Goal: Task Accomplishment & Management: Complete application form

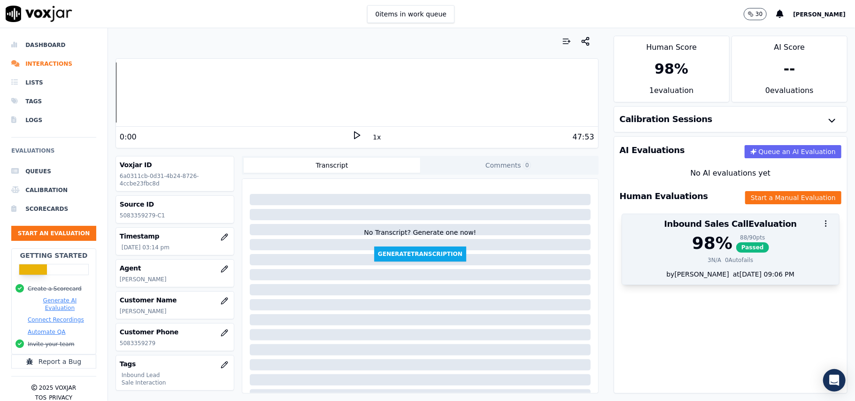
scroll to position [92, 0]
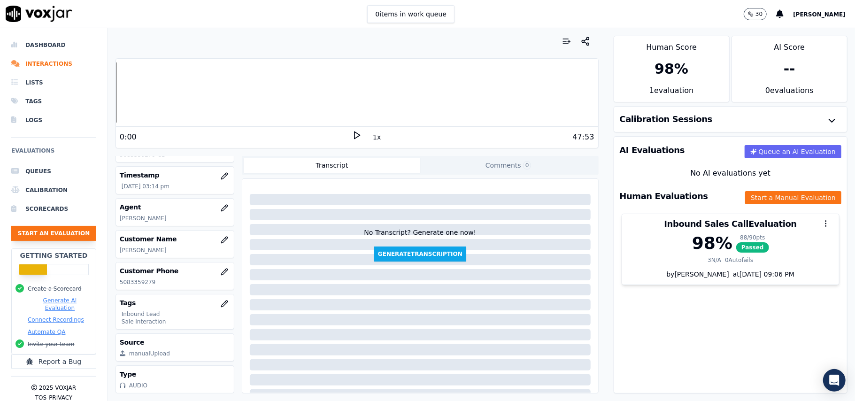
click at [49, 236] on button "Start an Evaluation" at bounding box center [53, 233] width 85 height 15
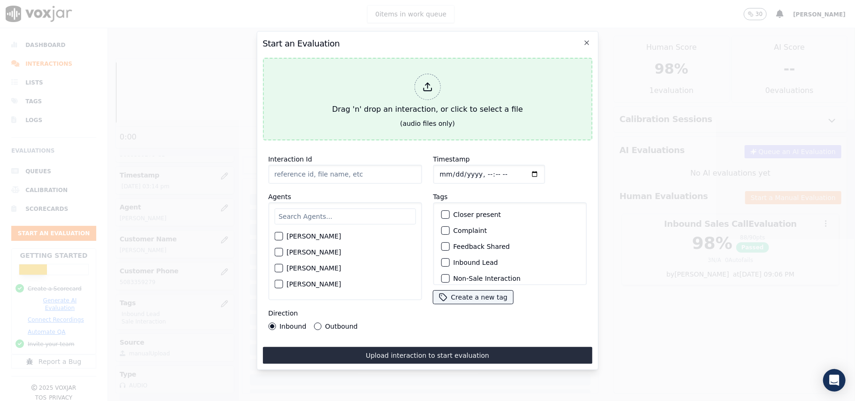
click at [432, 86] on icon at bounding box center [427, 87] width 10 height 10
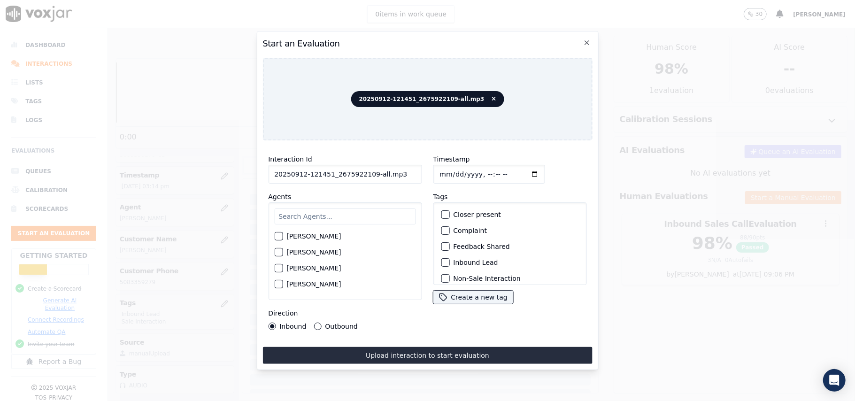
drag, startPoint x: 377, startPoint y: 170, endPoint x: 368, endPoint y: 173, distance: 9.3
click at [368, 173] on input "20250912-121451_2675922109-all.mp3" at bounding box center [344, 174] width 153 height 19
type input "20250912-121451_2675922109-C1"
click at [448, 169] on input "Timestamp" at bounding box center [489, 174] width 112 height 19
type input "[DATE]T16:48"
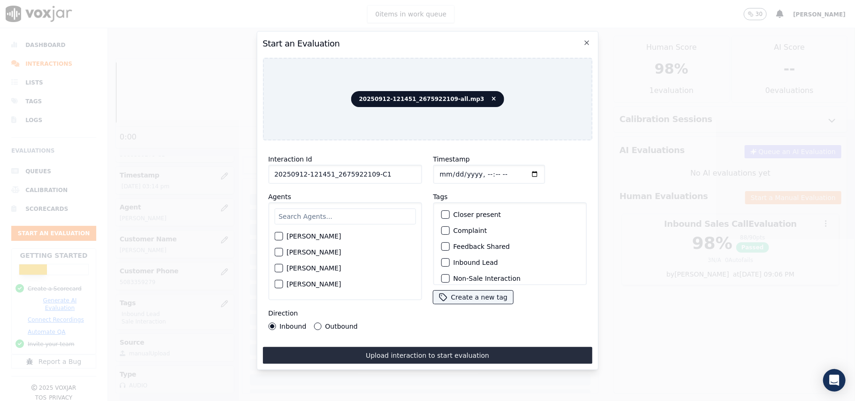
click at [388, 220] on input "text" at bounding box center [344, 216] width 141 height 16
paste input "[PERSON_NAME]"
type input "[PERSON_NAME]"
click at [295, 236] on label "[PERSON_NAME]" at bounding box center [313, 239] width 54 height 7
click at [282, 235] on button "[PERSON_NAME]" at bounding box center [278, 239] width 8 height 8
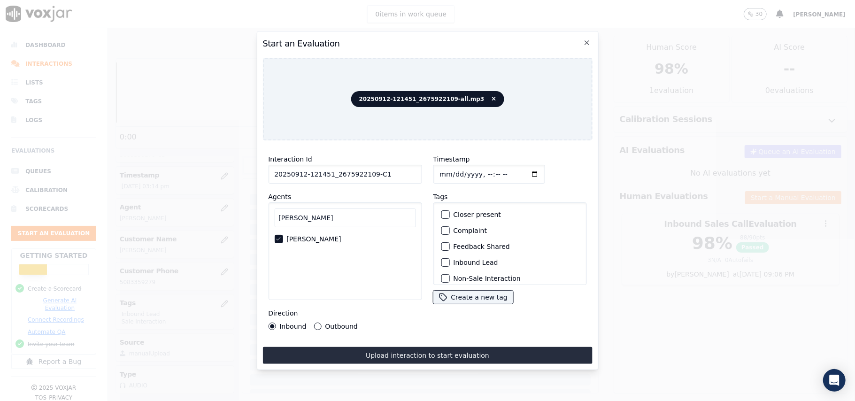
click at [441, 259] on div "button" at bounding box center [444, 262] width 7 height 7
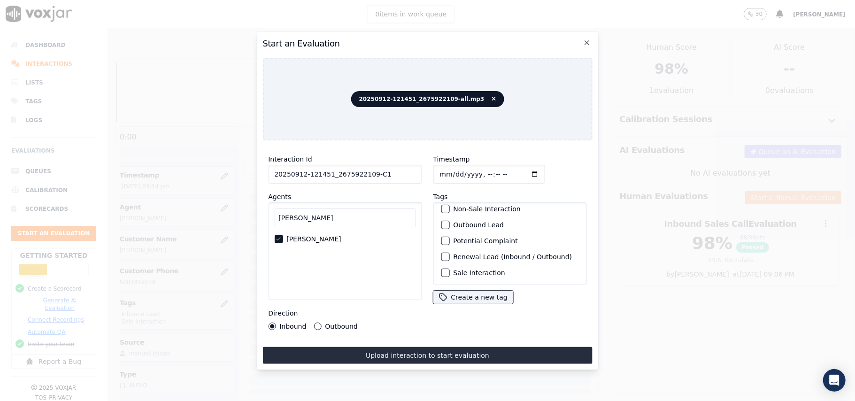
click at [461, 265] on div "Sale Interaction" at bounding box center [509, 273] width 145 height 16
click at [455, 265] on div "Sale Interaction" at bounding box center [509, 273] width 145 height 16
click at [455, 269] on label "Sale Interaction" at bounding box center [479, 272] width 52 height 7
click at [449, 268] on button "Sale Interaction" at bounding box center [445, 272] width 8 height 8
click at [400, 350] on button "Upload interaction to start evaluation" at bounding box center [426, 355] width 329 height 17
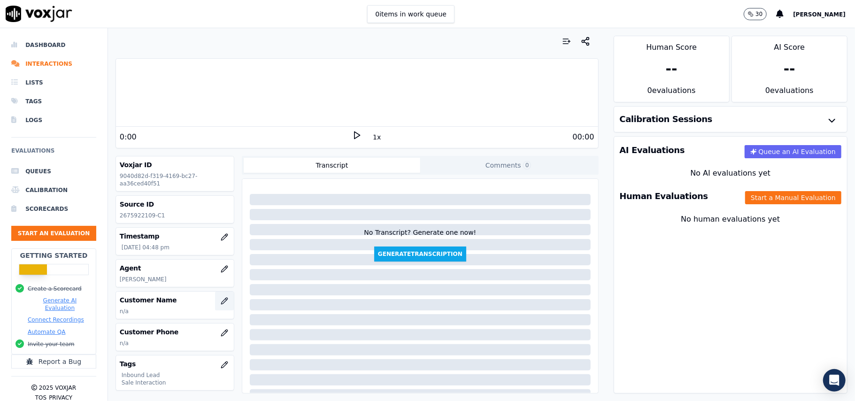
click at [221, 305] on icon "button" at bounding box center [225, 301] width 8 height 8
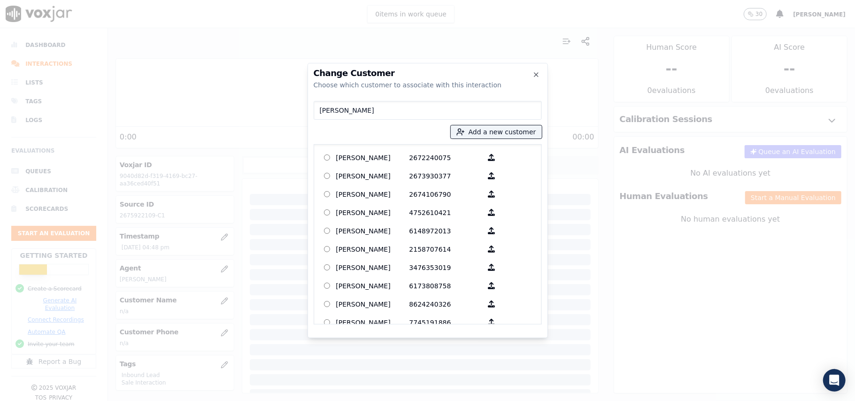
click at [319, 104] on input "[PERSON_NAME]" at bounding box center [427, 110] width 228 height 19
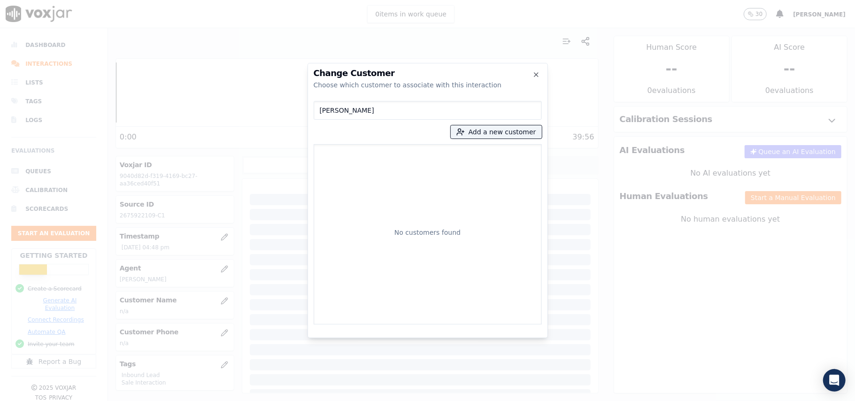
click at [319, 110] on input "[PERSON_NAME]" at bounding box center [427, 110] width 228 height 19
click at [323, 110] on input "[PERSON_NAME]" at bounding box center [427, 110] width 228 height 19
type input "[PERSON_NAME]"
click at [411, 159] on p "2675922109" at bounding box center [445, 157] width 73 height 15
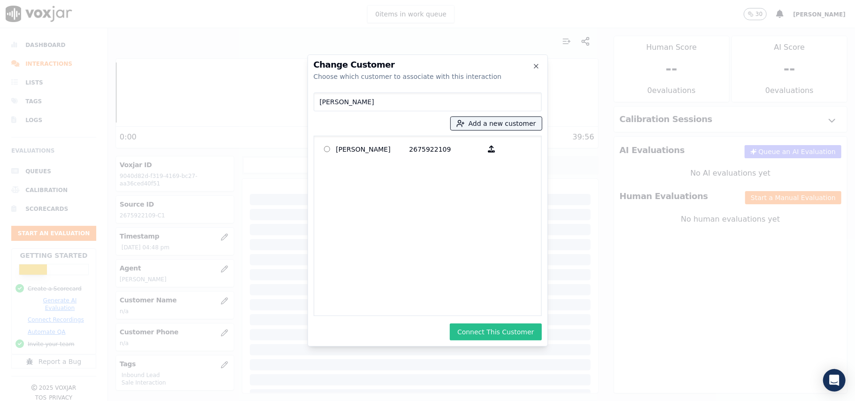
click at [481, 329] on button "Connect This Customer" at bounding box center [496, 331] width 92 height 17
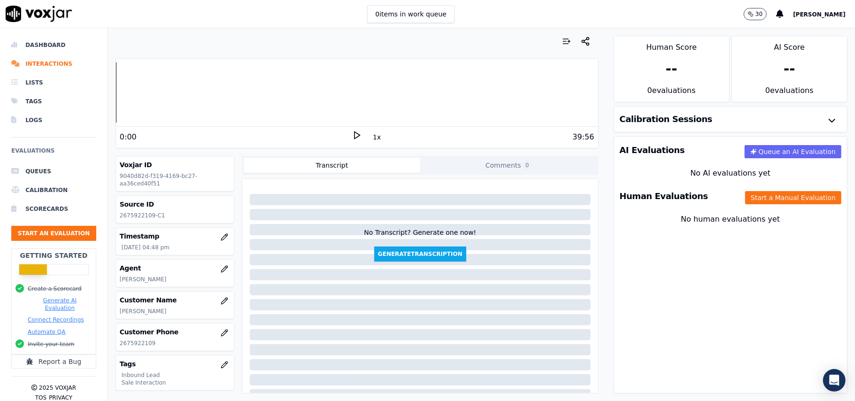
click at [734, 207] on div "Human Evaluations Start a Manual Evaluation" at bounding box center [730, 196] width 233 height 27
click at [745, 199] on button "Start a Manual Evaluation" at bounding box center [793, 197] width 96 height 13
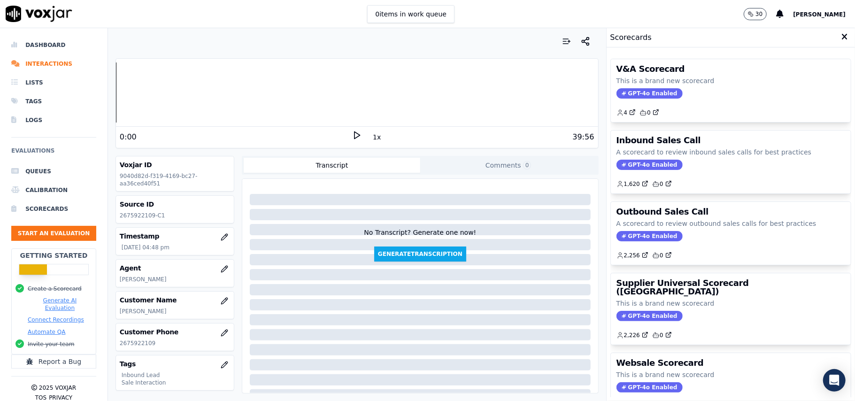
scroll to position [92, 0]
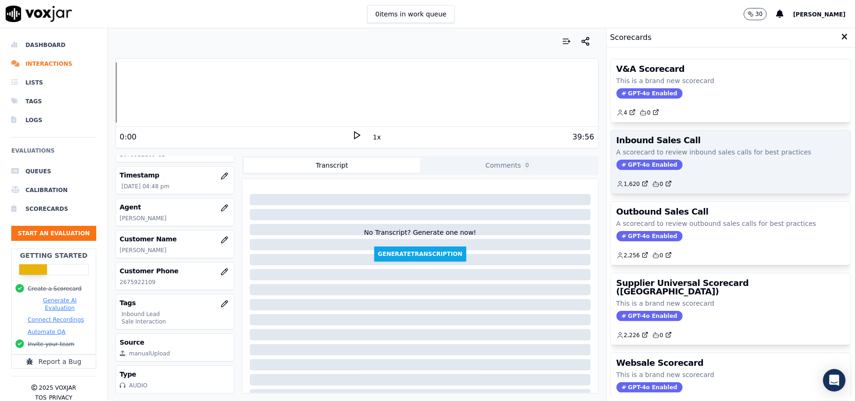
click at [626, 164] on span "GPT-4o Enabled" at bounding box center [649, 165] width 66 height 10
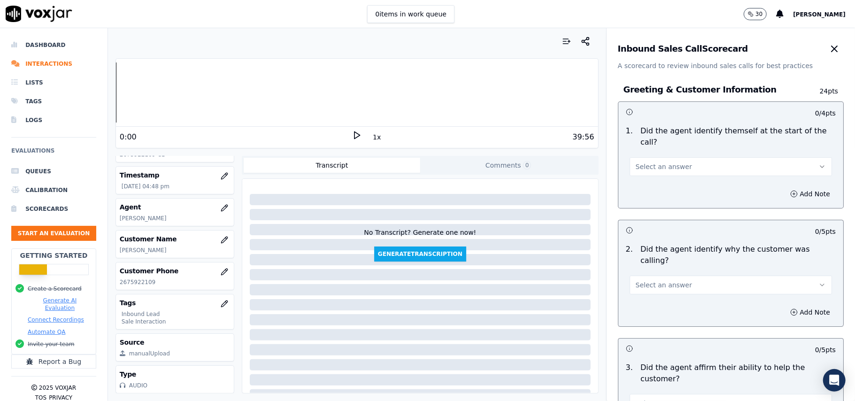
click at [663, 162] on span "Select an answer" at bounding box center [663, 166] width 56 height 9
click at [650, 171] on div "Yes" at bounding box center [710, 176] width 182 height 15
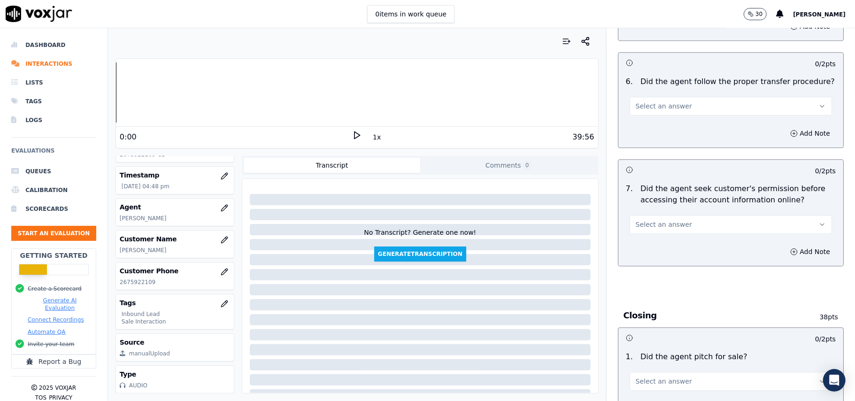
scroll to position [2626, 0]
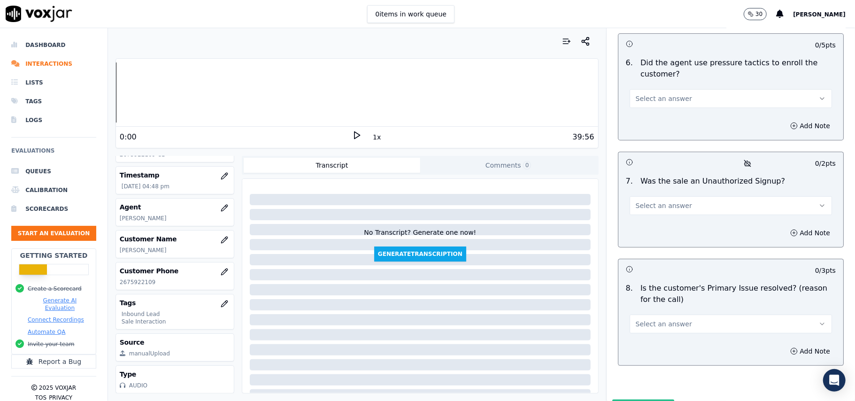
drag, startPoint x: 667, startPoint y: 275, endPoint x: 664, endPoint y: 281, distance: 6.9
click at [667, 319] on span "Select an answer" at bounding box center [663, 323] width 56 height 9
click at [649, 293] on div "Yes" at bounding box center [710, 295] width 182 height 15
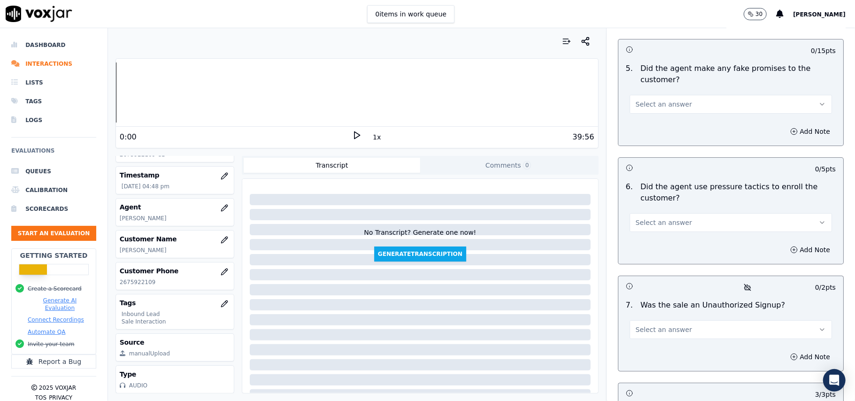
scroll to position [2501, 0]
click at [656, 326] on span "Select an answer" at bounding box center [663, 330] width 56 height 9
click at [646, 315] on div "No" at bounding box center [710, 317] width 182 height 15
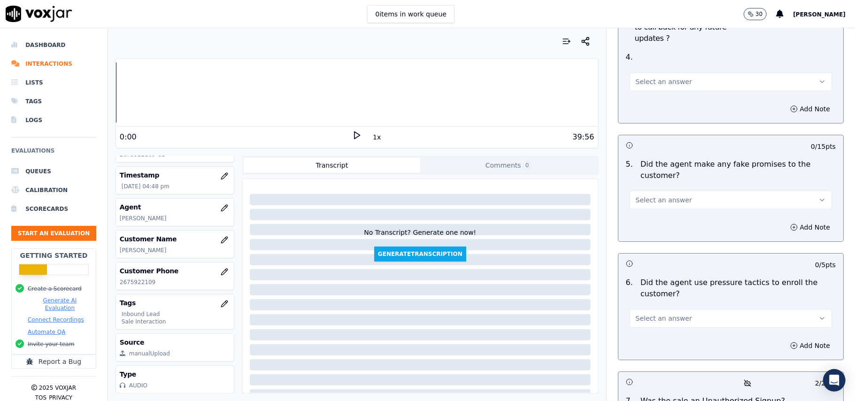
scroll to position [2313, 0]
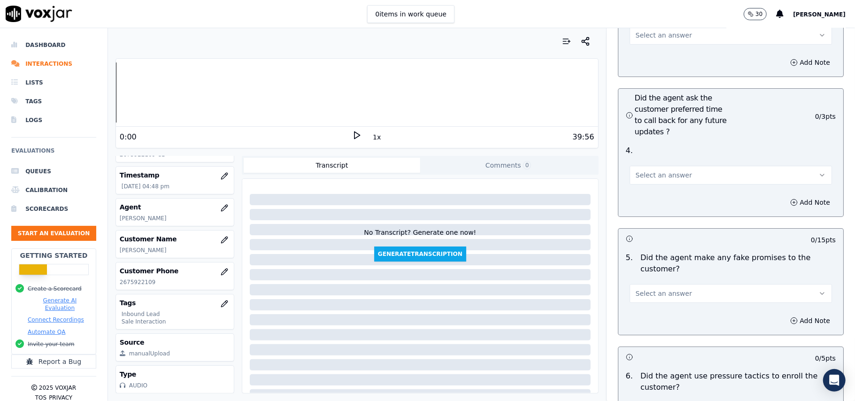
click at [663, 321] on div "No" at bounding box center [710, 325] width 182 height 15
click at [659, 284] on button "Select an answer" at bounding box center [730, 293] width 202 height 19
click at [641, 284] on div "No" at bounding box center [710, 279] width 182 height 15
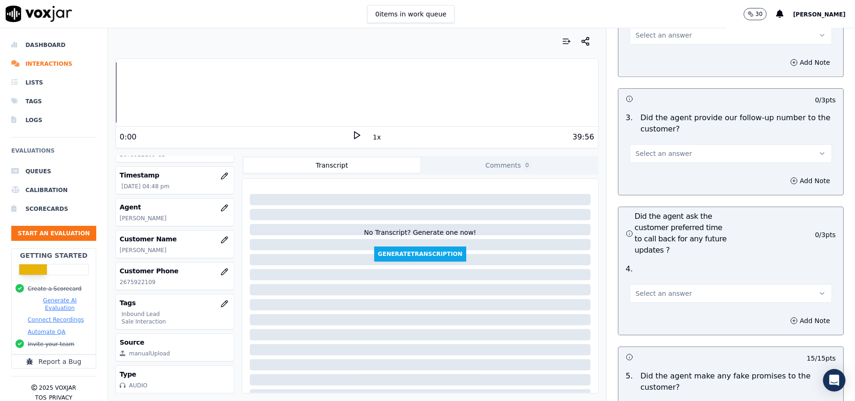
scroll to position [2126, 0]
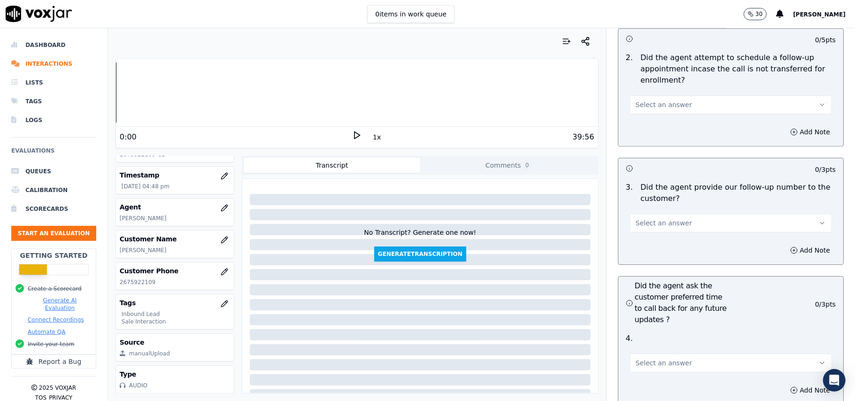
click at [678, 353] on button "Select an answer" at bounding box center [730, 362] width 202 height 19
click at [661, 343] on div "No" at bounding box center [710, 348] width 182 height 15
click at [675, 353] on button "No" at bounding box center [730, 362] width 202 height 19
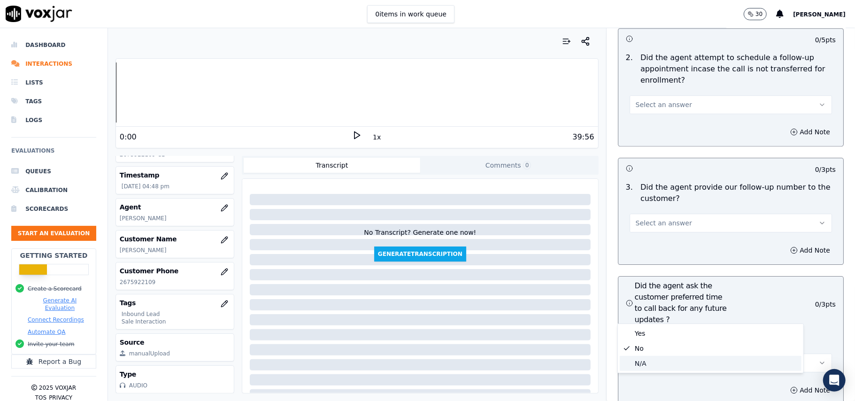
click at [656, 363] on div "N/A" at bounding box center [710, 363] width 182 height 15
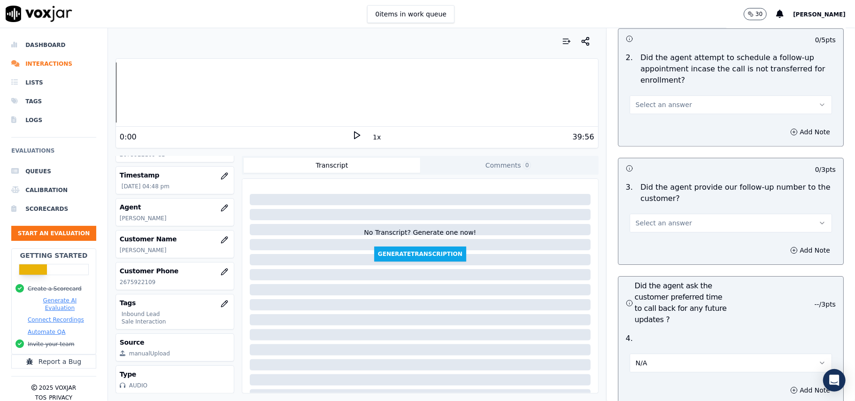
click at [629, 214] on button "Select an answer" at bounding box center [730, 223] width 202 height 19
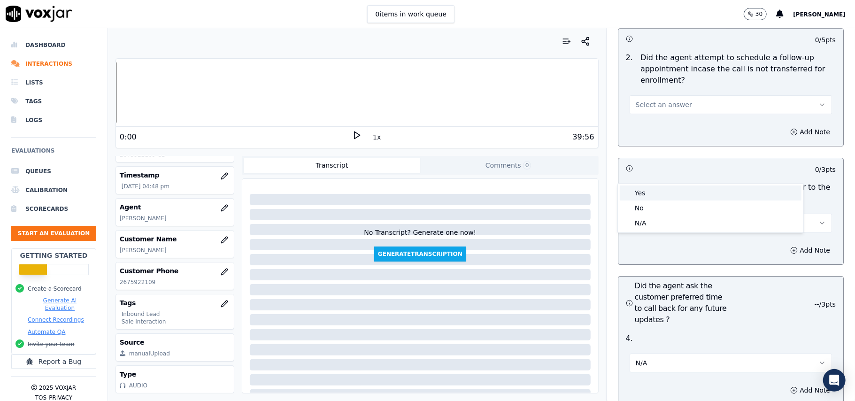
click at [637, 199] on div "Yes" at bounding box center [710, 192] width 182 height 15
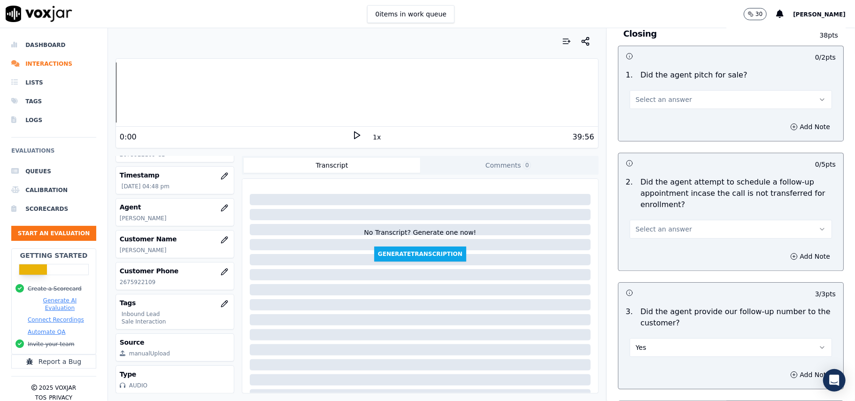
scroll to position [2001, 0]
click at [657, 225] on span "Select an answer" at bounding box center [663, 229] width 56 height 9
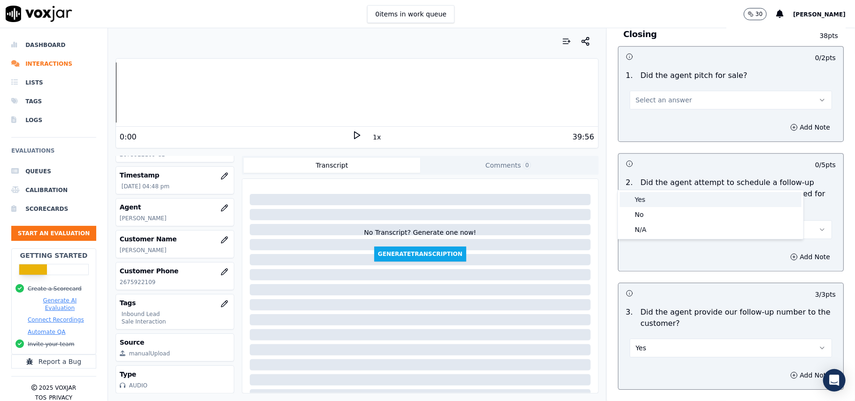
click at [657, 201] on div "Yes" at bounding box center [710, 199] width 182 height 15
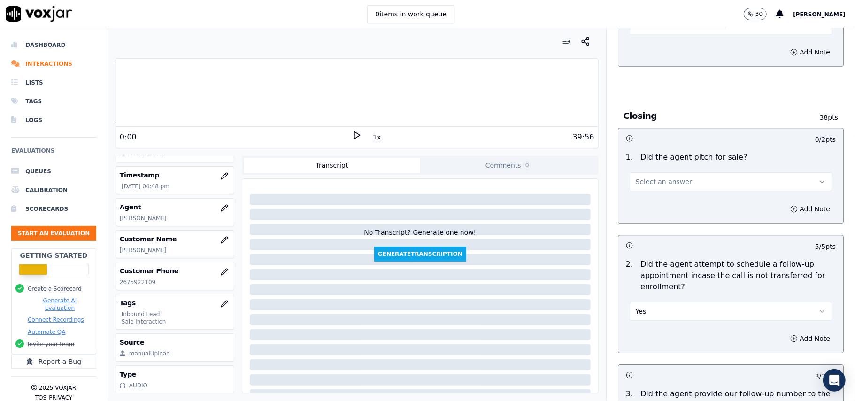
scroll to position [1813, 0]
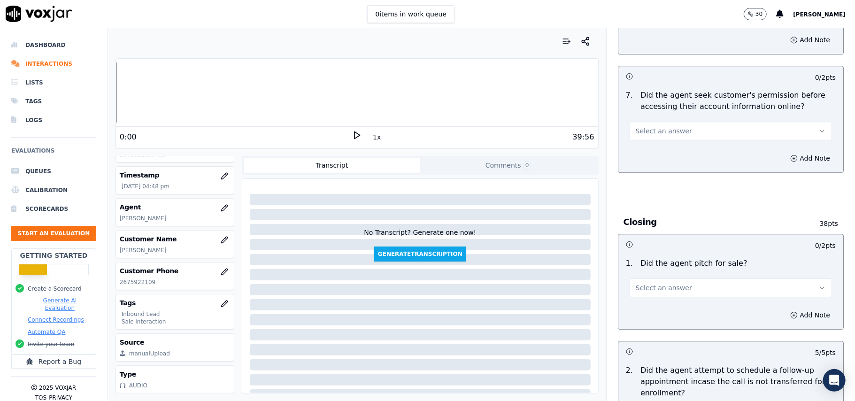
click at [682, 278] on button "Select an answer" at bounding box center [730, 287] width 202 height 19
click at [665, 264] on div "Yes" at bounding box center [710, 257] width 182 height 15
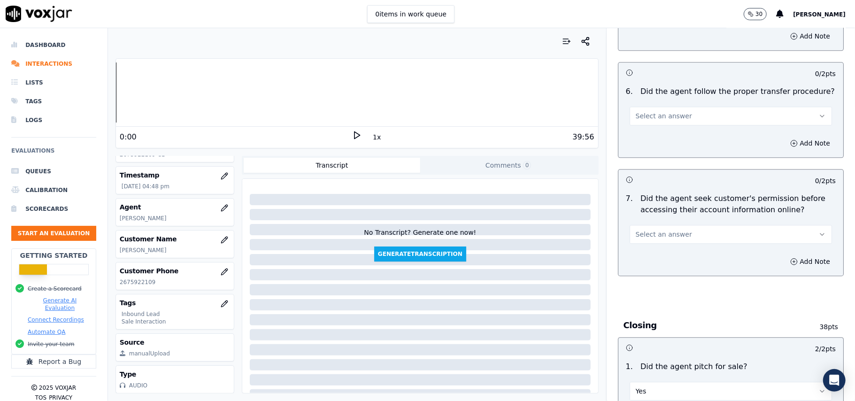
scroll to position [1625, 0]
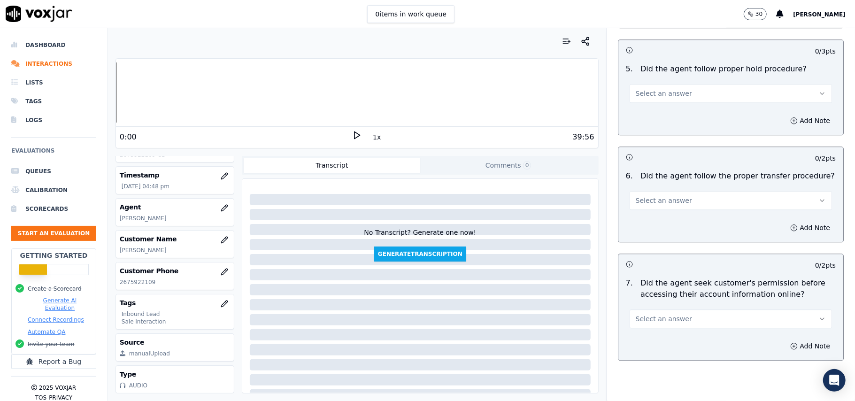
click at [674, 309] on button "Select an answer" at bounding box center [730, 318] width 202 height 19
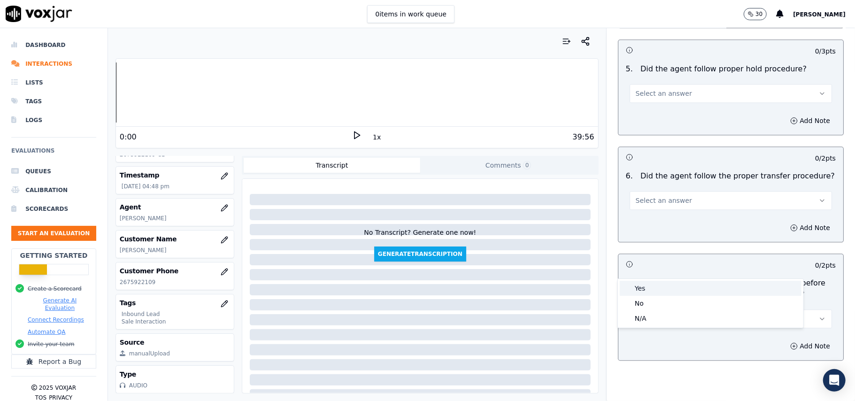
click at [674, 291] on div "Yes" at bounding box center [710, 288] width 182 height 15
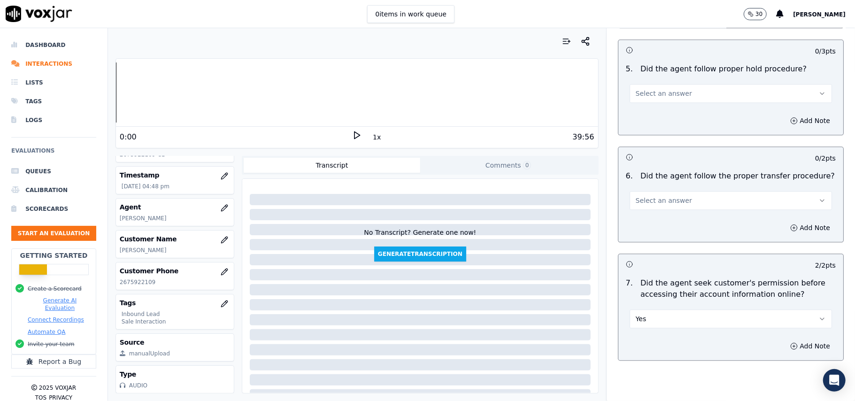
scroll to position [1500, 0]
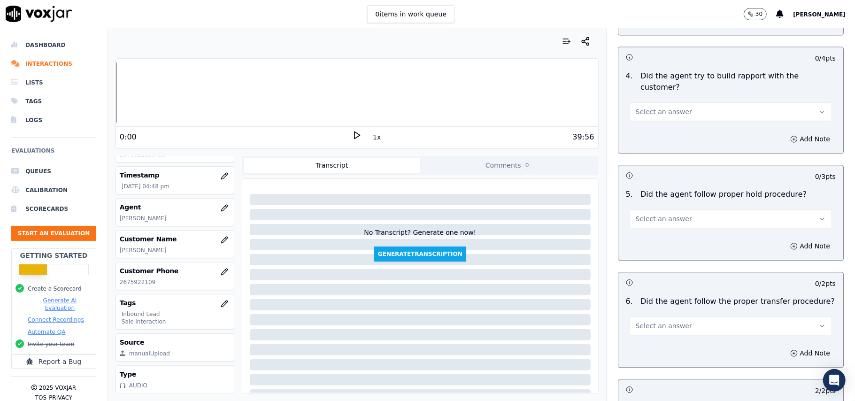
click at [695, 316] on button "Select an answer" at bounding box center [730, 325] width 202 height 19
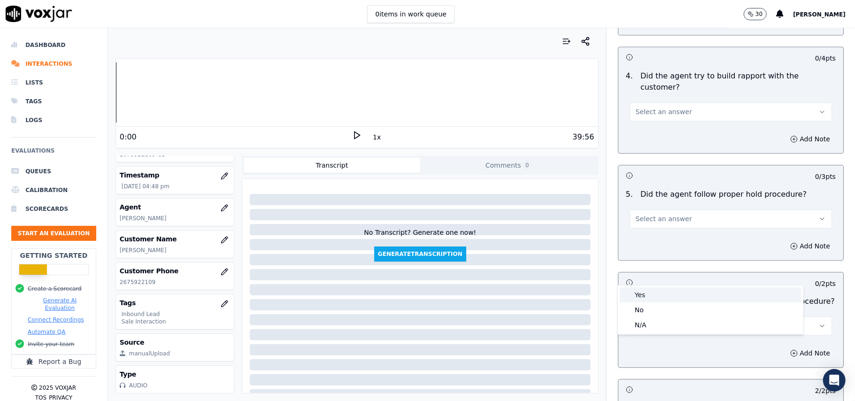
click at [668, 297] on div "Yes" at bounding box center [710, 294] width 182 height 15
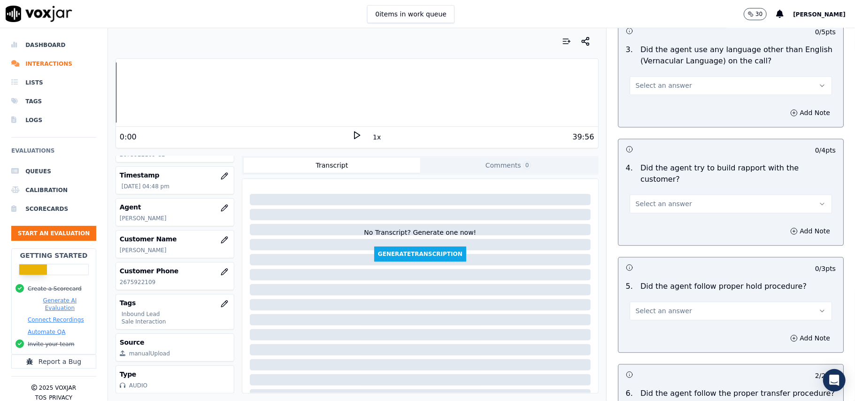
scroll to position [1312, 0]
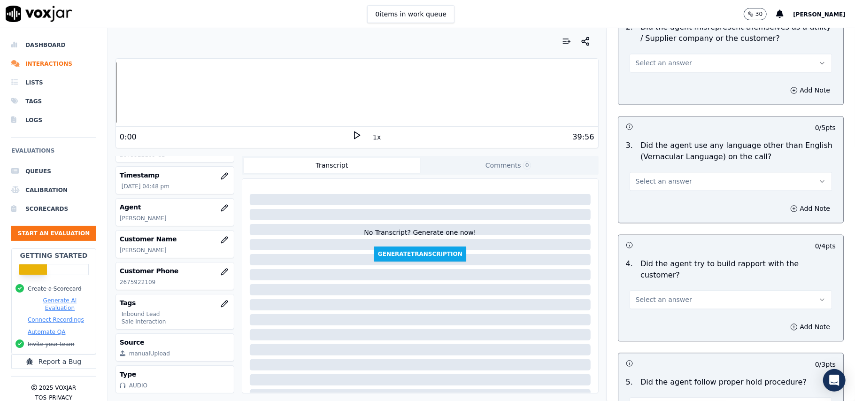
click at [677, 397] on button "Select an answer" at bounding box center [730, 406] width 202 height 19
click at [665, 295] on div "Yes" at bounding box center [710, 302] width 182 height 15
click at [659, 258] on div "4 . Did the agent try to build rapport with the customer? Select an answer" at bounding box center [730, 283] width 225 height 58
click at [653, 295] on span "Select an answer" at bounding box center [663, 299] width 56 height 9
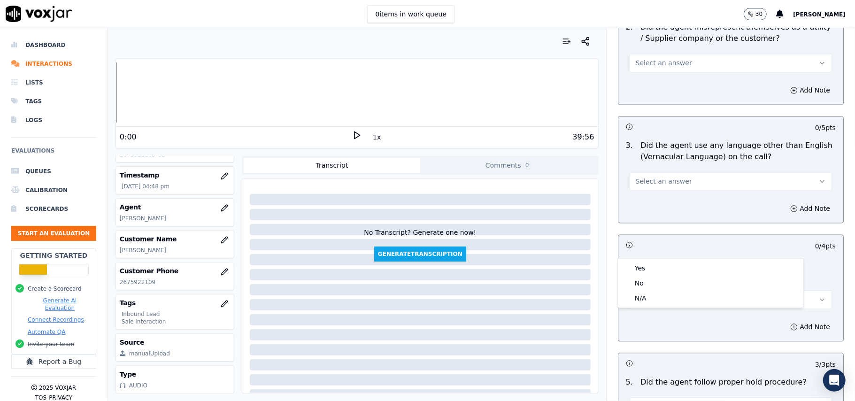
click at [647, 290] on button "Select an answer" at bounding box center [730, 299] width 202 height 19
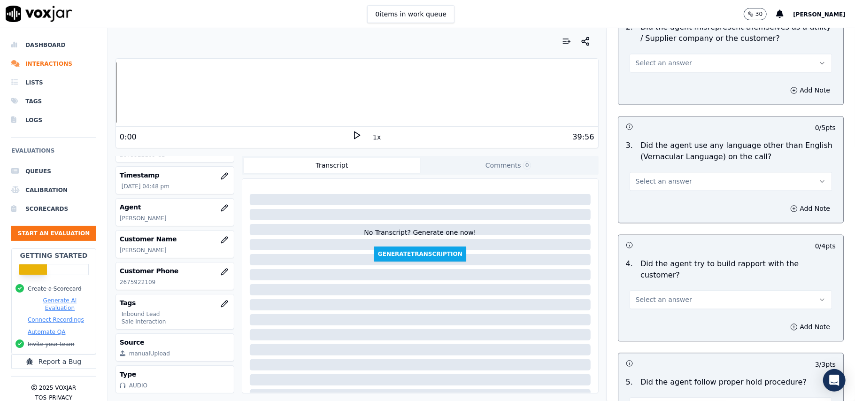
click at [646, 313] on div "Add Note" at bounding box center [730, 327] width 225 height 28
click at [650, 295] on span "Select an answer" at bounding box center [663, 299] width 56 height 9
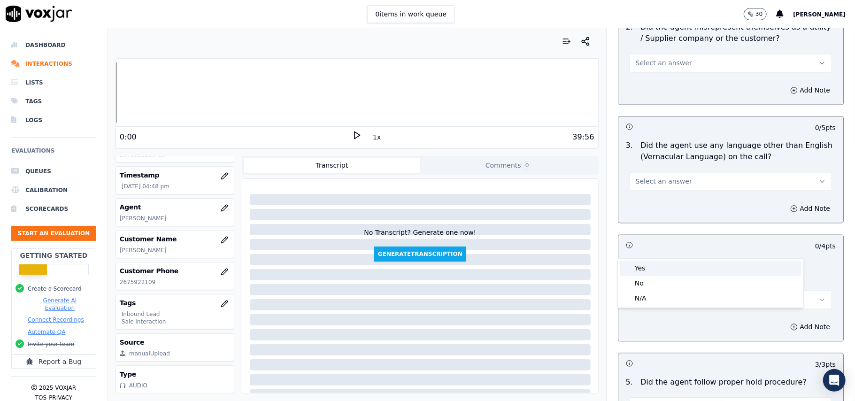
click at [650, 263] on div "Yes" at bounding box center [710, 267] width 182 height 15
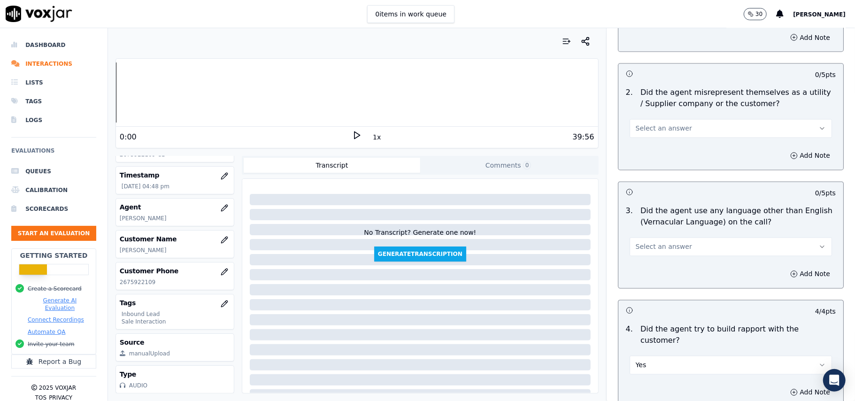
scroll to position [1187, 0]
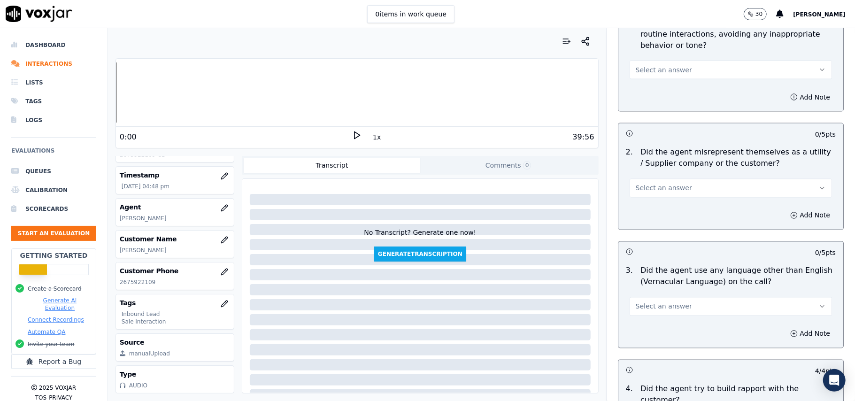
click at [679, 297] on button "Select an answer" at bounding box center [730, 306] width 202 height 19
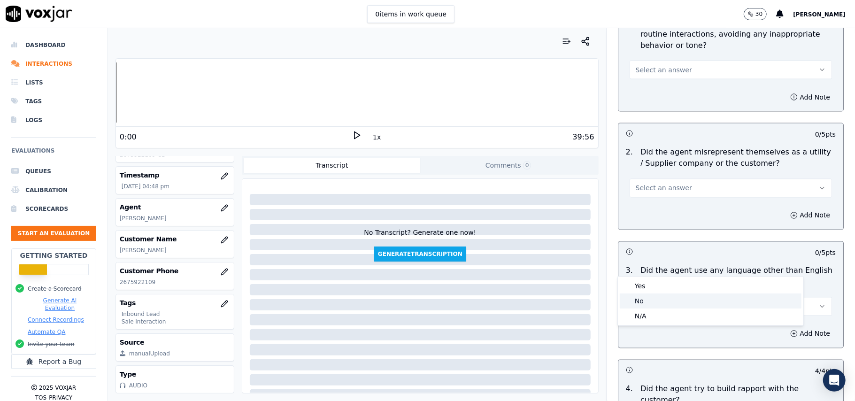
click at [662, 305] on div "No" at bounding box center [710, 300] width 182 height 15
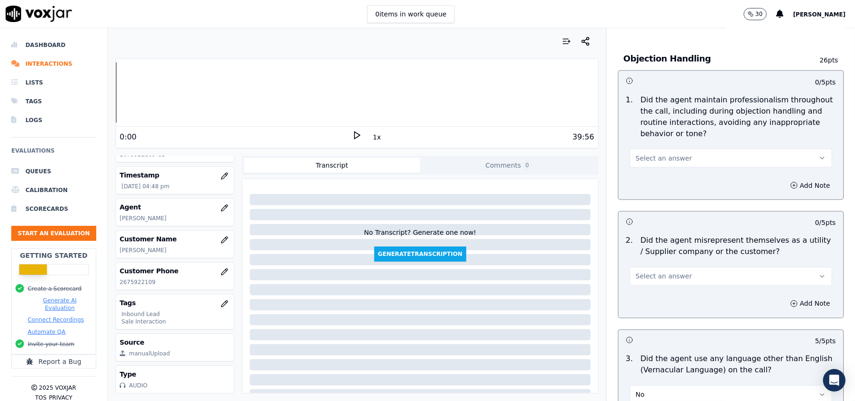
scroll to position [1000, 0]
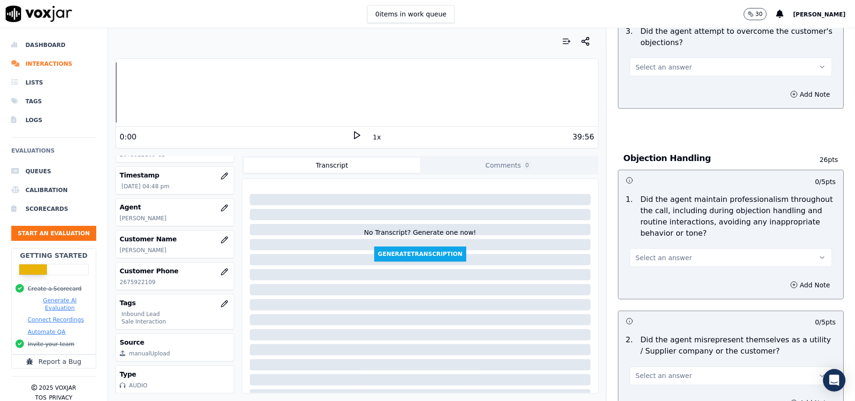
click at [668, 366] on button "Select an answer" at bounding box center [730, 375] width 202 height 19
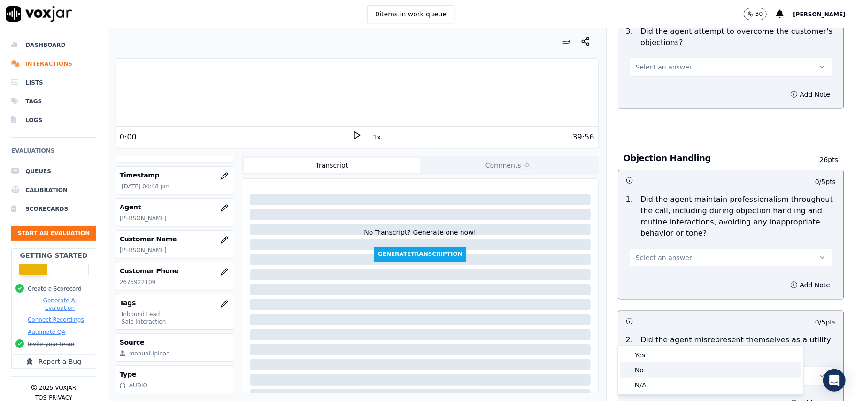
click at [659, 371] on div "No" at bounding box center [710, 369] width 182 height 15
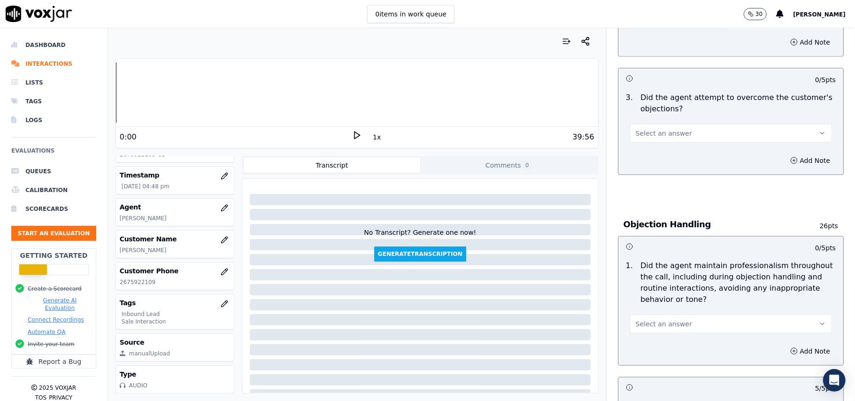
scroll to position [875, 0]
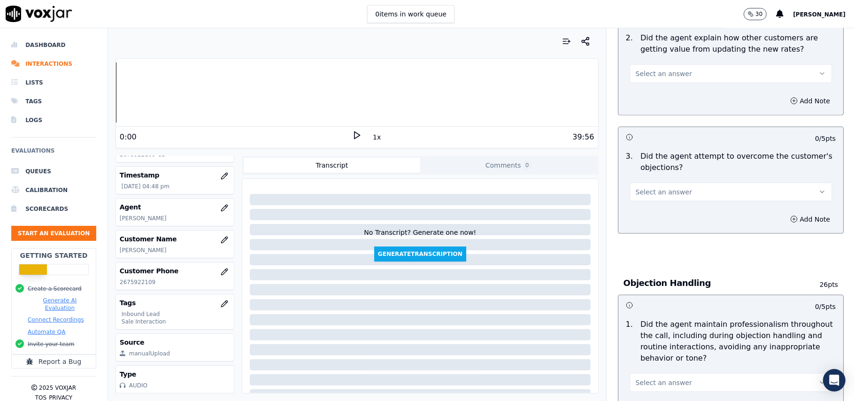
click at [657, 378] on span "Select an answer" at bounding box center [663, 382] width 56 height 9
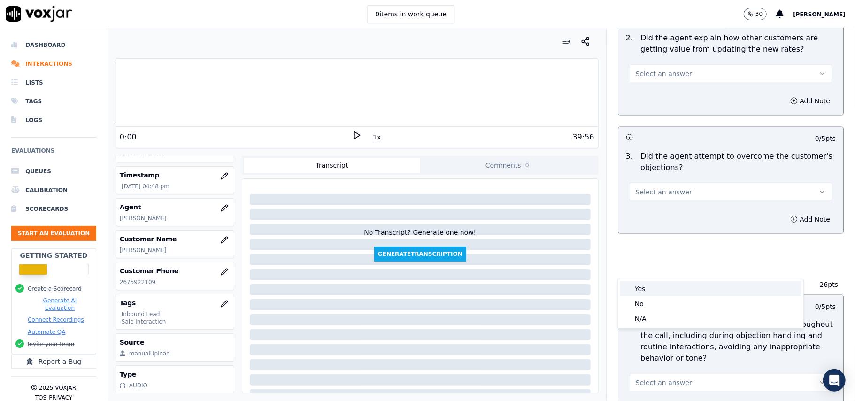
click at [646, 289] on div "Yes" at bounding box center [710, 288] width 182 height 15
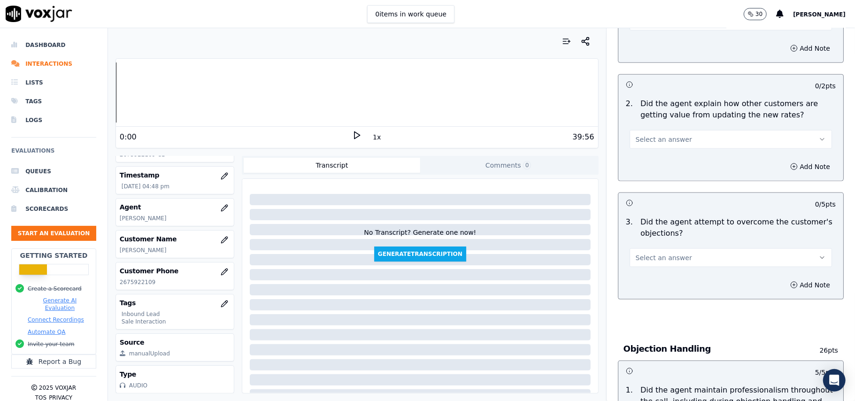
scroll to position [749, 0]
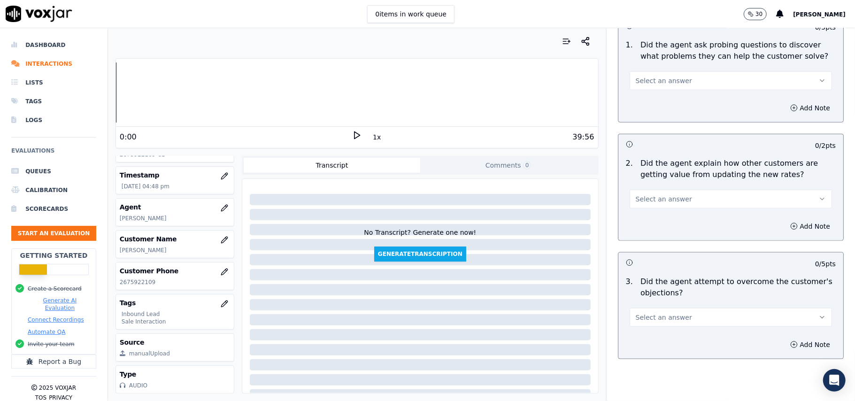
click at [663, 313] on span "Select an answer" at bounding box center [663, 317] width 56 height 9
click at [658, 295] on div "Yes" at bounding box center [710, 295] width 182 height 15
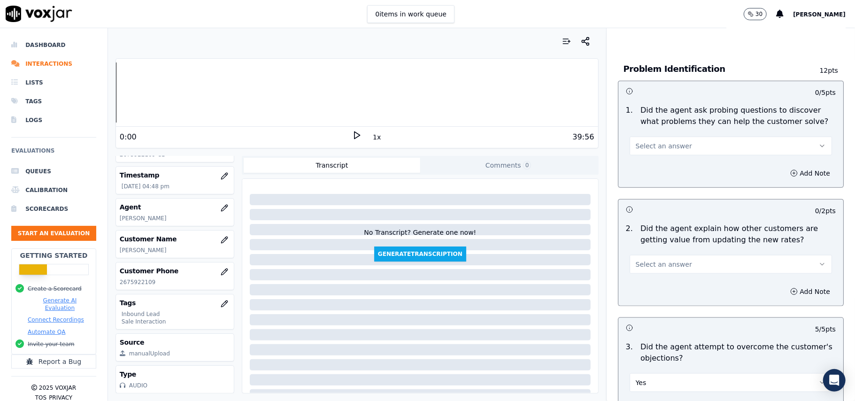
scroll to position [624, 0]
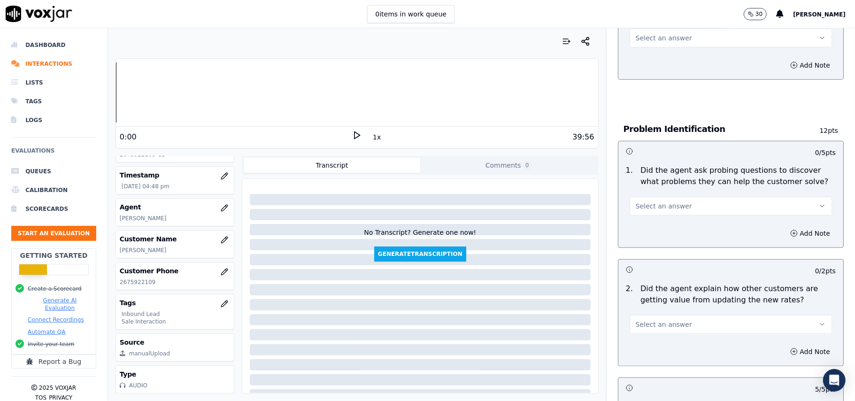
click at [676, 315] on button "Select an answer" at bounding box center [730, 324] width 202 height 19
click at [672, 295] on div "Yes" at bounding box center [710, 302] width 182 height 15
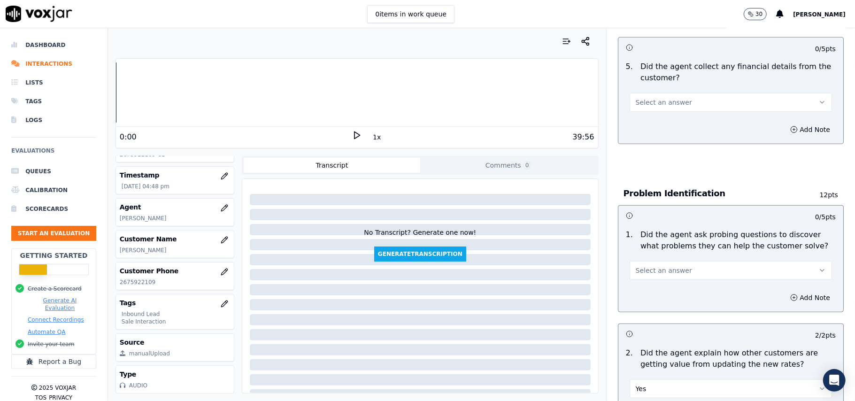
scroll to position [499, 0]
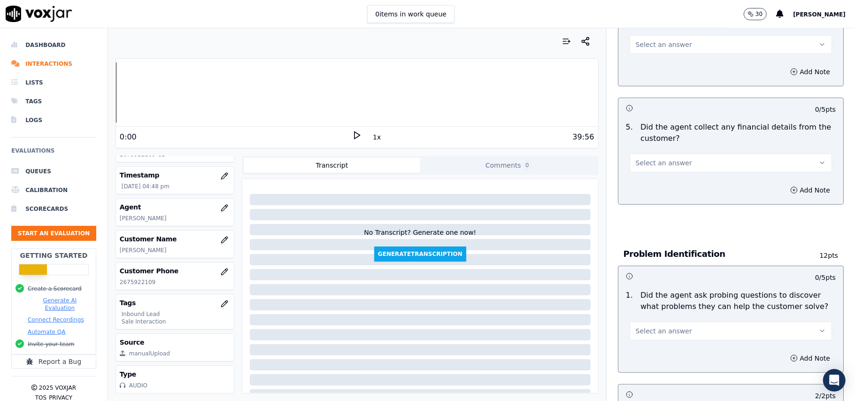
click at [676, 321] on button "Select an answer" at bounding box center [730, 330] width 202 height 19
click at [661, 310] on div "Yes" at bounding box center [710, 308] width 182 height 15
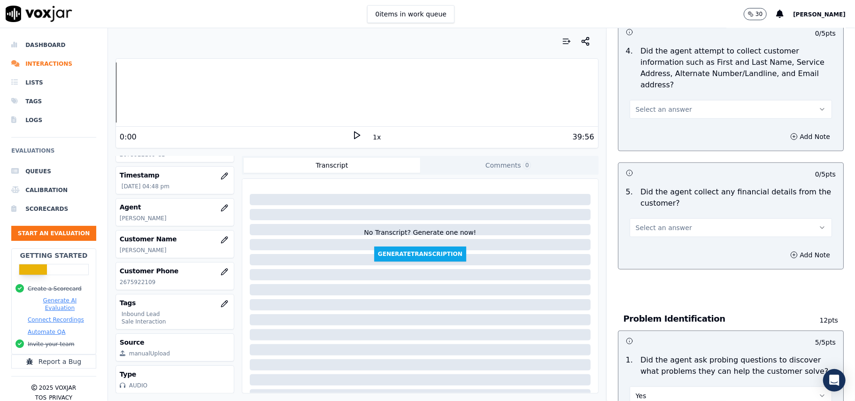
scroll to position [374, 0]
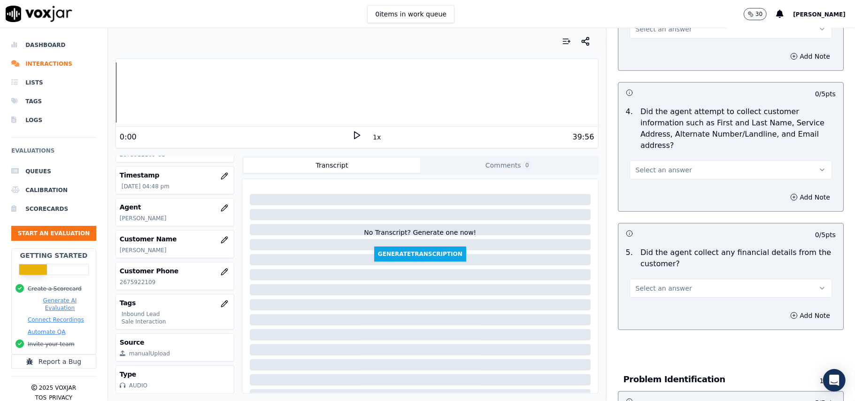
click at [666, 283] on span "Select an answer" at bounding box center [663, 287] width 56 height 9
click at [657, 267] on div "Yes" at bounding box center [710, 265] width 182 height 15
click at [669, 279] on button "Yes" at bounding box center [730, 288] width 202 height 19
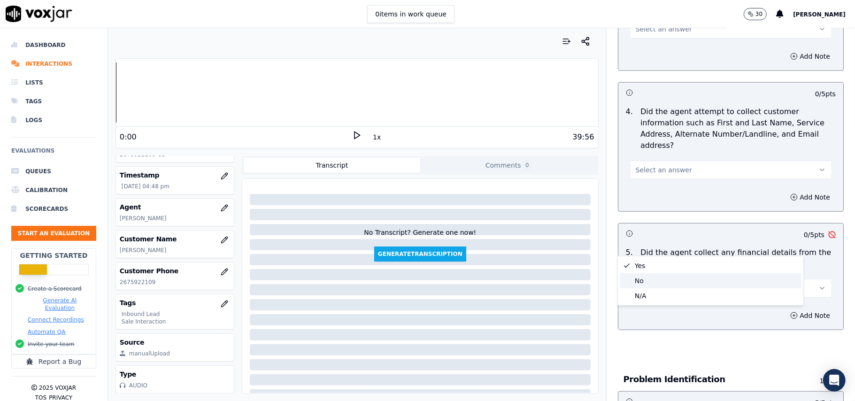
click at [652, 285] on div "No" at bounding box center [710, 280] width 182 height 15
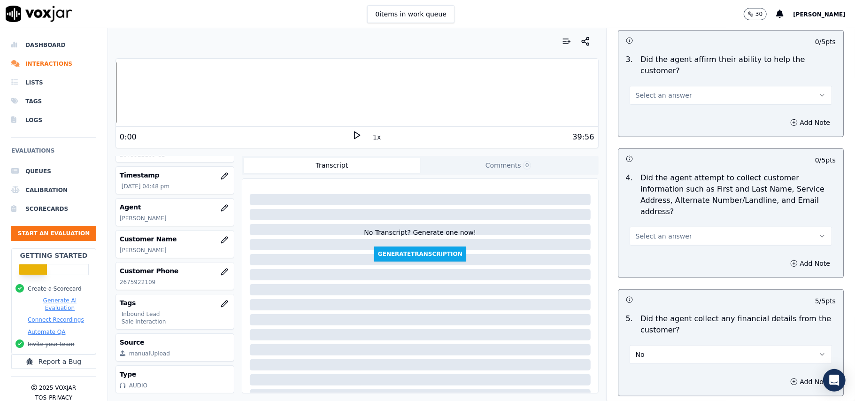
scroll to position [186, 0]
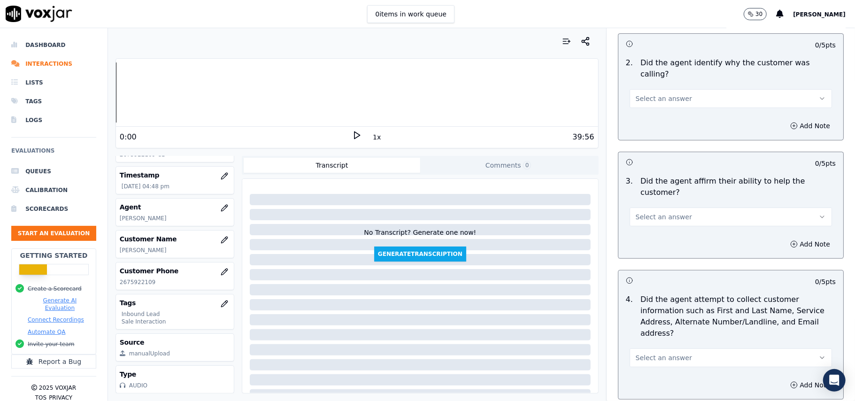
click at [663, 353] on span "Select an answer" at bounding box center [663, 357] width 56 height 9
click at [652, 329] on div "Yes" at bounding box center [710, 334] width 182 height 15
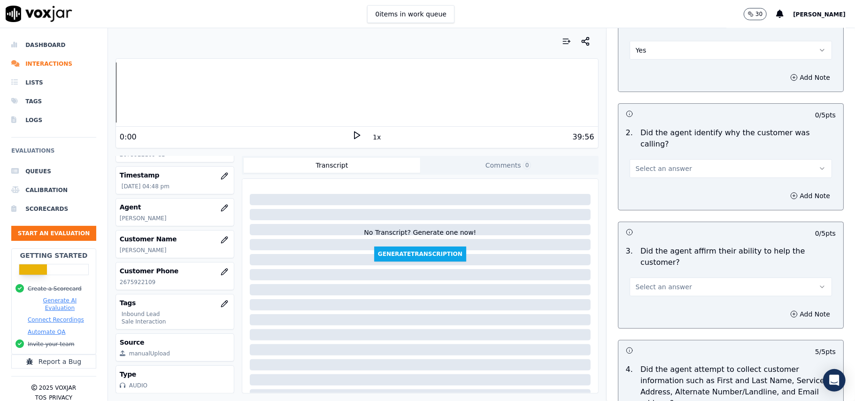
scroll to position [61, 0]
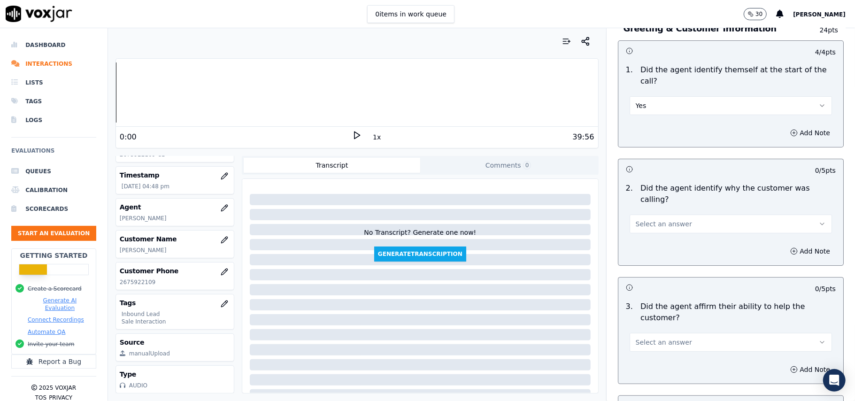
click at [665, 337] on span "Select an answer" at bounding box center [663, 341] width 56 height 9
click at [662, 335] on div "Yes" at bounding box center [710, 329] width 182 height 15
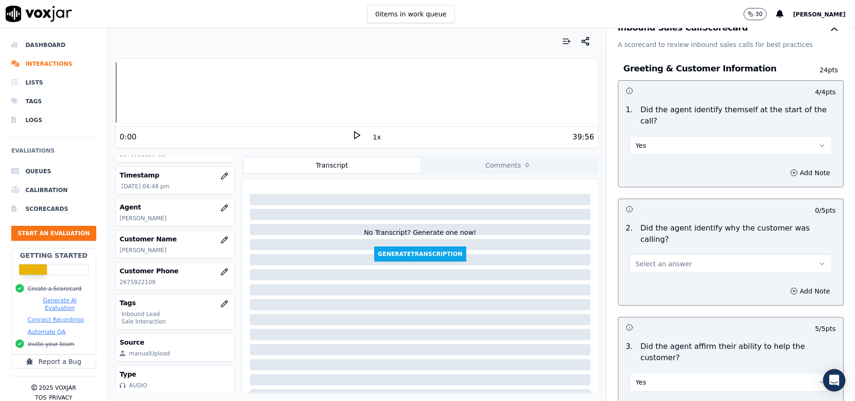
scroll to position [0, 0]
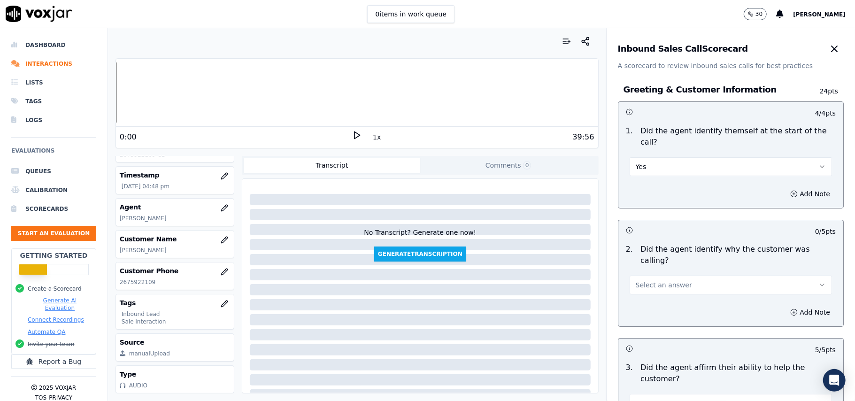
click at [679, 275] on button "Select an answer" at bounding box center [730, 284] width 202 height 19
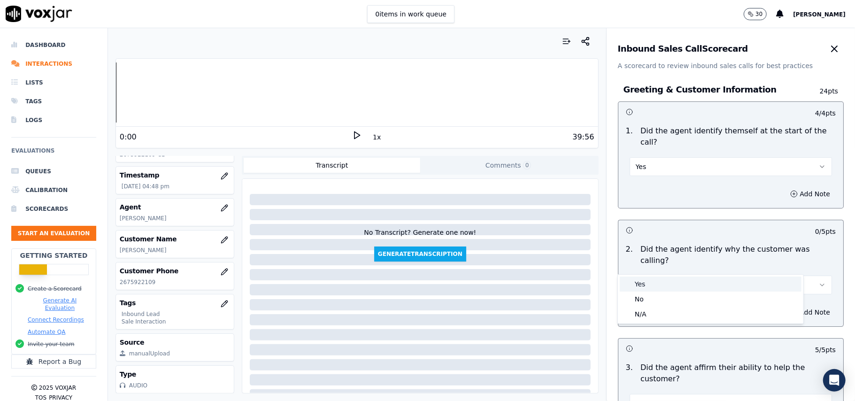
click at [654, 282] on div "Yes" at bounding box center [710, 283] width 182 height 15
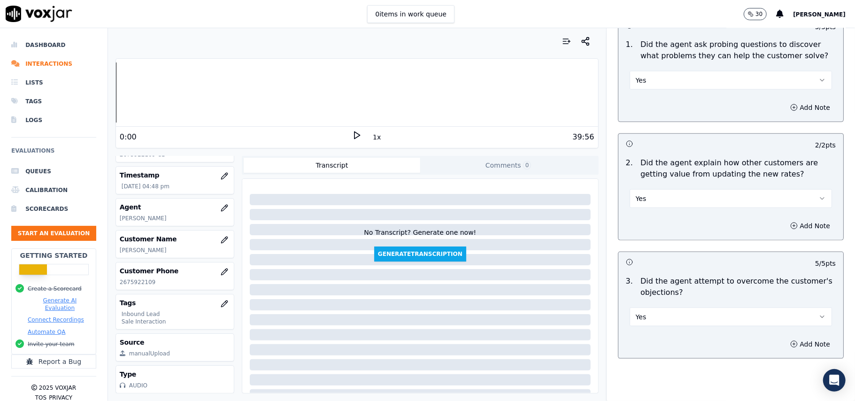
scroll to position [2626, 0]
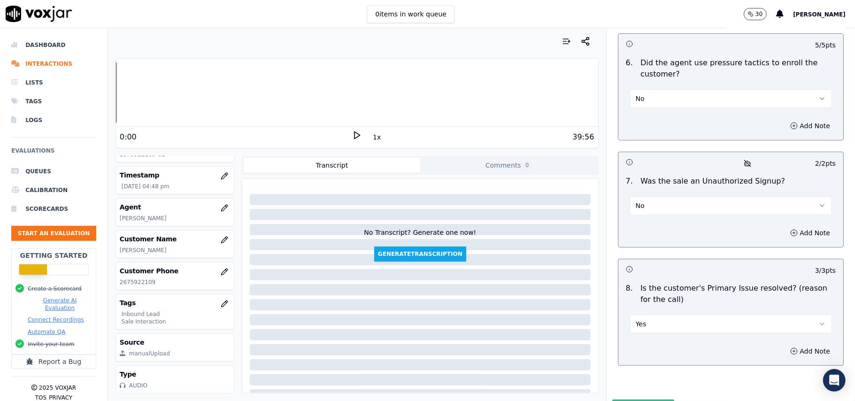
click at [616, 399] on button "Submit Scores" at bounding box center [643, 407] width 62 height 17
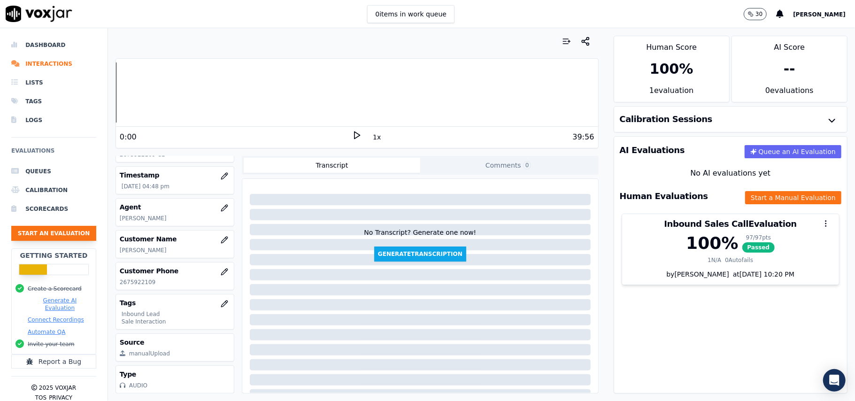
click at [49, 231] on button "Start an Evaluation" at bounding box center [53, 233] width 85 height 15
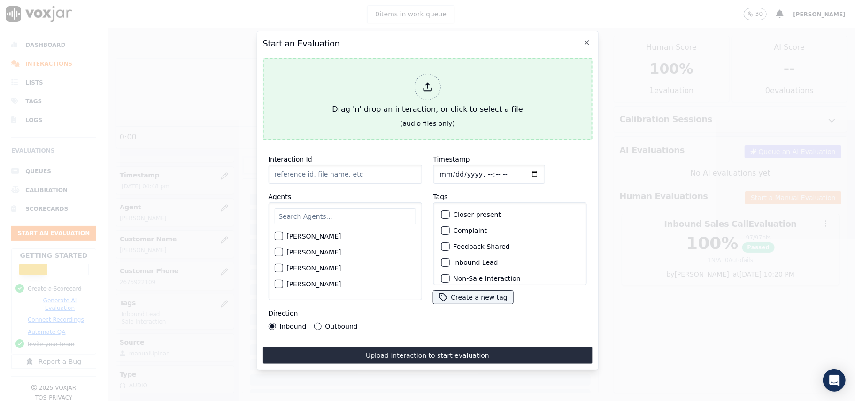
click at [413, 98] on div "Drag 'n' drop an interaction, or click to select a file" at bounding box center [427, 94] width 198 height 49
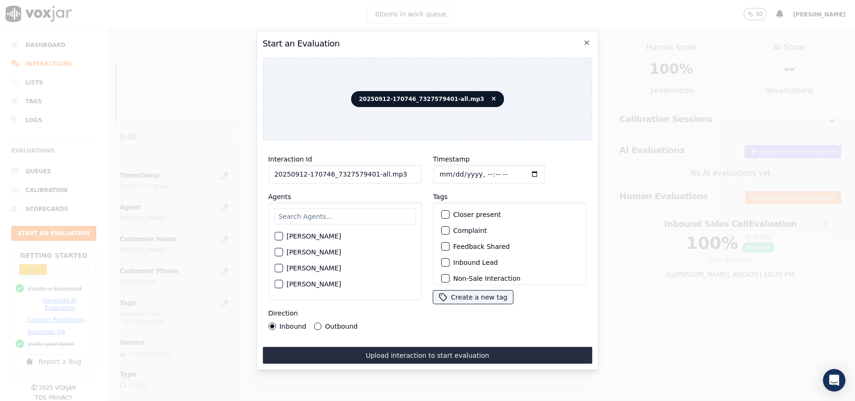
drag, startPoint x: 398, startPoint y: 170, endPoint x: 368, endPoint y: 171, distance: 29.6
click at [368, 171] on input "20250912-170746_7327579401-all.mp3" at bounding box center [344, 174] width 153 height 19
type input "20250912-170746_7327579401-C1"
click at [445, 173] on input "Timestamp" at bounding box center [489, 174] width 112 height 19
type input "[DATE]T16:50"
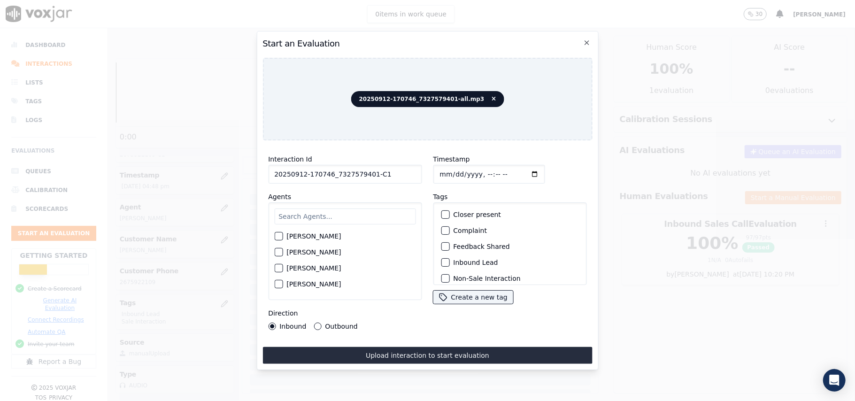
click at [341, 210] on input "text" at bounding box center [344, 216] width 141 height 16
type input "[PERSON_NAME]"
click at [277, 235] on button "[PERSON_NAME]" at bounding box center [278, 239] width 8 height 8
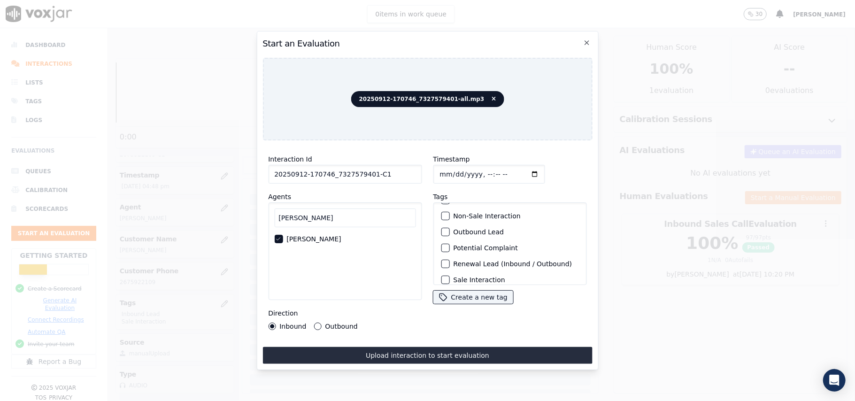
click at [443, 228] on button "Outbound Lead" at bounding box center [445, 232] width 8 height 8
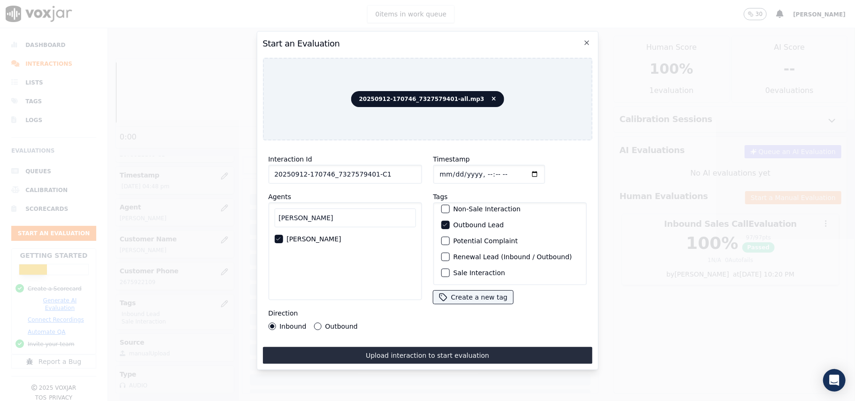
scroll to position [82, 0]
click at [464, 269] on label "Sale Interaction" at bounding box center [479, 272] width 52 height 7
click at [449, 268] on button "Sale Interaction" at bounding box center [445, 272] width 8 height 8
click at [327, 323] on label "Outbound" at bounding box center [341, 326] width 32 height 7
click at [321, 322] on button "Outbound" at bounding box center [317, 326] width 8 height 8
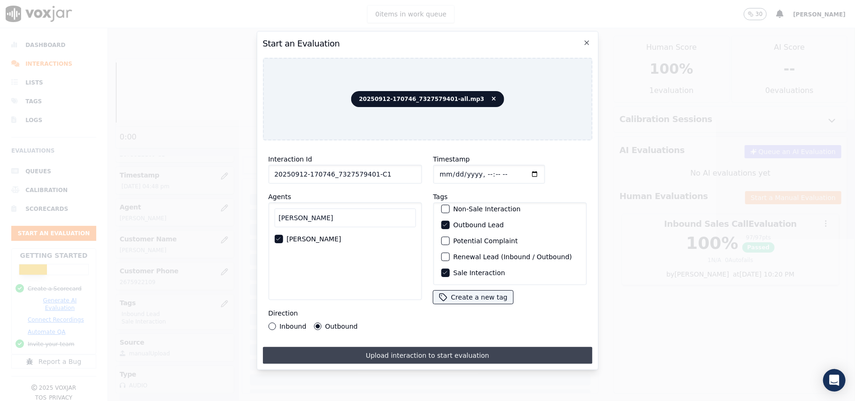
click at [398, 350] on button "Upload interaction to start evaluation" at bounding box center [426, 355] width 329 height 17
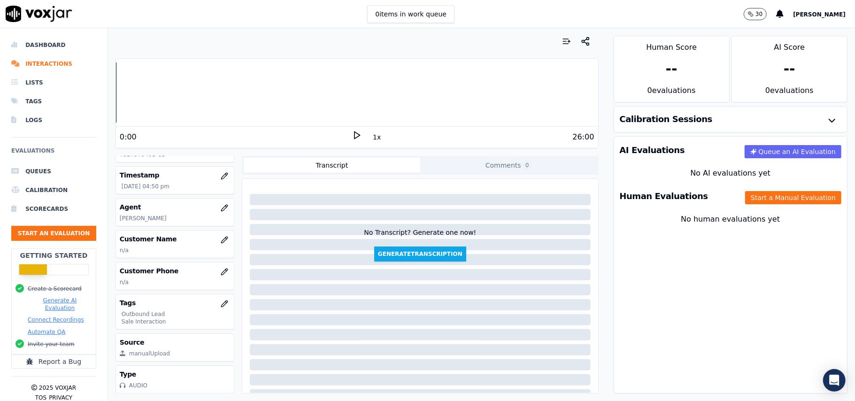
scroll to position [92, 0]
click at [221, 237] on icon "button" at bounding box center [224, 240] width 6 height 6
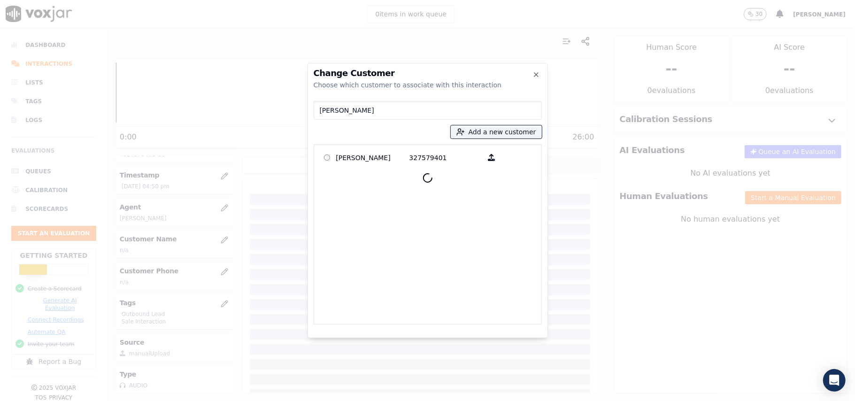
type input "[PERSON_NAME]"
click at [389, 160] on p "[PERSON_NAME]" at bounding box center [372, 157] width 73 height 15
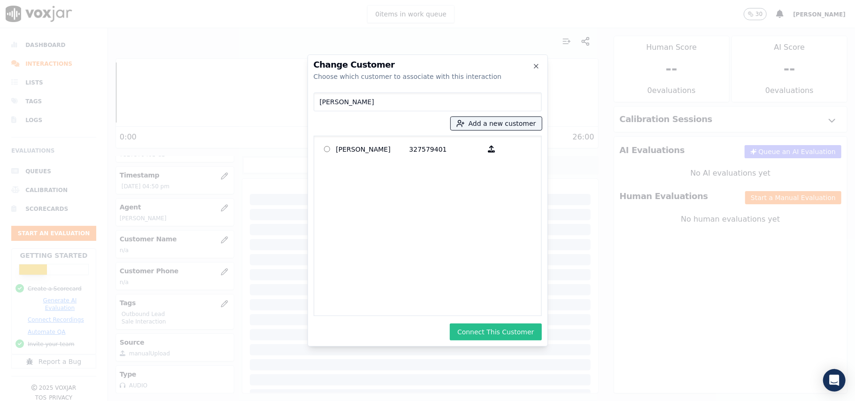
click at [514, 335] on button "Connect This Customer" at bounding box center [496, 331] width 92 height 17
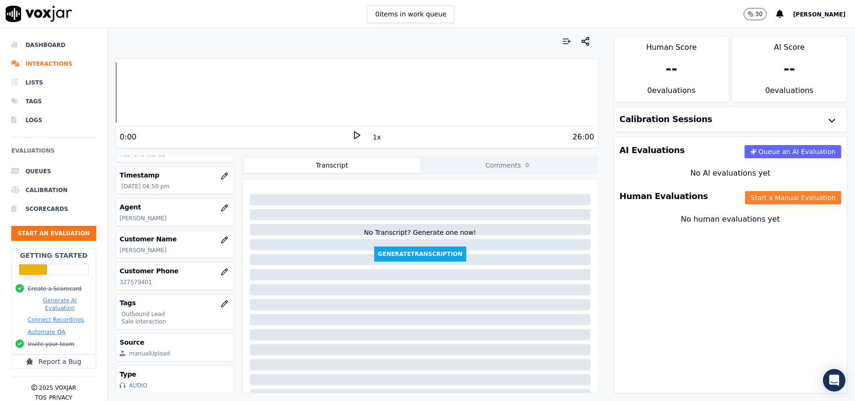
click at [781, 202] on button "Start a Manual Evaluation" at bounding box center [793, 197] width 96 height 13
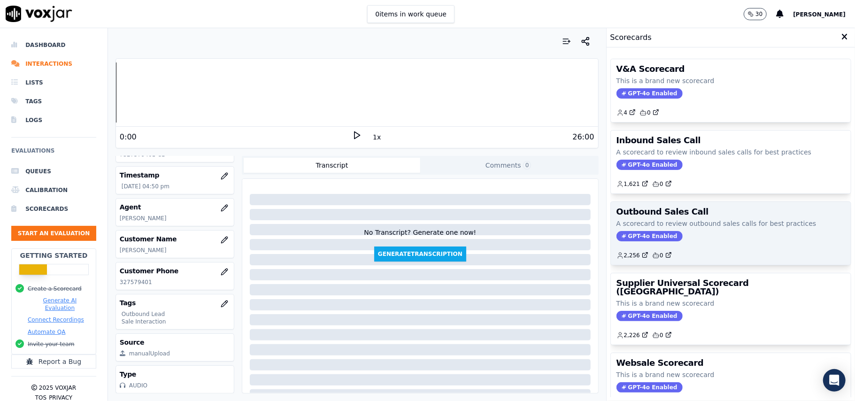
click at [626, 233] on span "GPT-4o Enabled" at bounding box center [649, 236] width 66 height 10
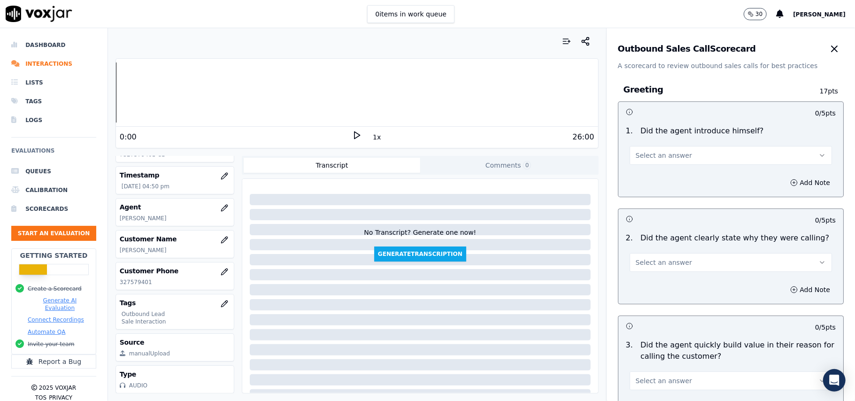
scroll to position [669, 0]
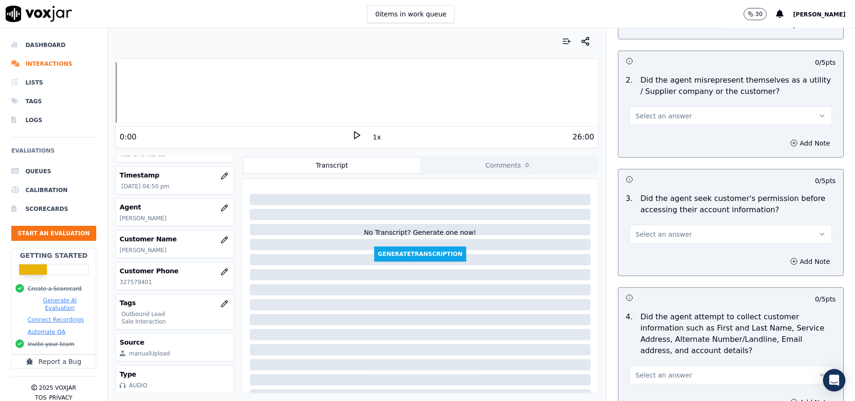
click at [651, 233] on span "Select an answer" at bounding box center [663, 233] width 56 height 9
click at [642, 278] on div "No" at bounding box center [710, 272] width 182 height 15
drag, startPoint x: 770, startPoint y: 259, endPoint x: 716, endPoint y: 268, distance: 55.2
click at [790, 259] on icon "button" at bounding box center [794, 262] width 8 height 8
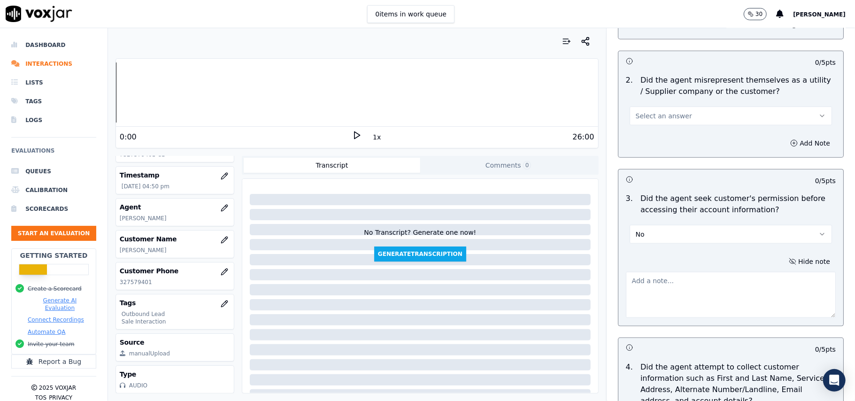
click at [650, 288] on textarea at bounding box center [731, 295] width 210 height 46
paste textarea "@05:32 - The agent accessed the customer’s account without taking prior permiss…"
type textarea "@05:32 - The agent accessed the customer’s account without taking prior permiss…"
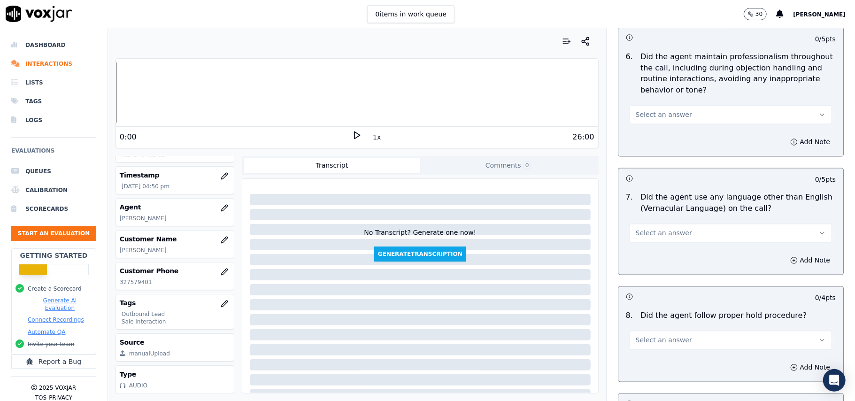
scroll to position [2390, 0]
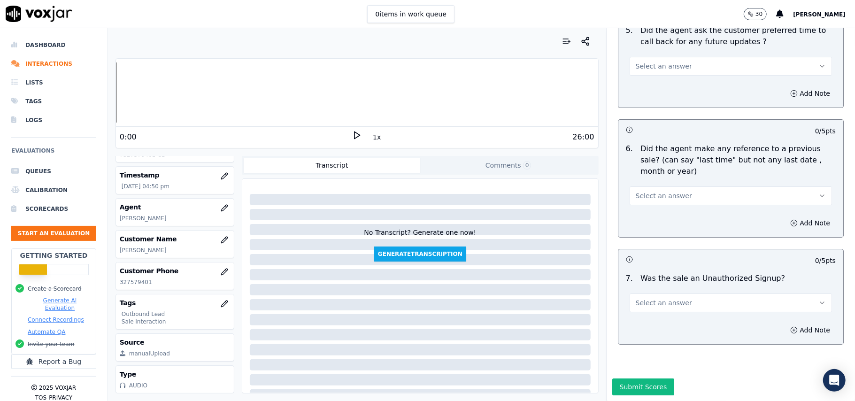
click at [676, 293] on button "Select an answer" at bounding box center [730, 302] width 202 height 19
click at [644, 317] on div "No" at bounding box center [710, 310] width 182 height 15
click at [640, 191] on span "Select an answer" at bounding box center [663, 195] width 56 height 9
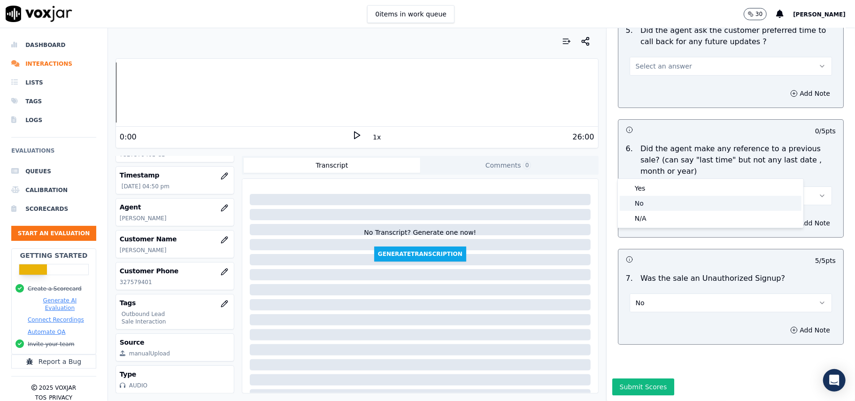
click at [642, 203] on div "No" at bounding box center [710, 203] width 182 height 15
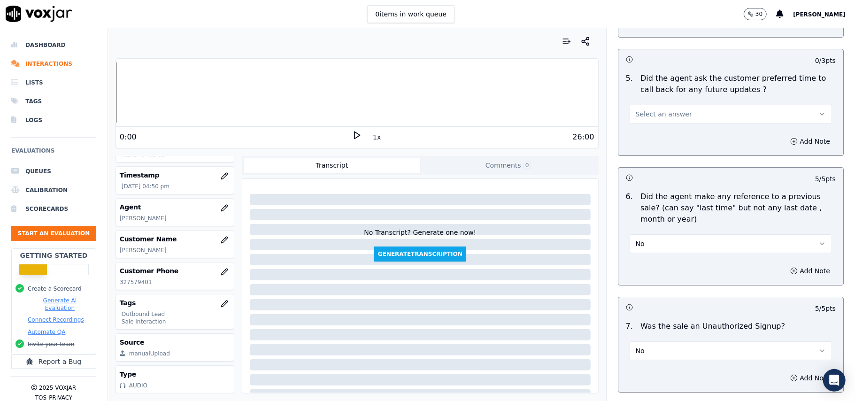
scroll to position [2203, 0]
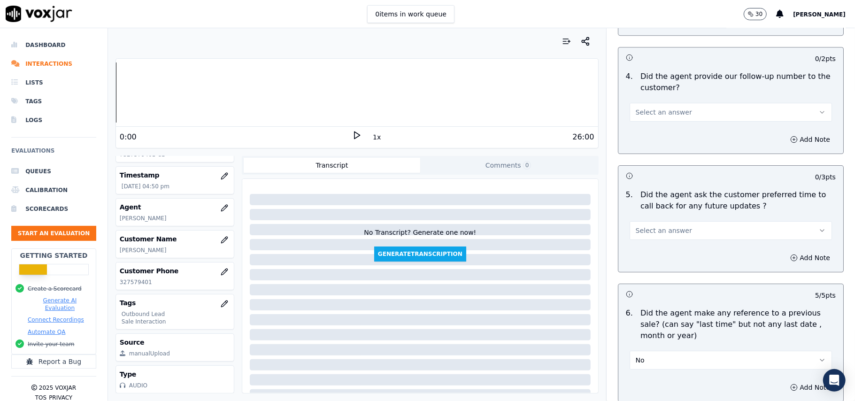
click at [693, 222] on button "Select an answer" at bounding box center [730, 230] width 202 height 19
click at [684, 253] on div "Yes" at bounding box center [710, 246] width 182 height 15
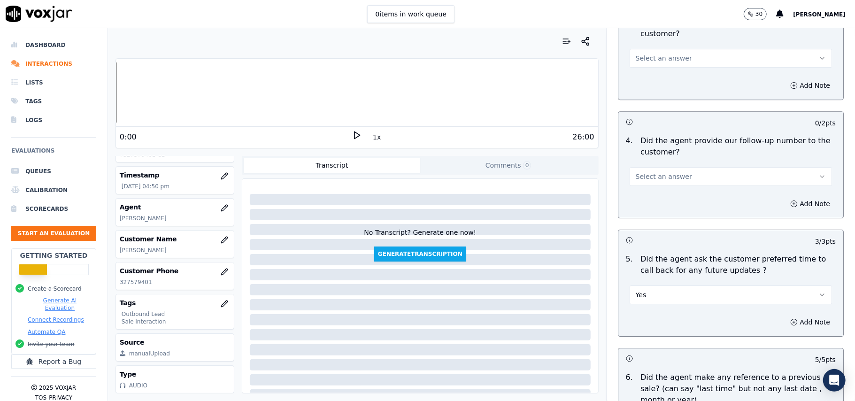
scroll to position [2078, 0]
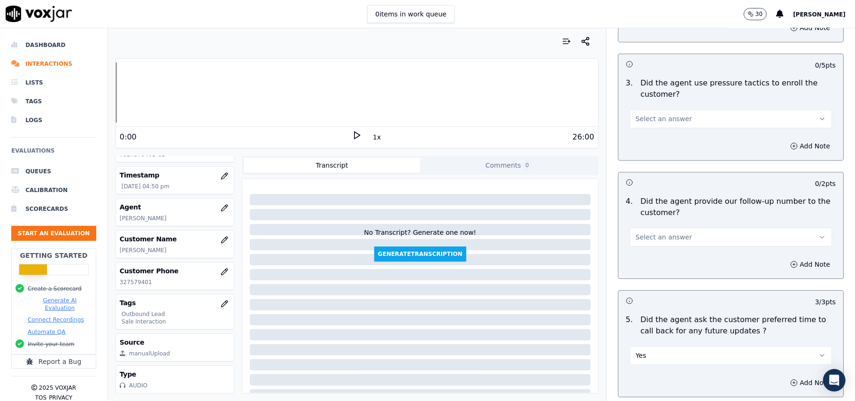
click at [669, 232] on span "Select an answer" at bounding box center [663, 236] width 56 height 9
click at [666, 248] on div "Yes" at bounding box center [710, 252] width 182 height 15
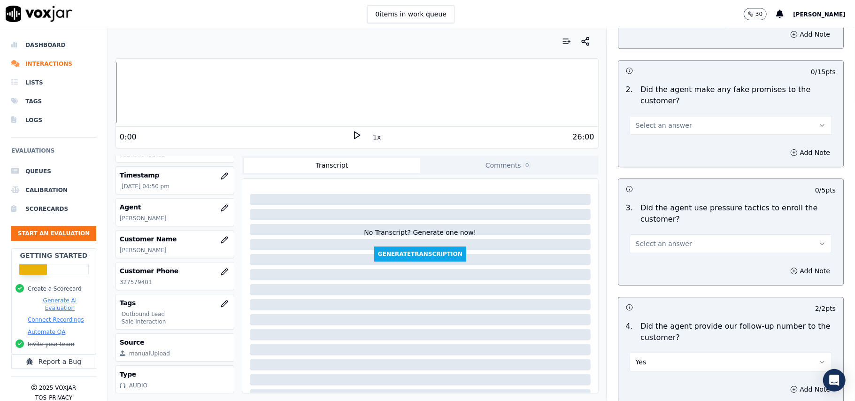
scroll to position [1953, 0]
click at [689, 235] on button "Select an answer" at bounding box center [730, 244] width 202 height 19
click at [654, 273] on div "No" at bounding box center [710, 274] width 182 height 15
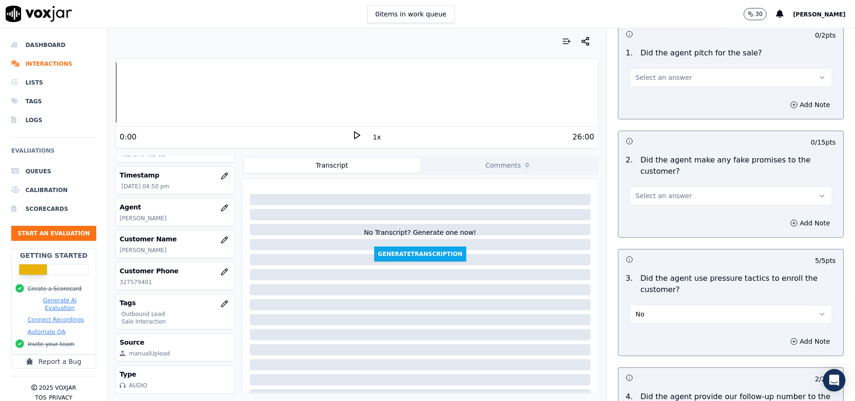
scroll to position [1827, 0]
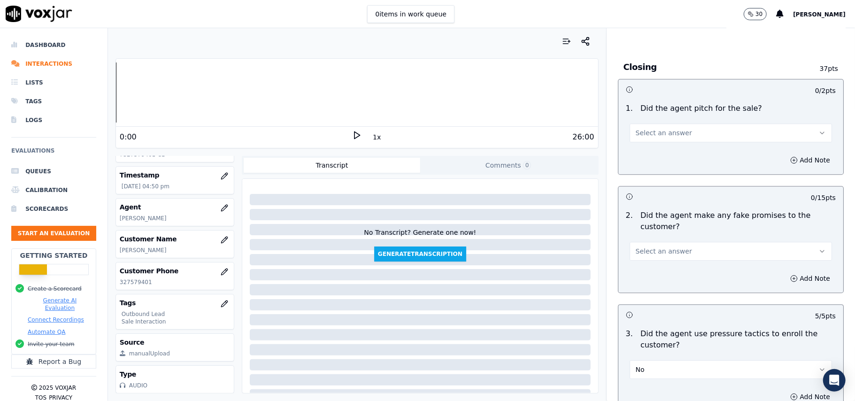
click at [694, 242] on button "Select an answer" at bounding box center [730, 251] width 202 height 19
click at [669, 276] on div "No" at bounding box center [710, 281] width 182 height 15
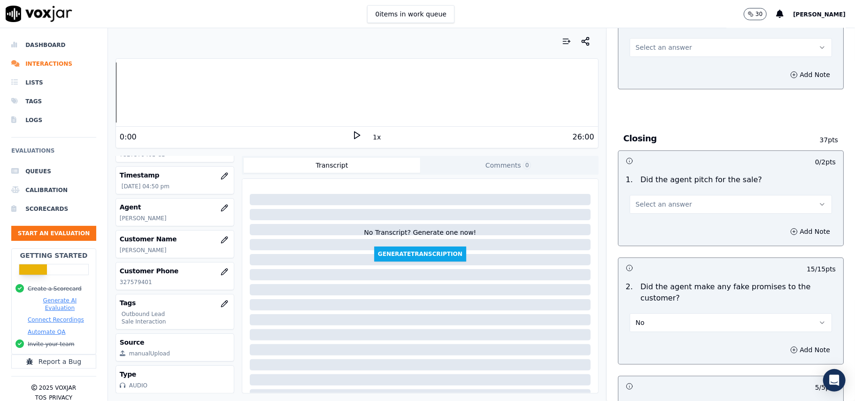
scroll to position [1702, 0]
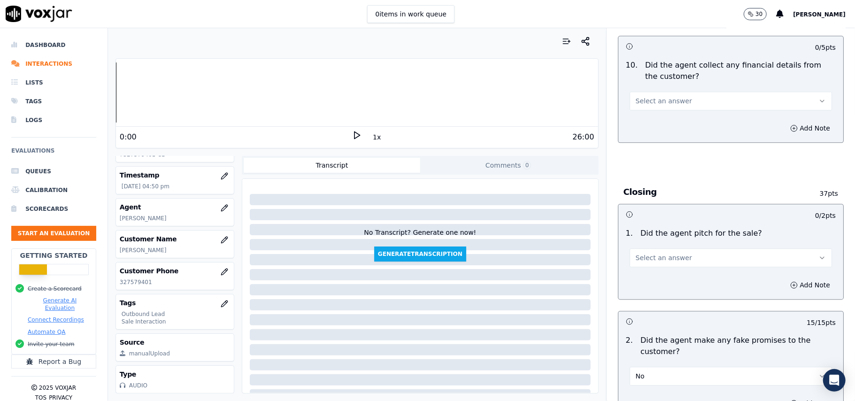
click at [671, 255] on span "Select an answer" at bounding box center [663, 257] width 56 height 9
click at [657, 279] on div "Yes" at bounding box center [710, 272] width 182 height 15
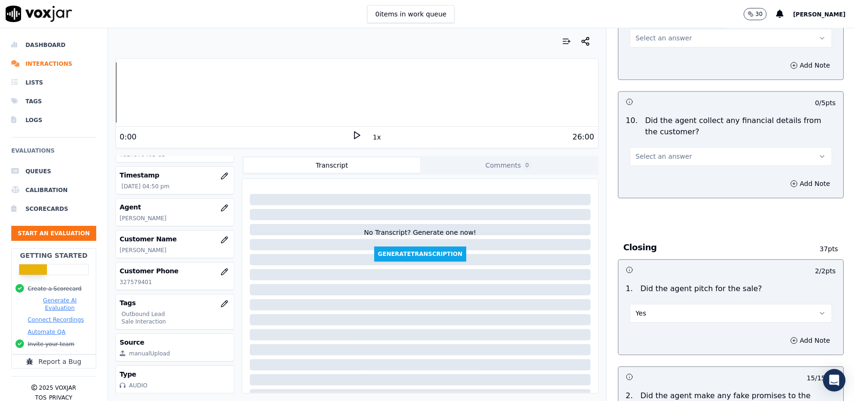
scroll to position [1577, 0]
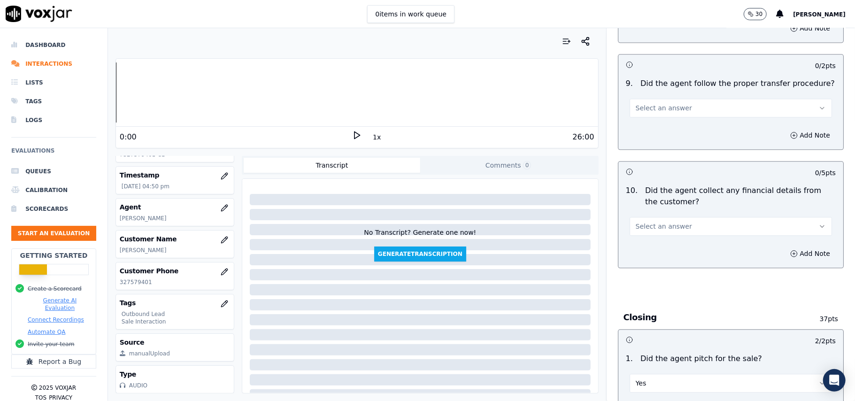
click at [693, 224] on button "Select an answer" at bounding box center [730, 226] width 202 height 19
click at [671, 250] on div "No" at bounding box center [710, 255] width 182 height 15
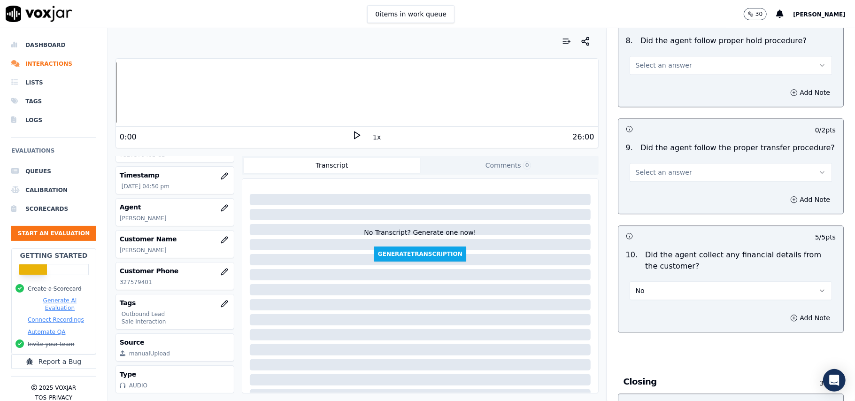
scroll to position [1452, 0]
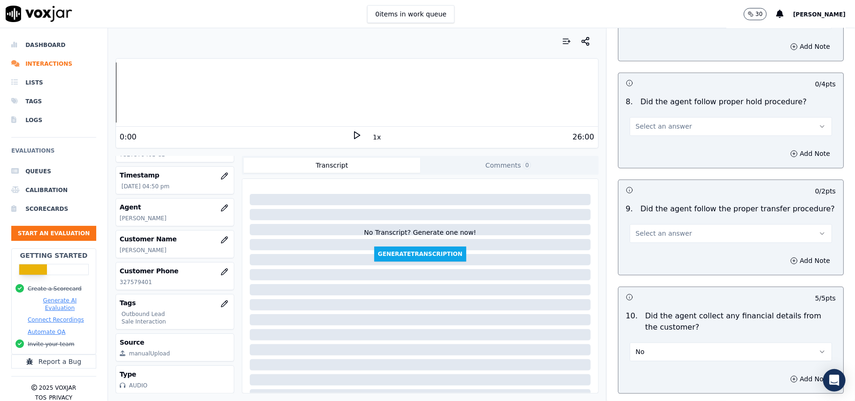
click at [670, 229] on span "Select an answer" at bounding box center [663, 233] width 56 height 9
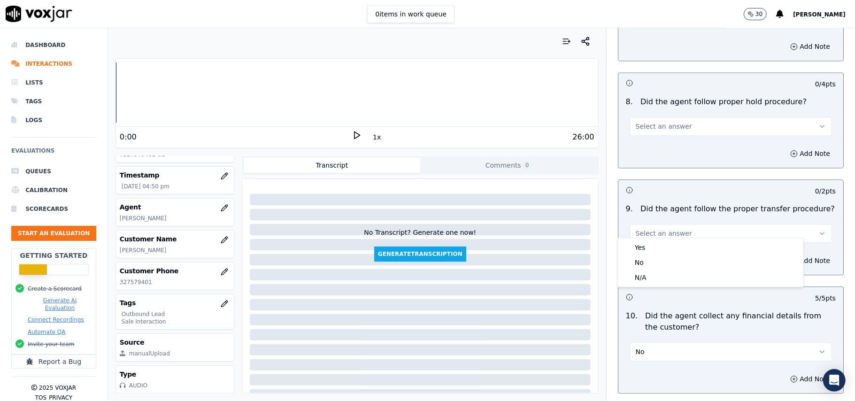
click at [638, 231] on button "Select an answer" at bounding box center [730, 233] width 202 height 19
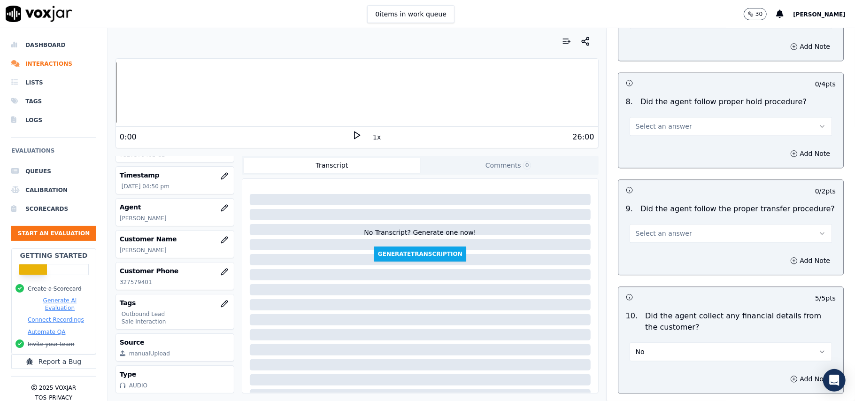
drag, startPoint x: 642, startPoint y: 226, endPoint x: 646, endPoint y: 231, distance: 6.8
click at [645, 229] on span "Select an answer" at bounding box center [663, 233] width 56 height 9
click at [646, 248] on div "Yes" at bounding box center [710, 247] width 182 height 15
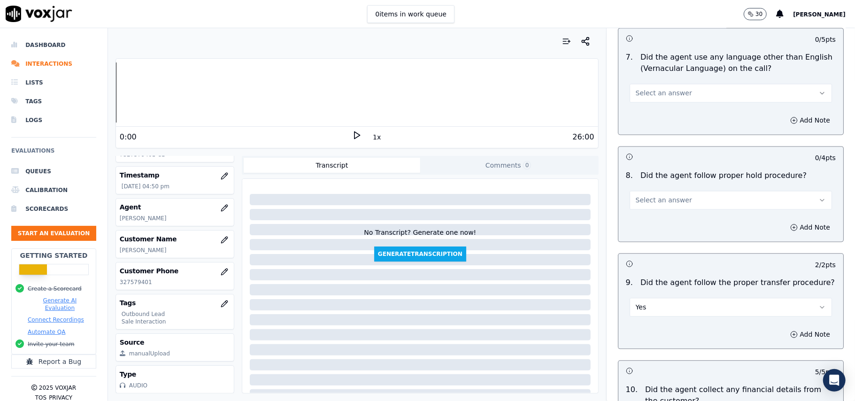
scroll to position [1327, 0]
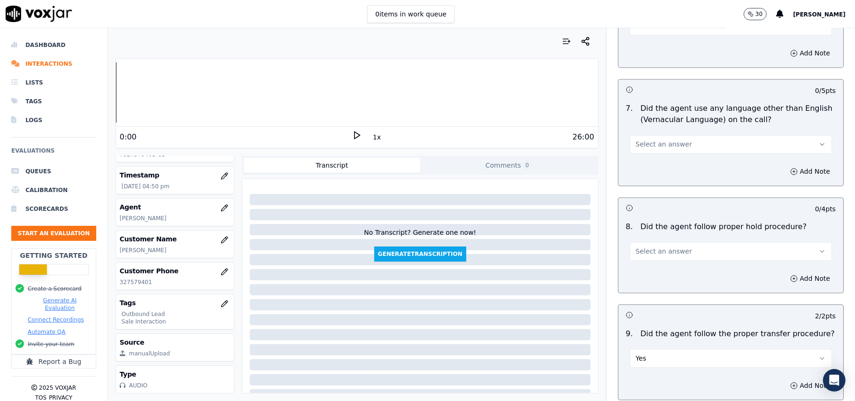
click at [672, 246] on button "Select an answer" at bounding box center [730, 251] width 202 height 19
click at [661, 261] on div "Yes" at bounding box center [710, 265] width 182 height 15
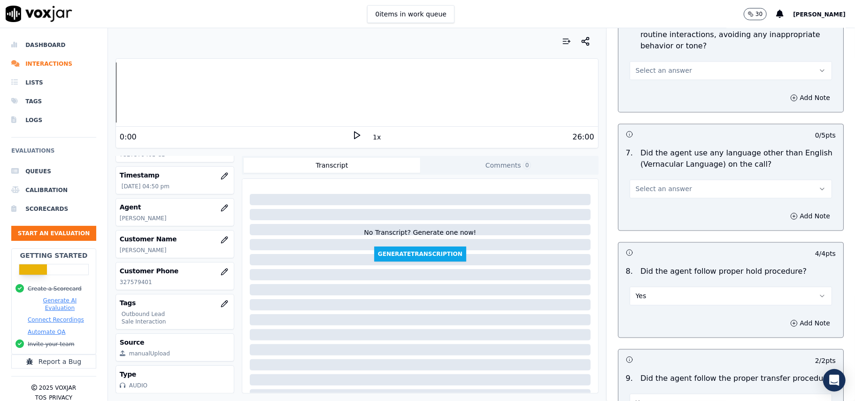
scroll to position [1202, 0]
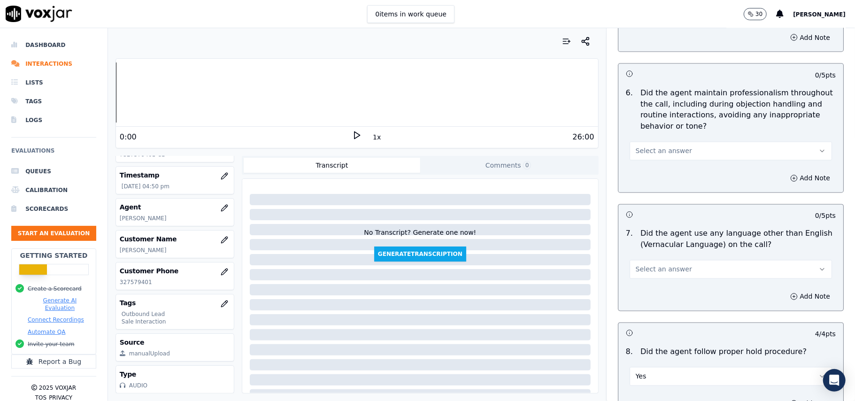
click at [652, 267] on button "Select an answer" at bounding box center [730, 269] width 202 height 19
click at [640, 295] on div "No" at bounding box center [710, 297] width 182 height 15
click at [671, 164] on div "Add Note" at bounding box center [730, 178] width 225 height 28
drag, startPoint x: 658, startPoint y: 158, endPoint x: 656, endPoint y: 172, distance: 13.8
click at [658, 164] on div "Add Note" at bounding box center [730, 178] width 225 height 28
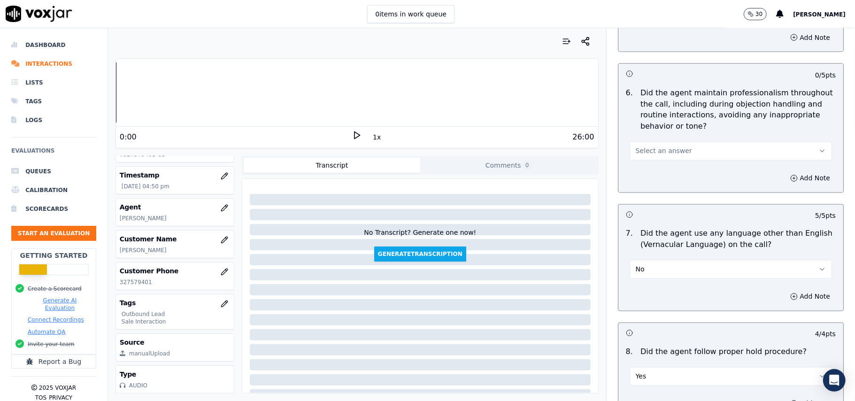
click at [652, 179] on div "Add Note" at bounding box center [730, 178] width 225 height 28
click at [651, 146] on span "Select an answer" at bounding box center [663, 150] width 56 height 9
click at [649, 161] on div "Yes" at bounding box center [710, 164] width 182 height 15
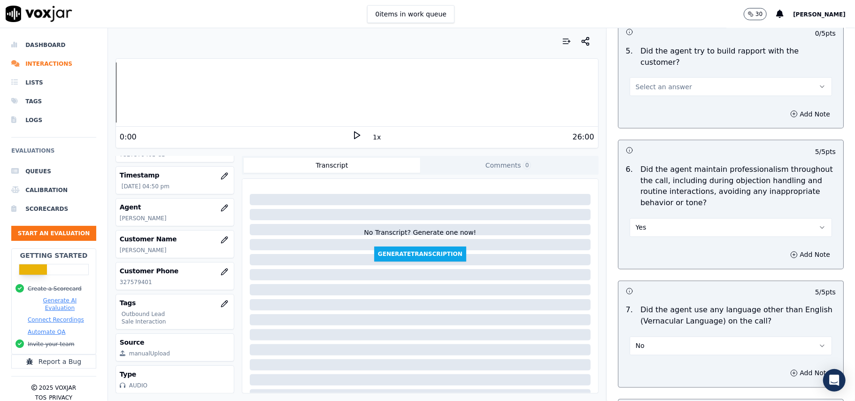
scroll to position [1014, 0]
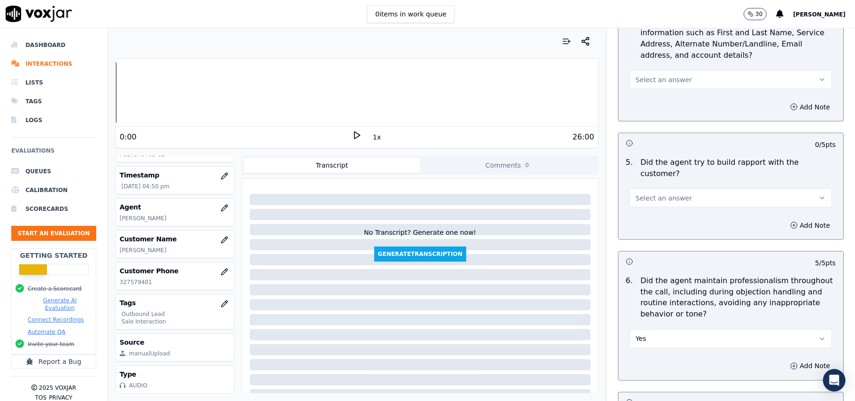
click at [665, 193] on span "Select an answer" at bounding box center [663, 197] width 56 height 9
click at [658, 216] on div "Yes" at bounding box center [710, 210] width 182 height 15
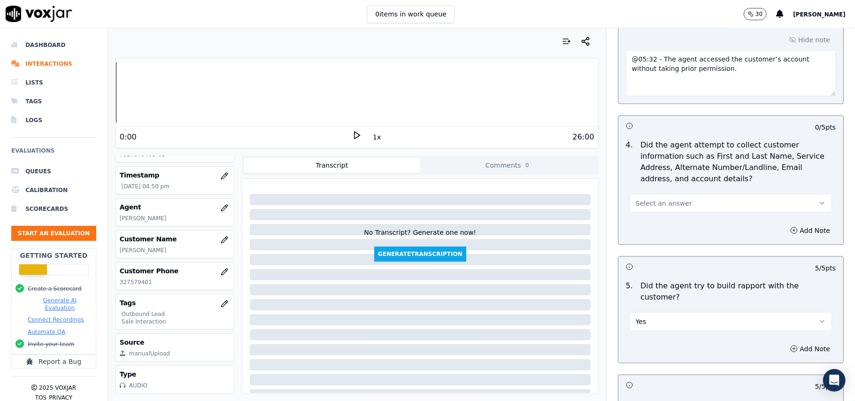
scroll to position [889, 0]
click at [649, 205] on span "Select an answer" at bounding box center [663, 204] width 56 height 9
click at [644, 246] on div "No" at bounding box center [710, 243] width 182 height 15
click at [643, 211] on button "No" at bounding box center [730, 205] width 202 height 19
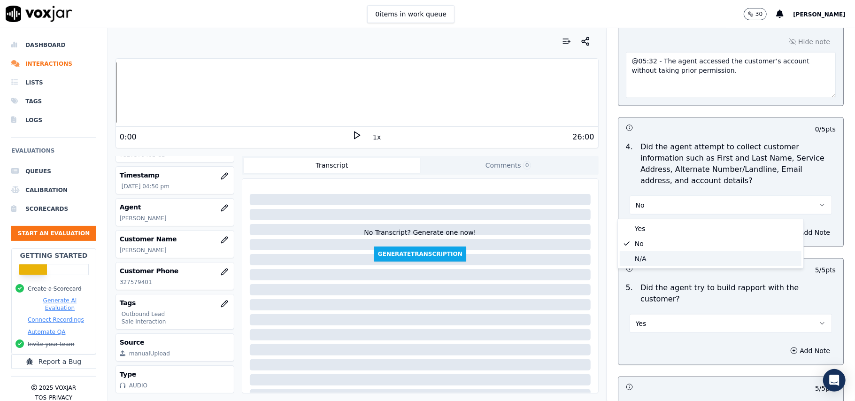
click at [642, 266] on div "N/A" at bounding box center [710, 258] width 182 height 15
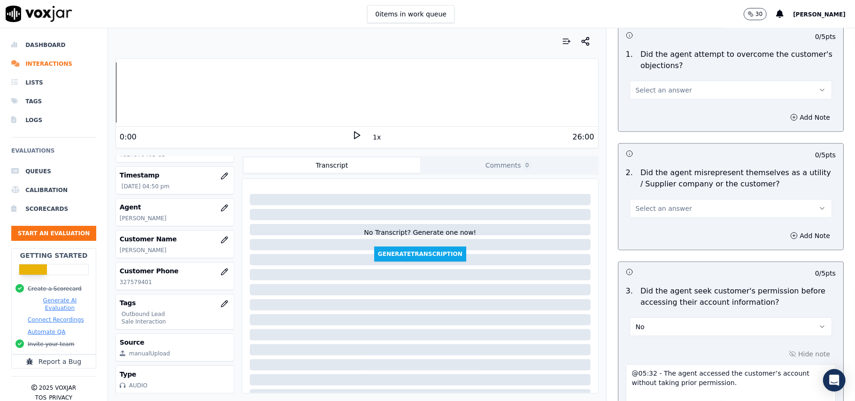
scroll to position [576, 0]
click at [663, 214] on span "Select an answer" at bounding box center [663, 208] width 56 height 9
click at [658, 249] on div "No" at bounding box center [710, 246] width 182 height 15
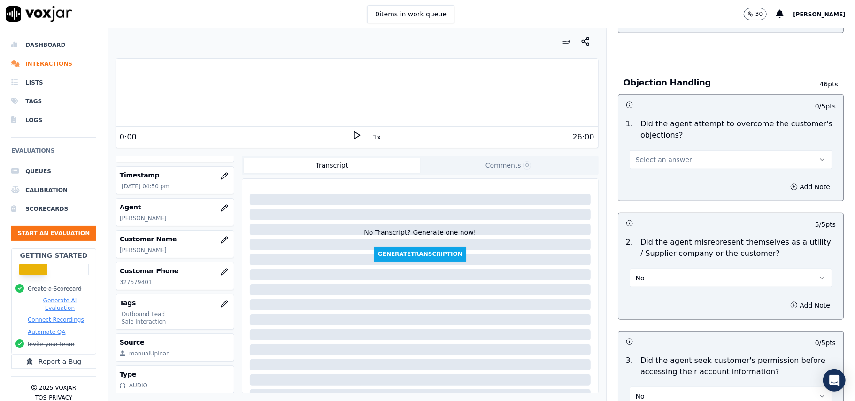
scroll to position [451, 0]
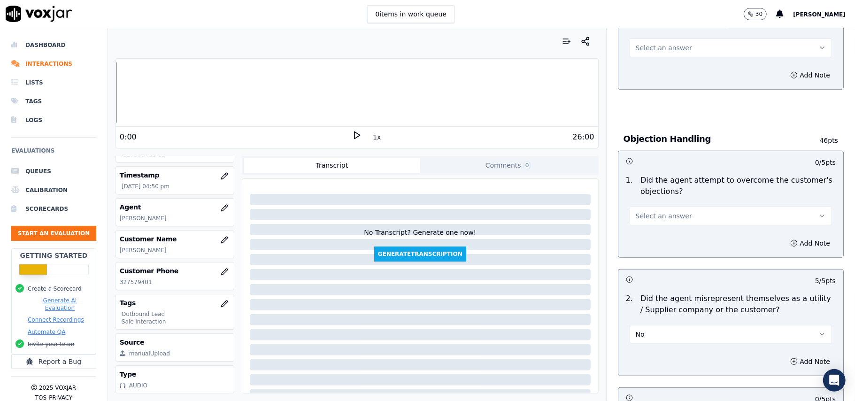
click at [664, 220] on span "Select an answer" at bounding box center [663, 215] width 56 height 9
click at [657, 234] on div "Yes" at bounding box center [710, 238] width 182 height 15
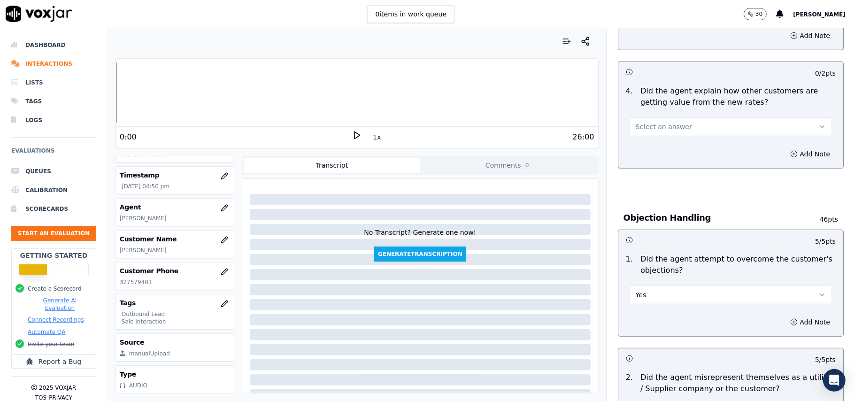
scroll to position [263, 0]
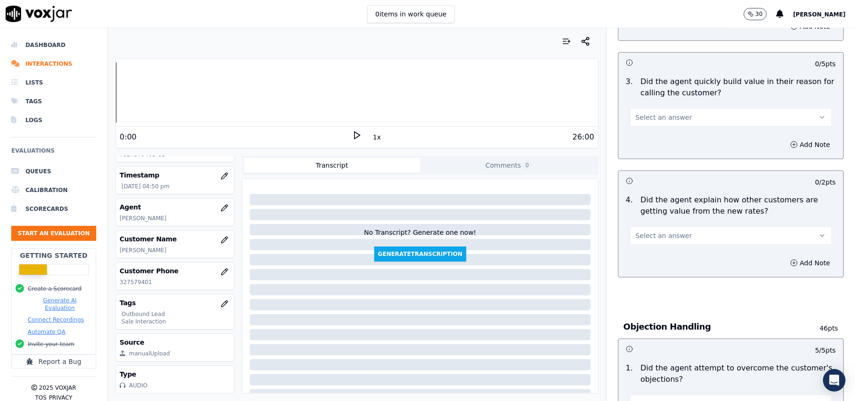
click at [656, 237] on span "Select an answer" at bounding box center [663, 235] width 56 height 9
click at [656, 257] on div "Yes" at bounding box center [710, 257] width 182 height 15
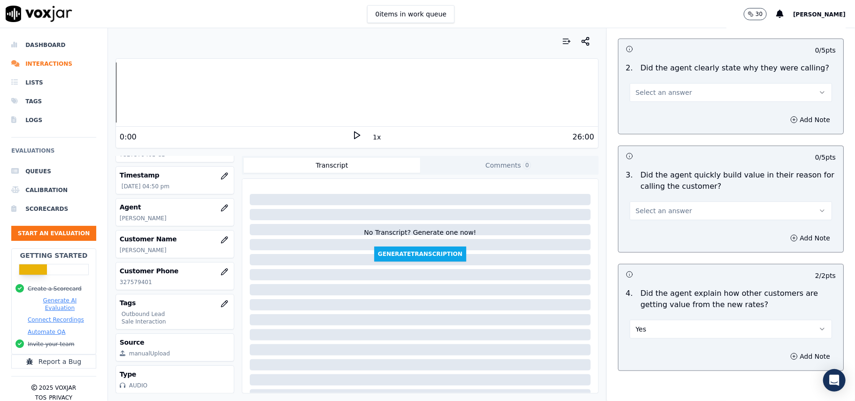
scroll to position [76, 0]
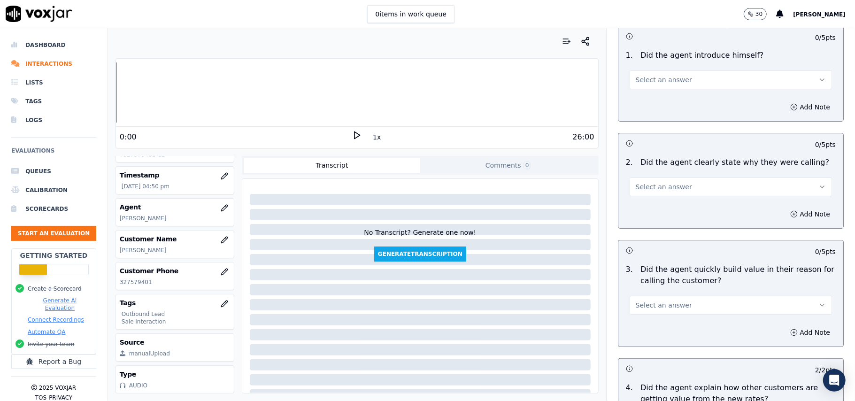
click at [664, 305] on span "Select an answer" at bounding box center [663, 304] width 56 height 9
click at [657, 329] on div "Yes" at bounding box center [710, 327] width 182 height 15
click at [635, 188] on span "Select an answer" at bounding box center [663, 186] width 56 height 9
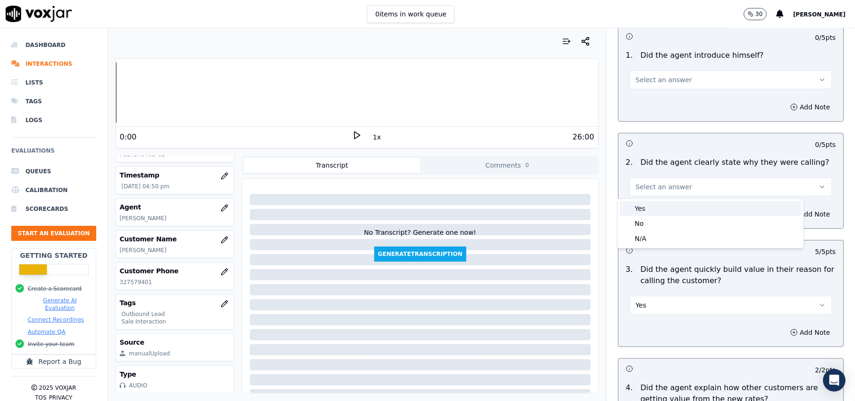
click at [629, 203] on div "Yes" at bounding box center [710, 208] width 182 height 15
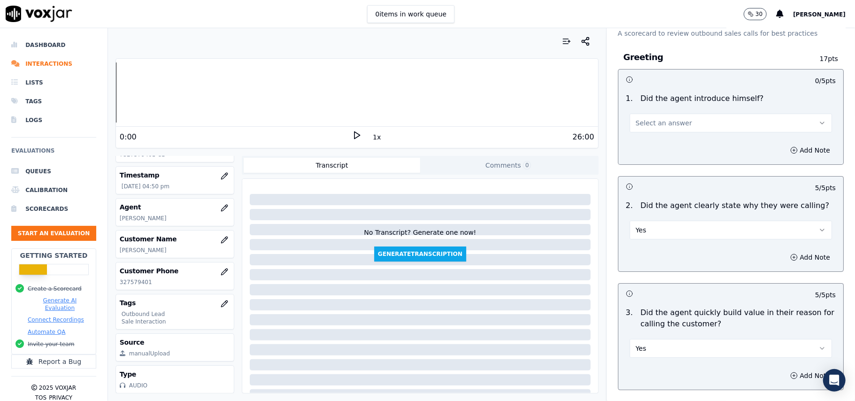
scroll to position [13, 0]
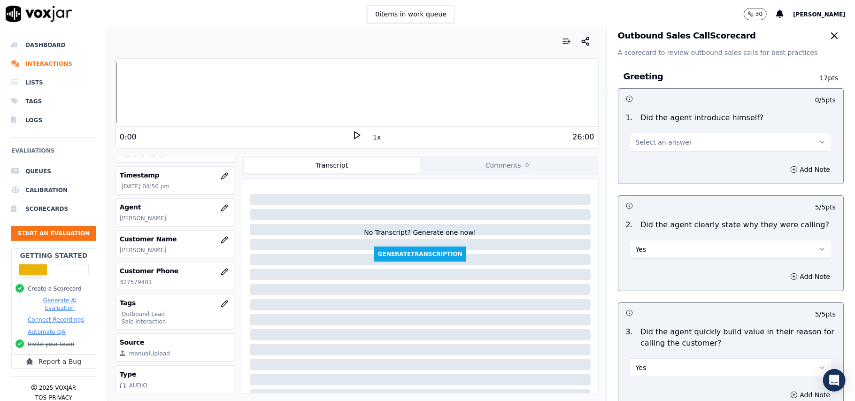
click at [678, 149] on button "Select an answer" at bounding box center [730, 142] width 202 height 19
click at [670, 158] on div "Yes" at bounding box center [710, 163] width 182 height 15
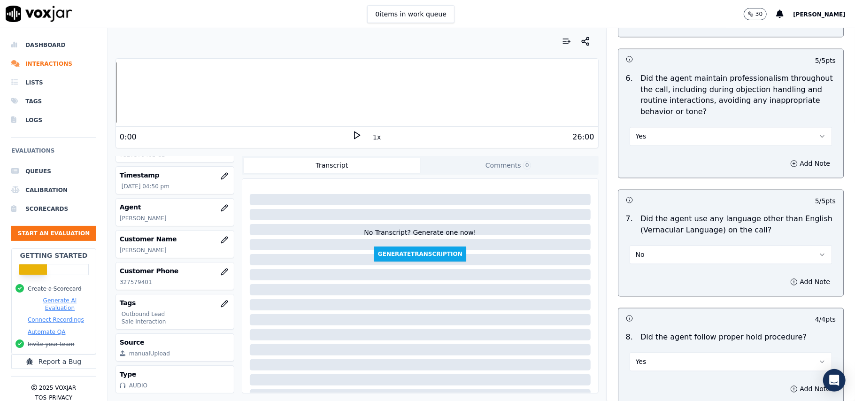
scroll to position [2390, 0]
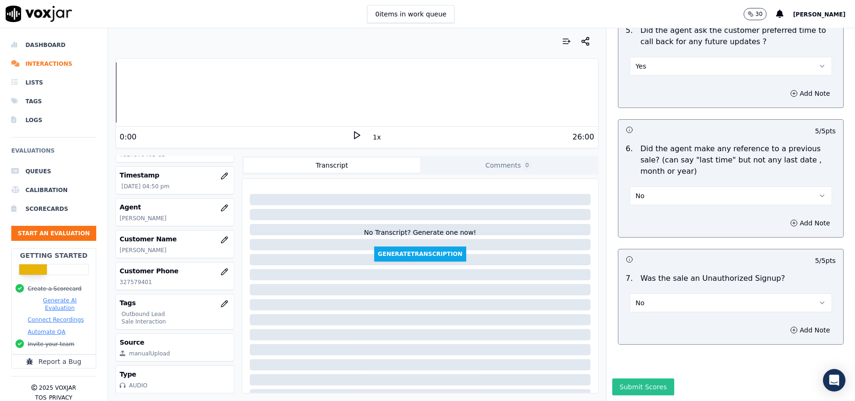
click at [612, 378] on button "Submit Scores" at bounding box center [643, 386] width 62 height 17
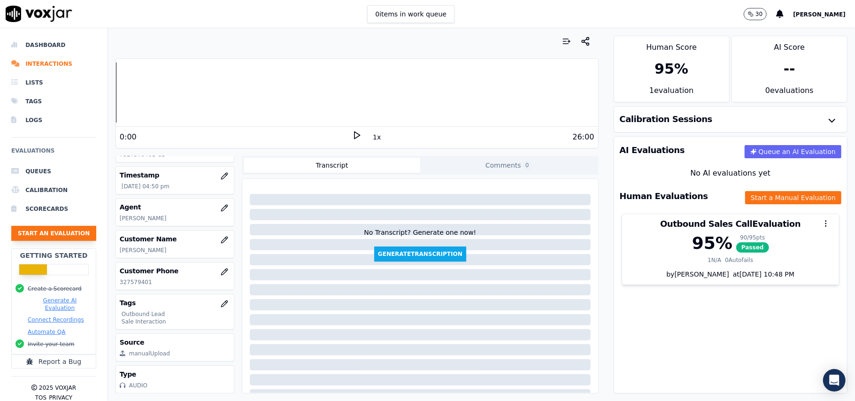
click at [33, 229] on button "Start an Evaluation" at bounding box center [53, 233] width 85 height 15
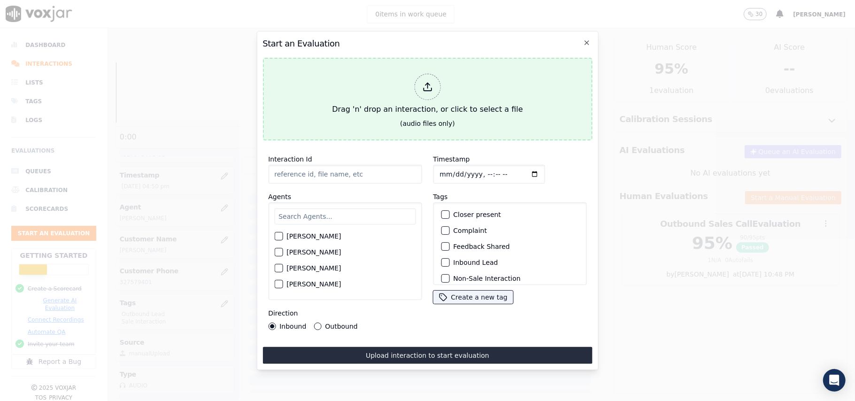
click at [423, 108] on div "Drag 'n' drop an interaction, or click to select a file" at bounding box center [427, 94] width 198 height 49
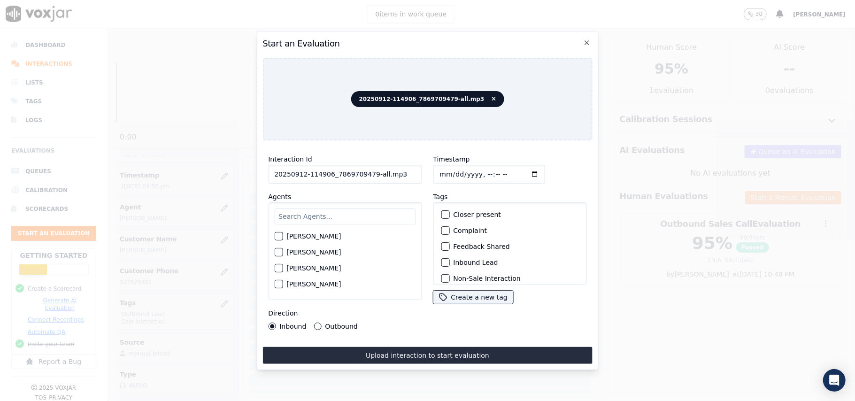
drag, startPoint x: 381, startPoint y: 171, endPoint x: 366, endPoint y: 175, distance: 15.5
click at [366, 175] on input "20250912-114906_7869709479-all.mp3" at bounding box center [344, 174] width 153 height 19
type input "20250912-114906_7869709479-C1"
click at [449, 166] on input "Timestamp" at bounding box center [489, 174] width 112 height 19
type input "[DATE]T17:18"
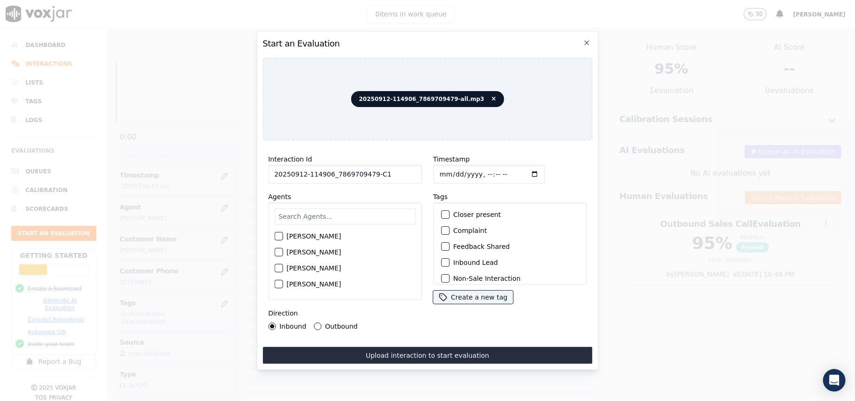
click at [380, 208] on input "text" at bounding box center [344, 216] width 141 height 16
type input "Ches"
click at [323, 236] on label "[PERSON_NAME]" at bounding box center [313, 239] width 54 height 7
click at [282, 235] on button "[PERSON_NAME]" at bounding box center [278, 239] width 8 height 8
click at [453, 261] on label "Inbound Lead" at bounding box center [475, 262] width 45 height 7
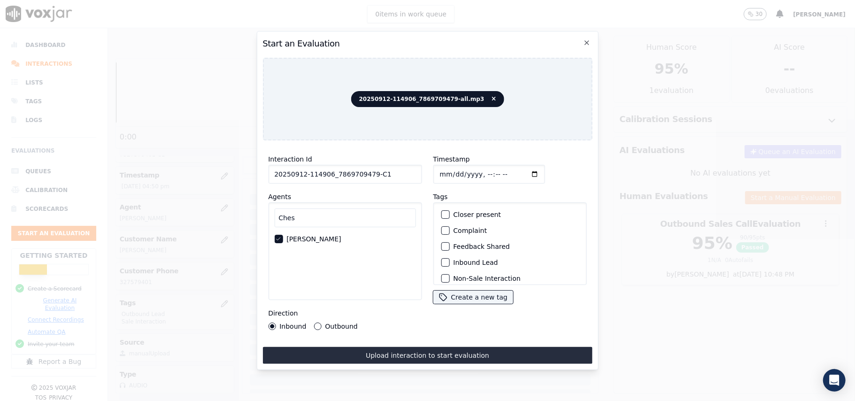
click at [449, 261] on button "Inbound Lead" at bounding box center [445, 262] width 8 height 8
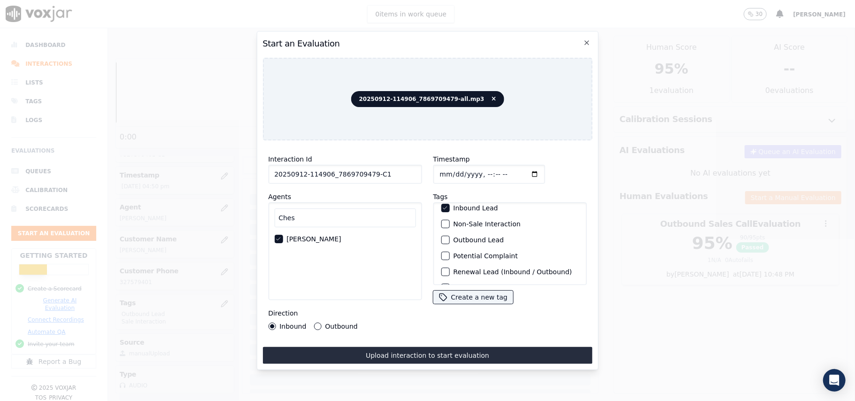
scroll to position [82, 0]
drag, startPoint x: 452, startPoint y: 253, endPoint x: 428, endPoint y: 306, distance: 57.7
click at [452, 265] on div "Sale Interaction" at bounding box center [509, 273] width 145 height 16
click at [443, 269] on div "button" at bounding box center [444, 272] width 7 height 7
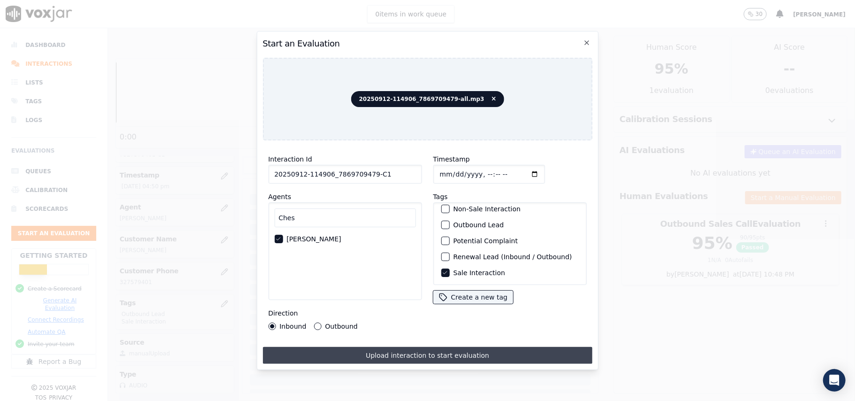
click at [398, 350] on button "Upload interaction to start evaluation" at bounding box center [426, 355] width 329 height 17
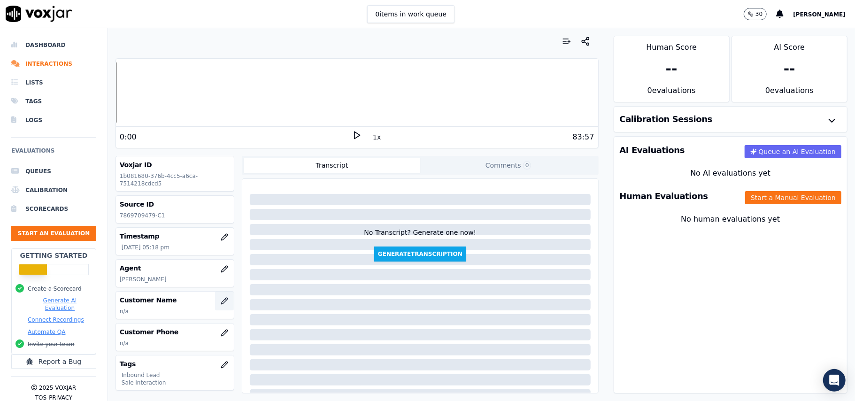
click at [221, 301] on icon "button" at bounding box center [225, 301] width 8 height 8
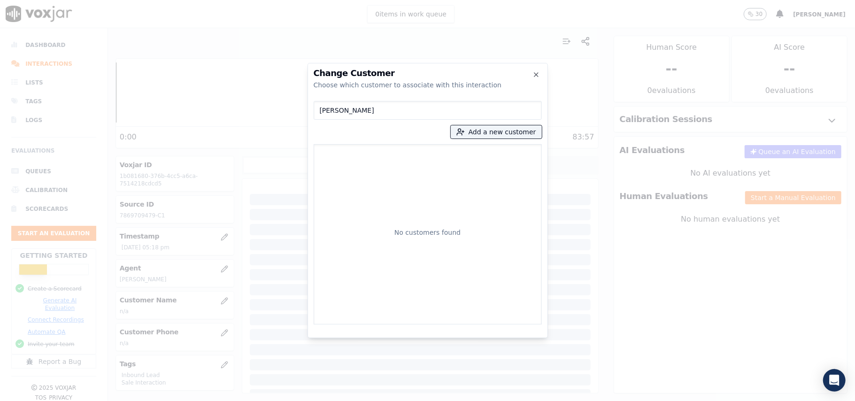
click at [320, 108] on input "[PERSON_NAME]" at bounding box center [427, 110] width 228 height 19
type input "[PERSON_NAME]"
click at [381, 164] on p "[PERSON_NAME]" at bounding box center [372, 157] width 73 height 15
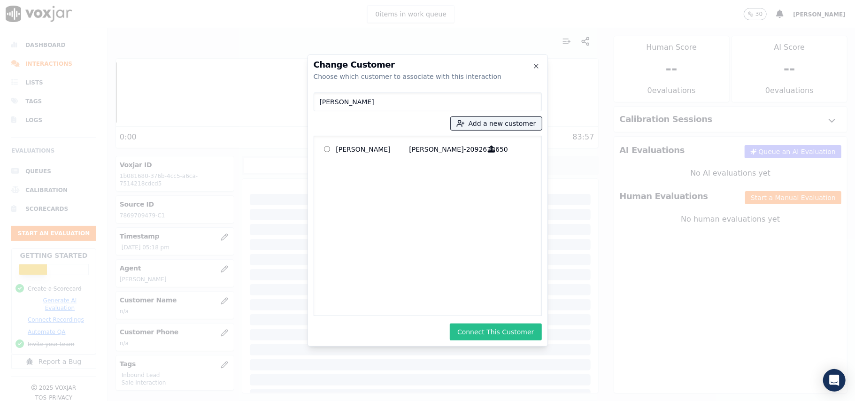
click at [478, 326] on button "Connect This Customer" at bounding box center [496, 331] width 92 height 17
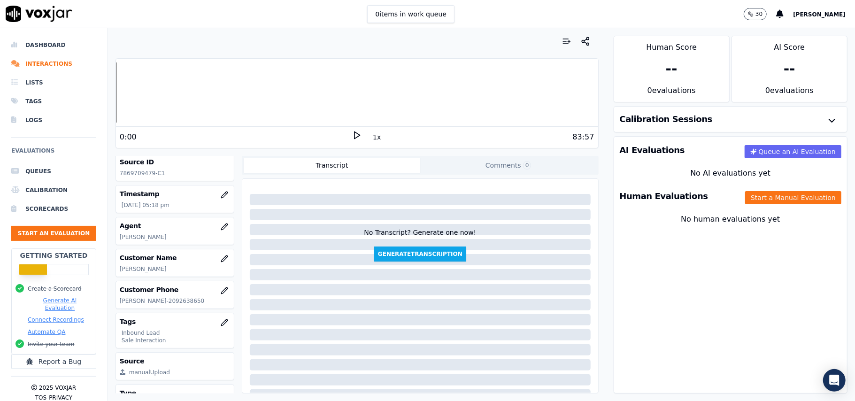
scroll to position [62, 0]
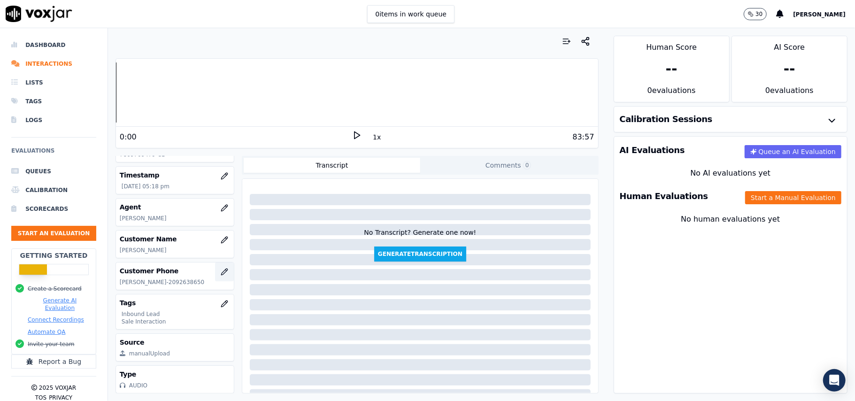
click at [215, 266] on button "button" at bounding box center [224, 271] width 19 height 19
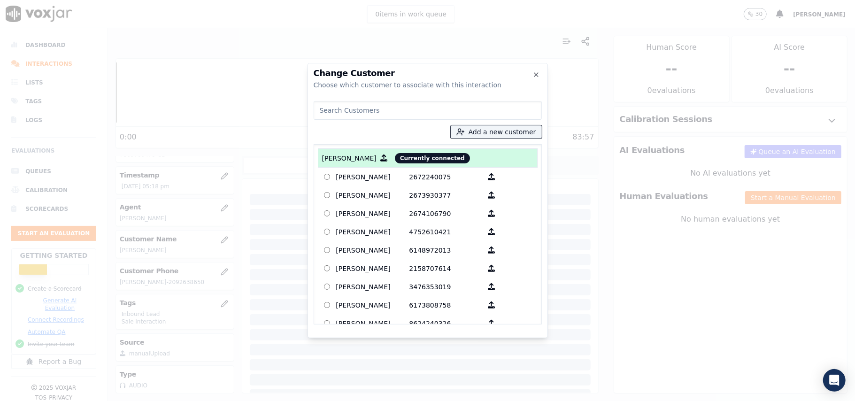
click at [258, 203] on div at bounding box center [427, 200] width 855 height 401
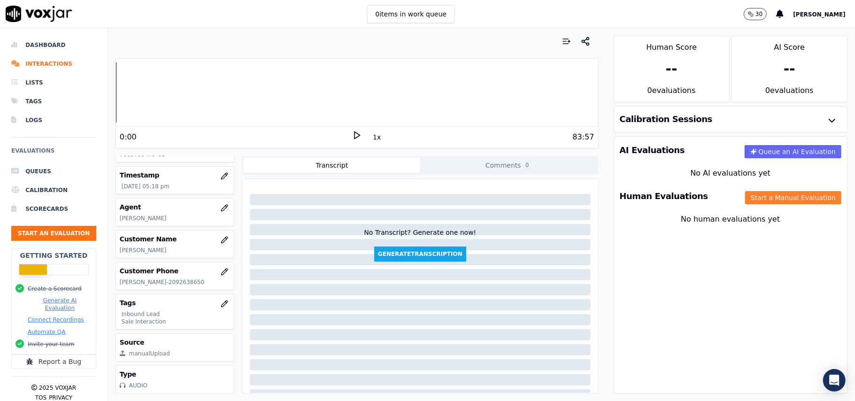
click at [763, 192] on button "Start a Manual Evaluation" at bounding box center [793, 197] width 96 height 13
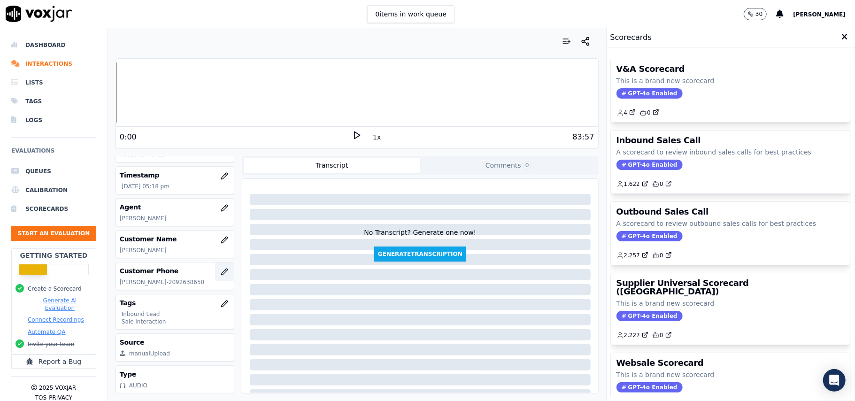
scroll to position [92, 0]
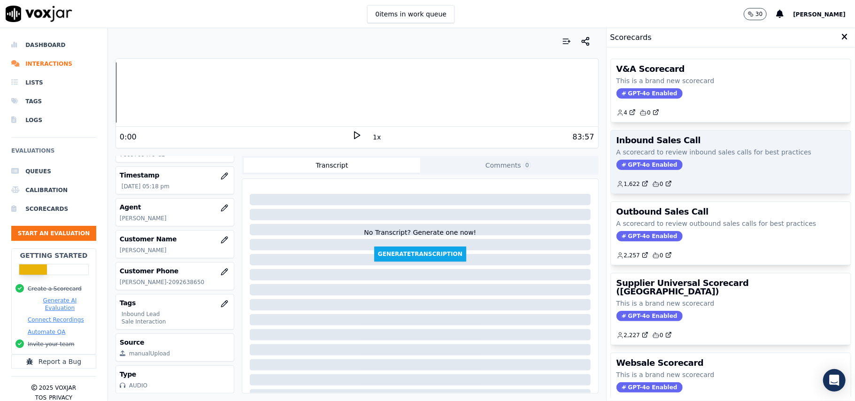
click at [644, 165] on span "GPT-4o Enabled" at bounding box center [649, 165] width 66 height 10
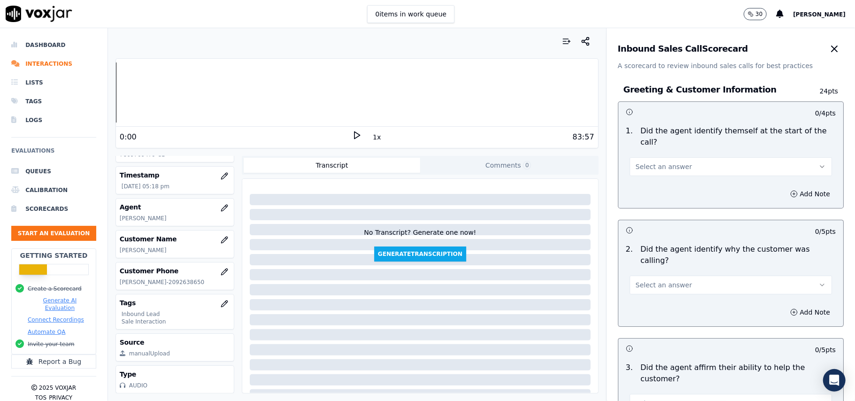
click at [706, 157] on button "Select an answer" at bounding box center [730, 166] width 202 height 19
click at [680, 173] on div "Yes" at bounding box center [710, 176] width 182 height 15
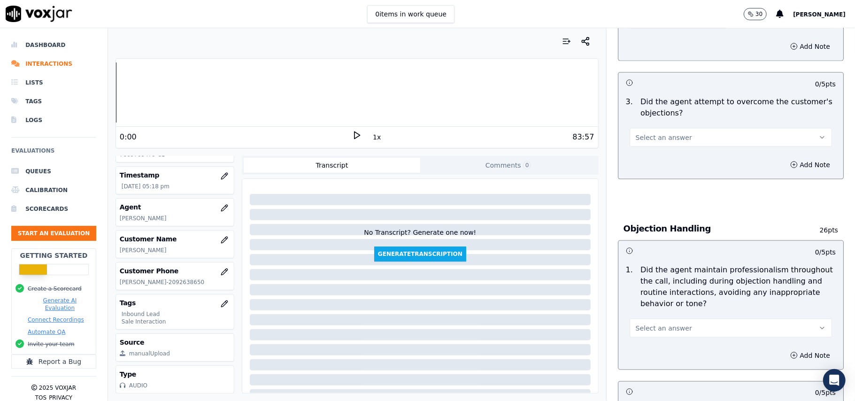
scroll to position [2626, 0]
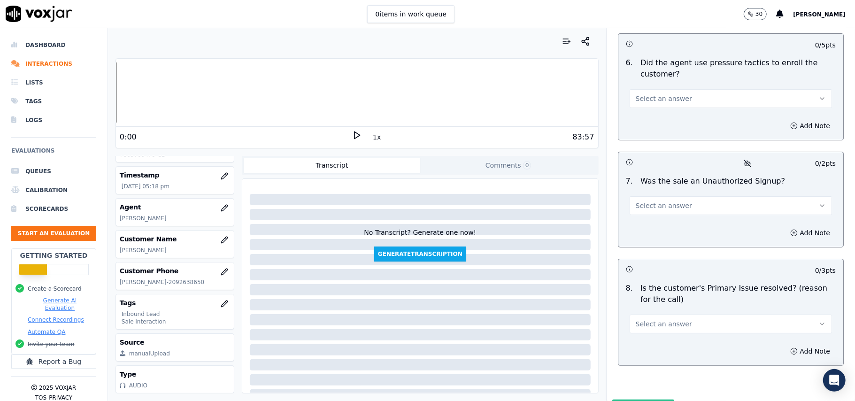
click at [679, 314] on button "Select an answer" at bounding box center [730, 323] width 202 height 19
drag, startPoint x: 649, startPoint y: 300, endPoint x: 650, endPoint y: 286, distance: 14.1
click at [649, 299] on div "Yes" at bounding box center [710, 295] width 182 height 15
click at [685, 196] on button "Select an answer" at bounding box center [730, 205] width 202 height 19
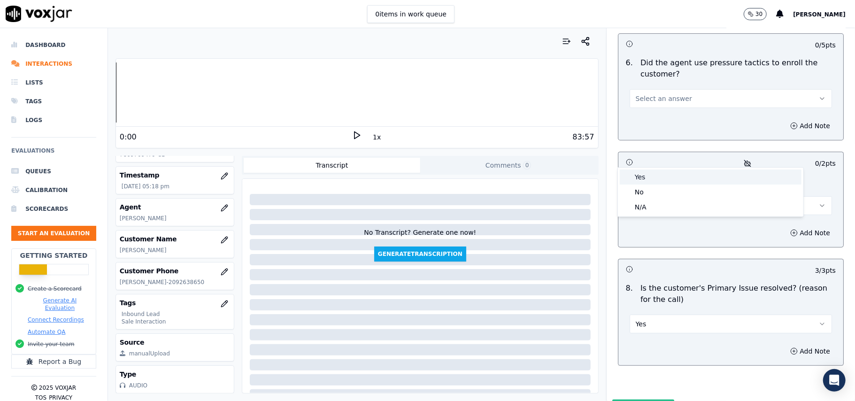
click at [677, 184] on div "Yes" at bounding box center [710, 176] width 182 height 15
click at [670, 196] on button "Yes" at bounding box center [730, 205] width 202 height 19
click at [649, 195] on div "No" at bounding box center [710, 191] width 182 height 15
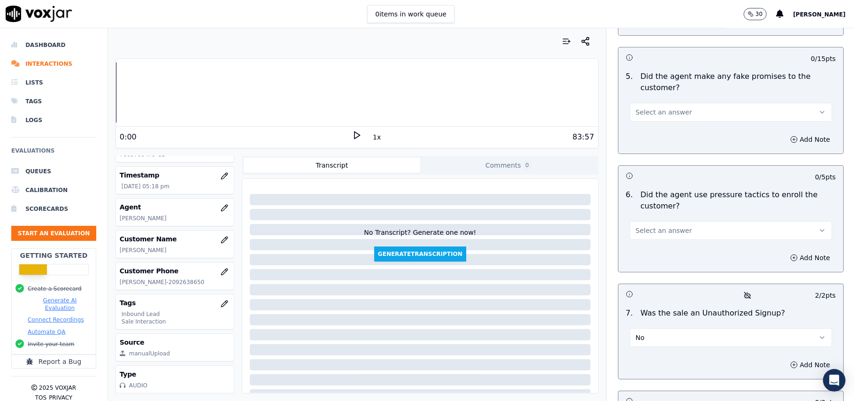
scroll to position [2439, 0]
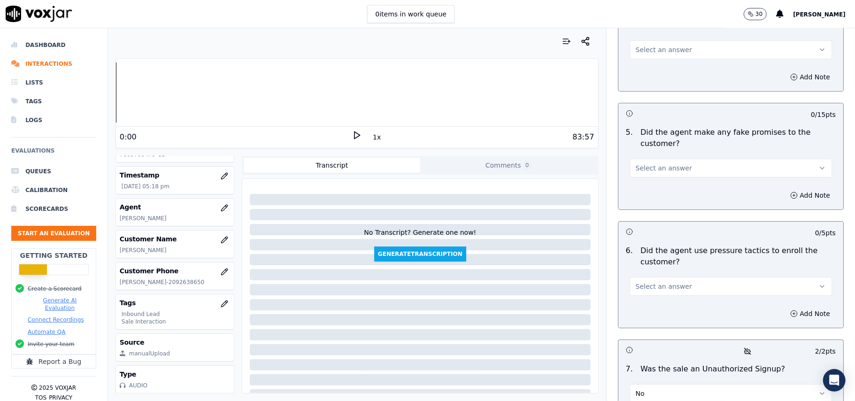
click at [649, 277] on button "Select an answer" at bounding box center [730, 286] width 202 height 19
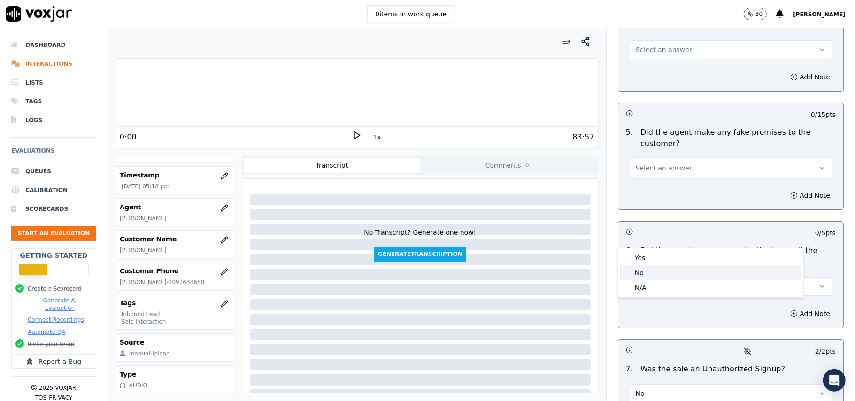
click at [656, 276] on div "No" at bounding box center [710, 272] width 182 height 15
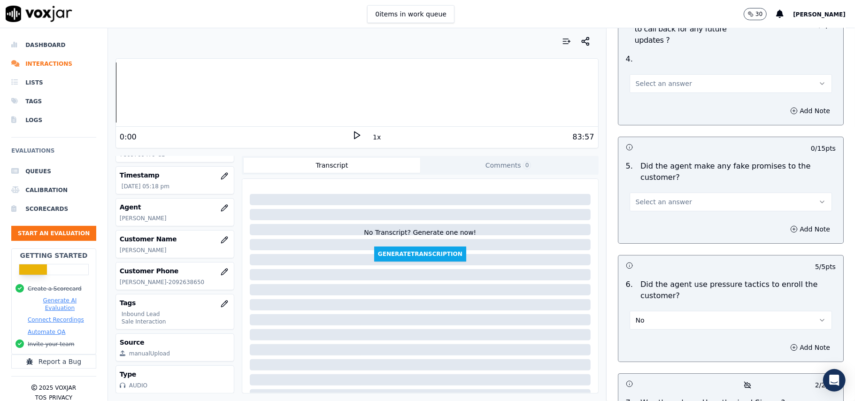
scroll to position [2313, 0]
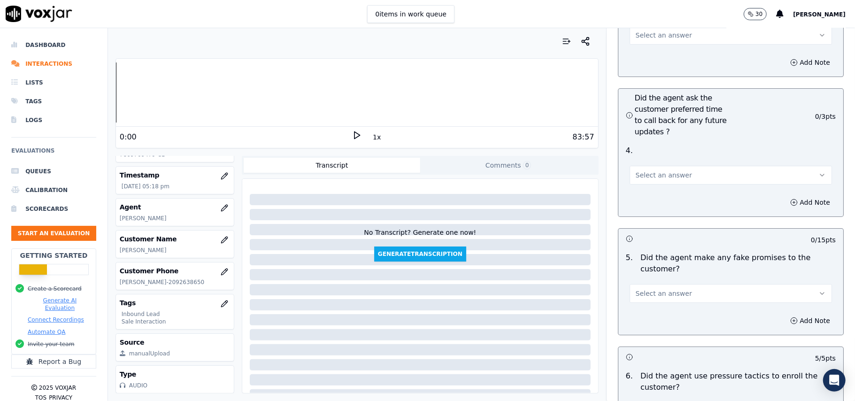
click at [656, 289] on span "Select an answer" at bounding box center [663, 293] width 56 height 9
click at [649, 280] on div "No" at bounding box center [710, 279] width 182 height 15
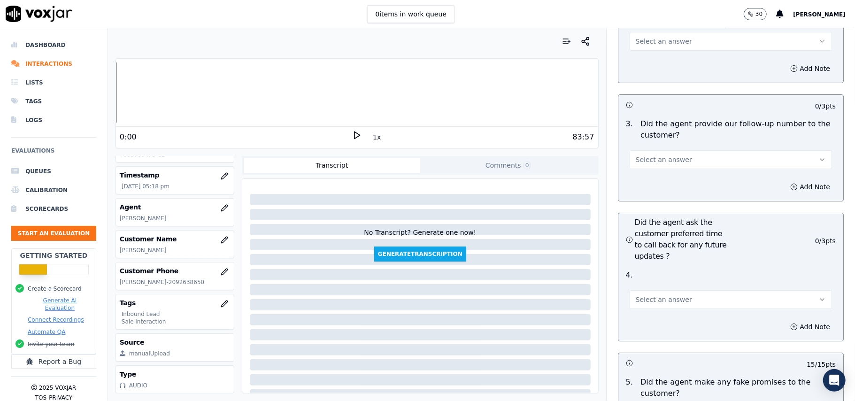
scroll to position [2189, 0]
click at [666, 295] on span "Select an answer" at bounding box center [663, 299] width 56 height 9
drag, startPoint x: 661, startPoint y: 282, endPoint x: 656, endPoint y: 291, distance: 10.1
click at [656, 291] on div "No" at bounding box center [710, 285] width 182 height 15
click at [654, 290] on button "No" at bounding box center [730, 299] width 202 height 19
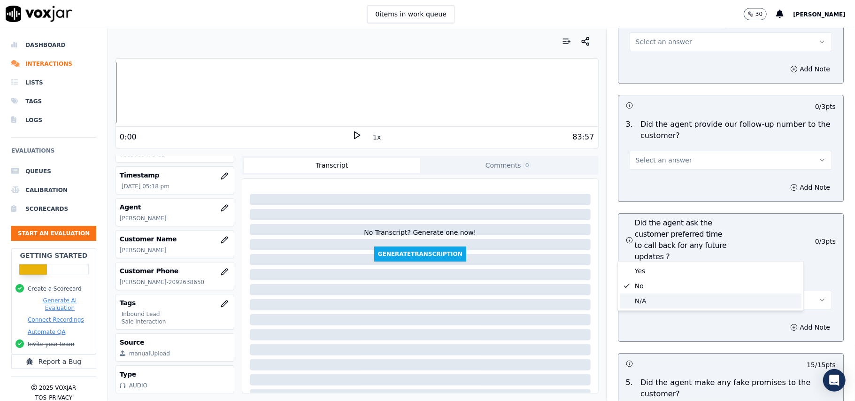
click at [638, 305] on div "N/A" at bounding box center [710, 300] width 182 height 15
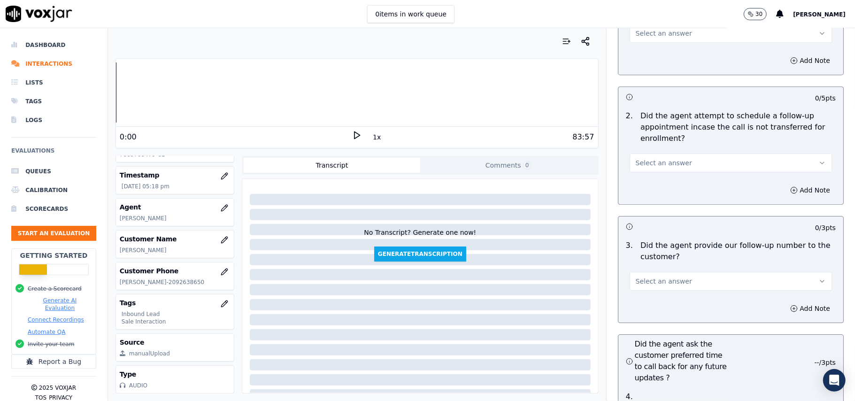
scroll to position [2001, 0]
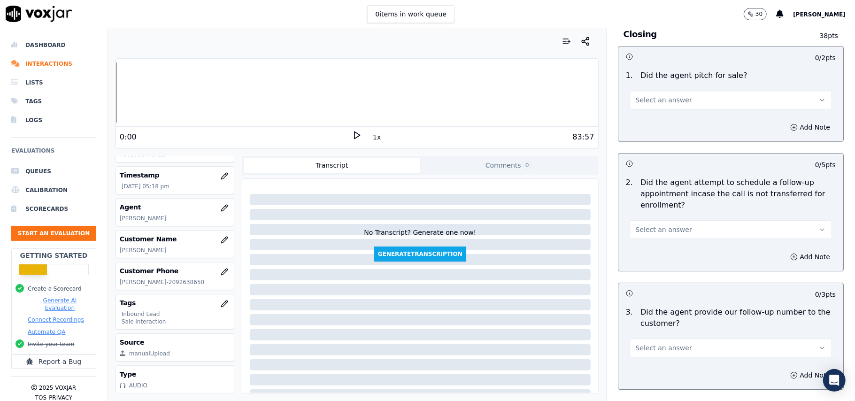
click at [671, 343] on span "Select an answer" at bounding box center [663, 347] width 56 height 9
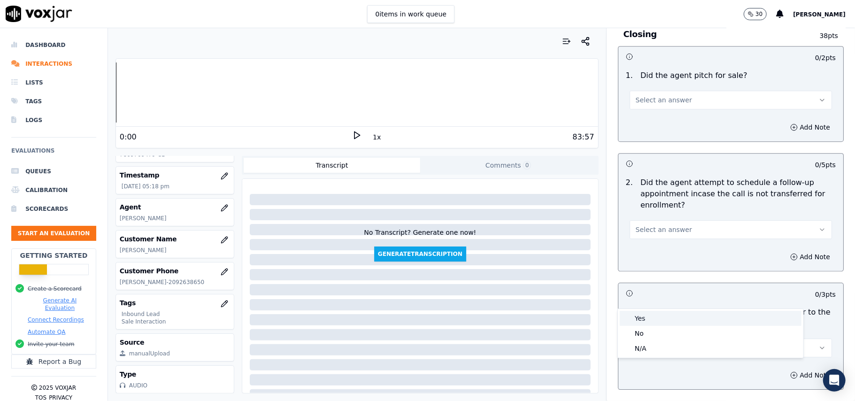
click at [671, 320] on div "Yes" at bounding box center [710, 318] width 182 height 15
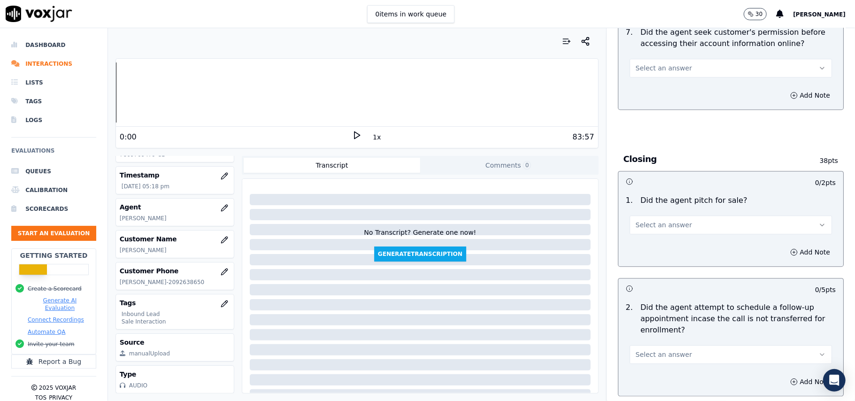
scroll to position [1876, 0]
click at [676, 345] on button "Select an answer" at bounding box center [730, 354] width 202 height 19
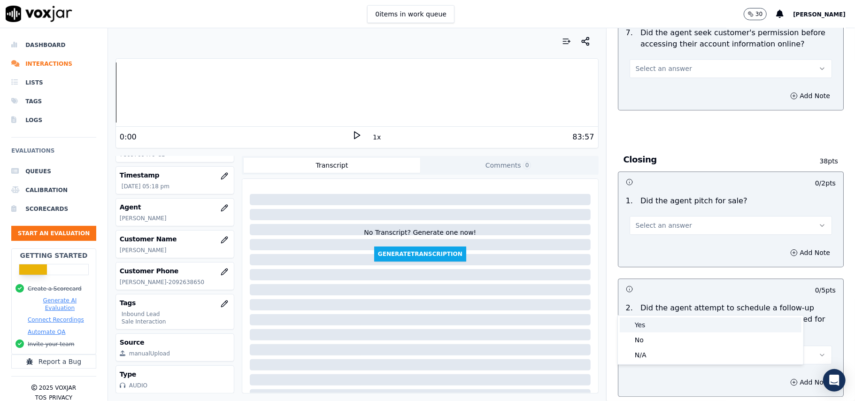
click at [677, 332] on div "Yes No N/A" at bounding box center [710, 339] width 185 height 49
click at [676, 321] on div "Yes" at bounding box center [710, 324] width 182 height 15
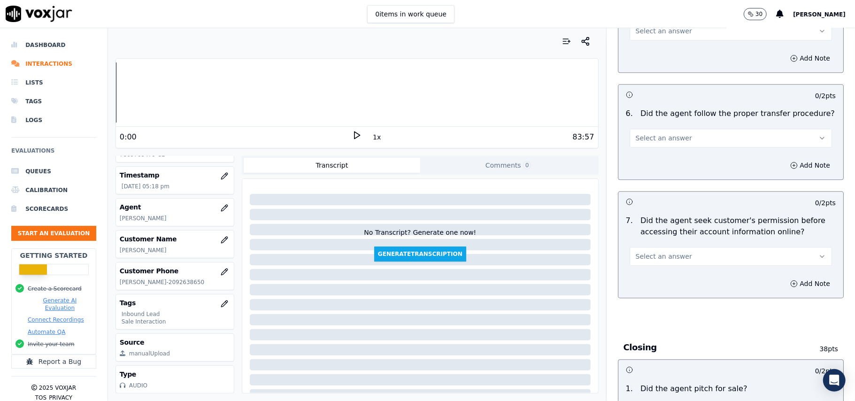
scroll to position [1813, 0]
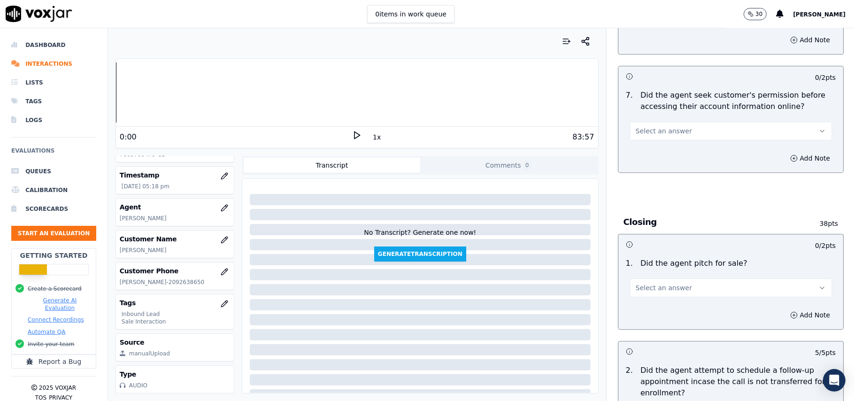
click at [648, 283] on span "Select an answer" at bounding box center [663, 287] width 56 height 9
click at [647, 258] on div "Yes" at bounding box center [710, 257] width 182 height 15
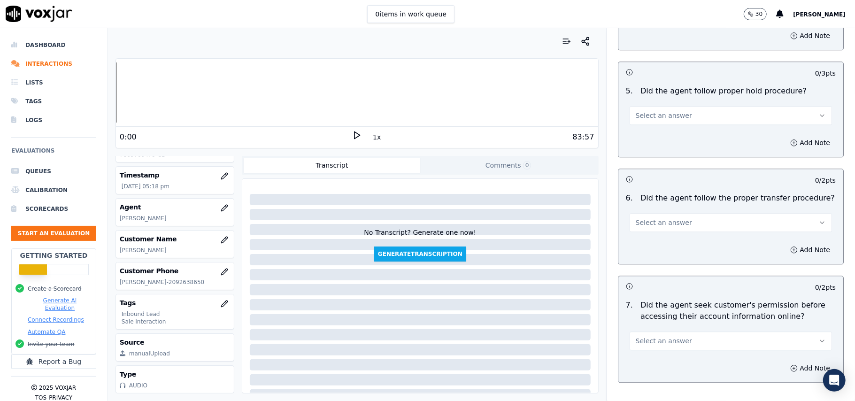
scroll to position [1688, 0]
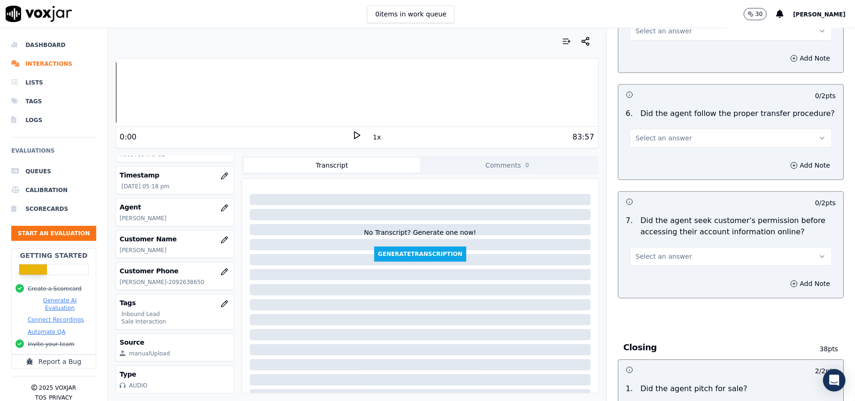
click at [654, 247] on button "Select an answer" at bounding box center [730, 256] width 202 height 19
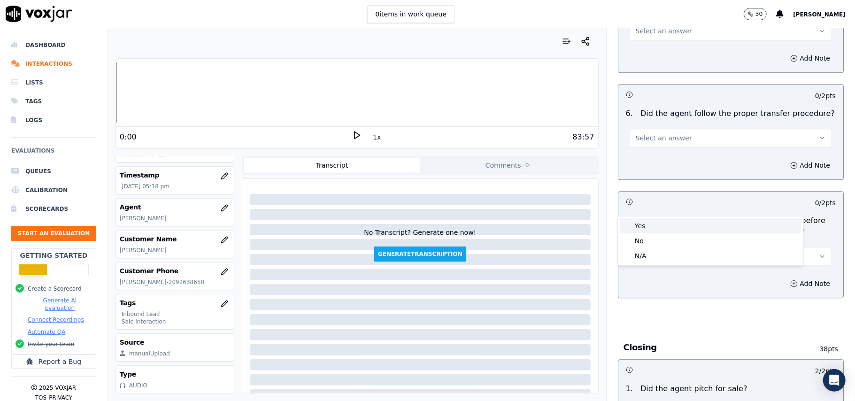
click at [648, 228] on div "Yes" at bounding box center [710, 225] width 182 height 15
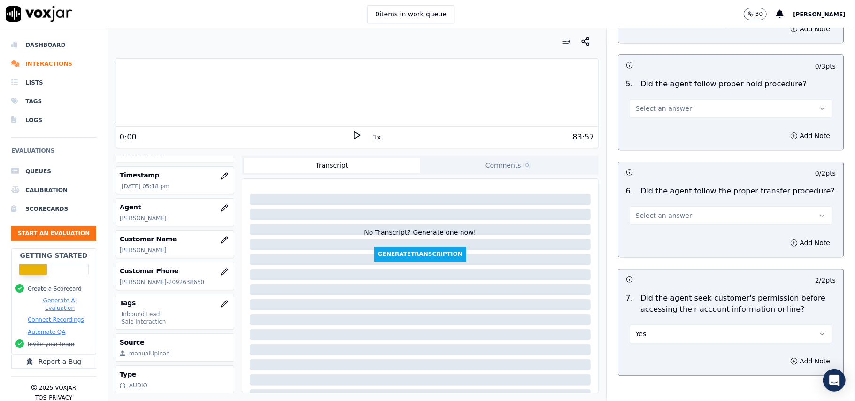
scroll to position [1500, 0]
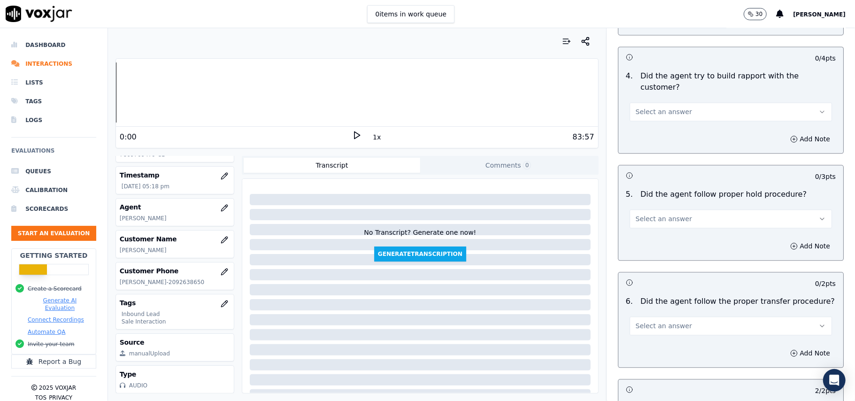
click at [650, 316] on button "Select an answer" at bounding box center [730, 325] width 202 height 19
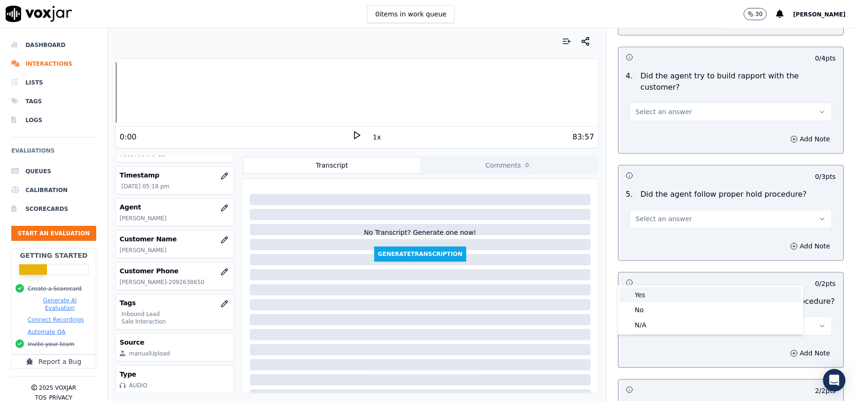
click at [650, 301] on div "Yes" at bounding box center [710, 294] width 182 height 15
click at [677, 209] on button "Select an answer" at bounding box center [730, 218] width 202 height 19
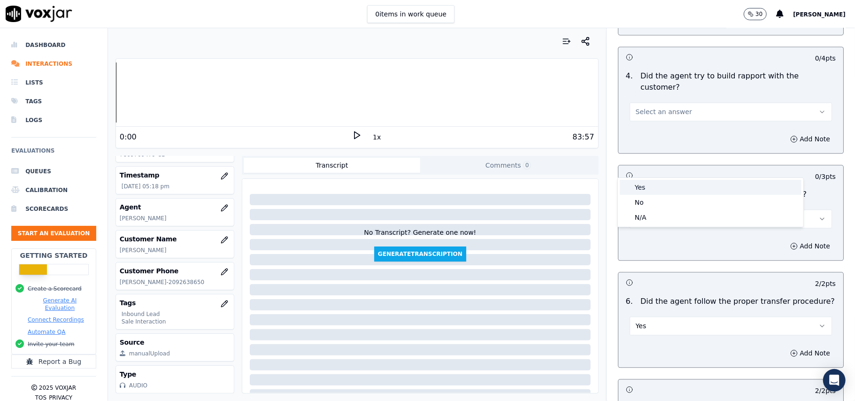
click at [673, 191] on div "Yes" at bounding box center [710, 187] width 182 height 15
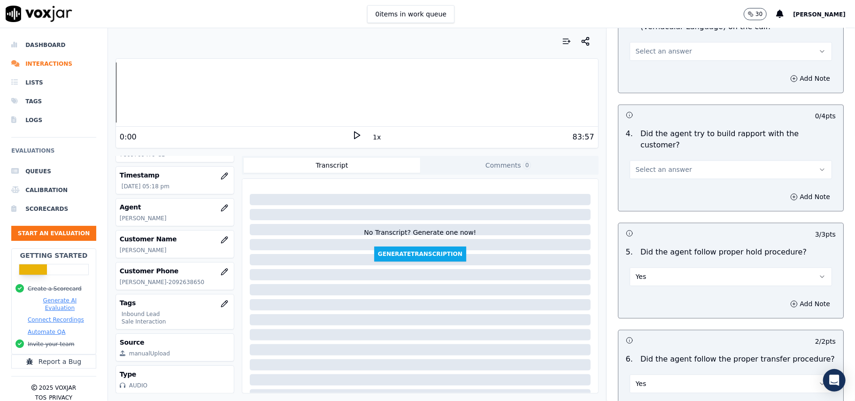
scroll to position [1375, 0]
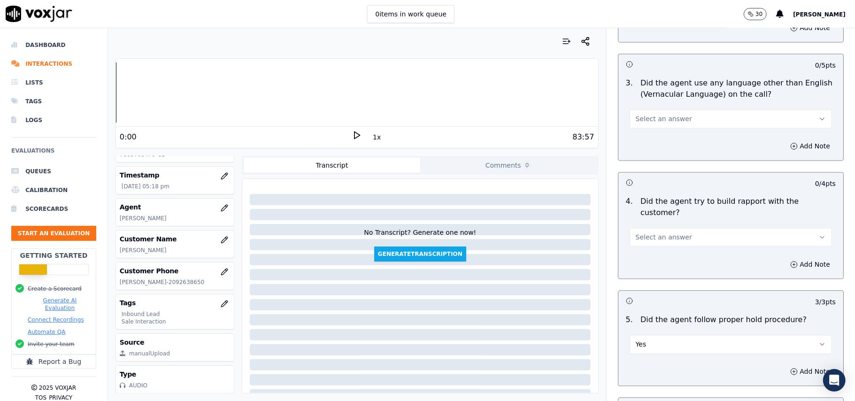
click at [663, 232] on span "Select an answer" at bounding box center [663, 236] width 56 height 9
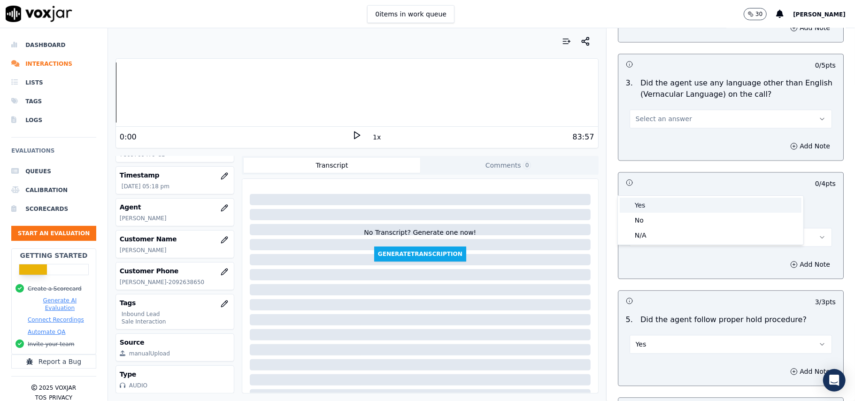
click at [663, 204] on div "Yes" at bounding box center [710, 205] width 182 height 15
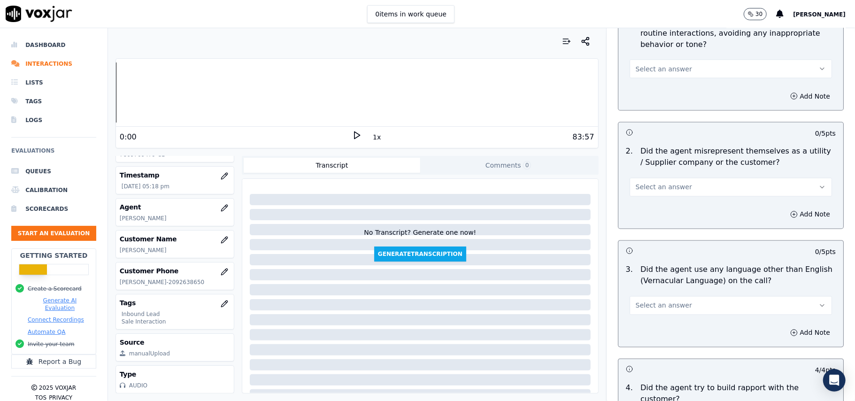
scroll to position [1187, 0]
click at [653, 302] on span "Select an answer" at bounding box center [663, 306] width 56 height 9
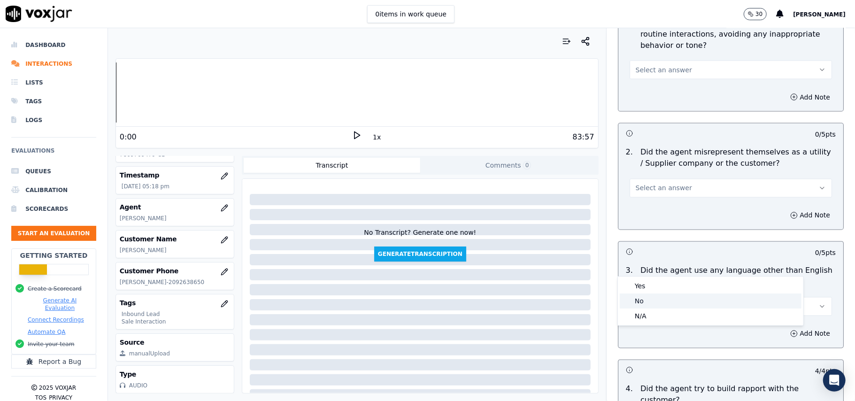
click at [641, 301] on div "No" at bounding box center [710, 300] width 182 height 15
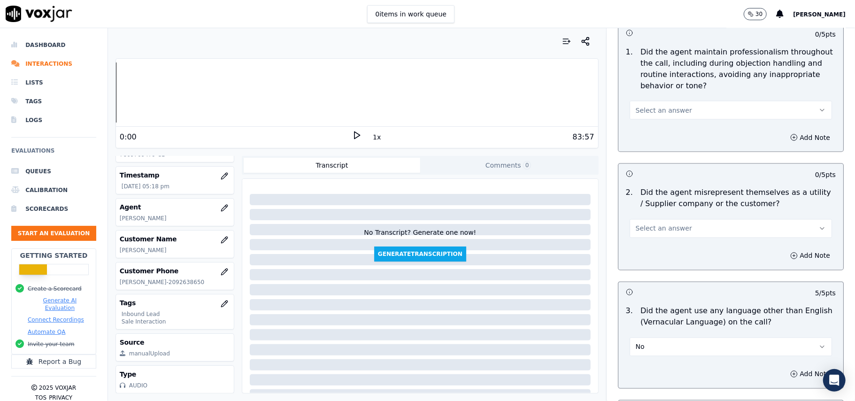
scroll to position [1125, 0]
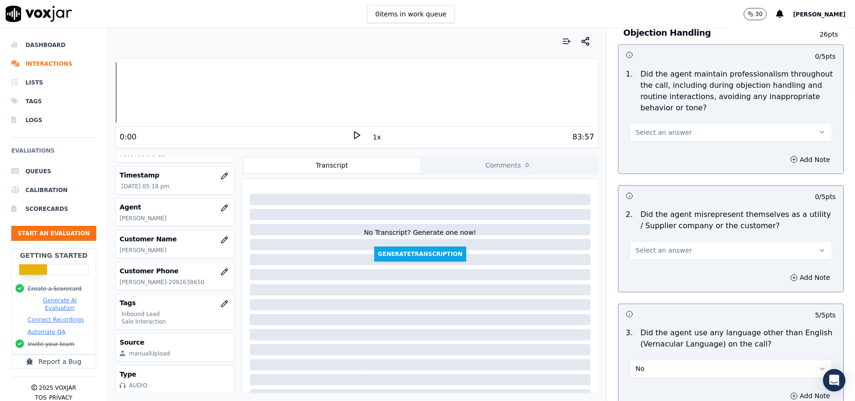
click at [665, 246] on span "Select an answer" at bounding box center [663, 250] width 56 height 9
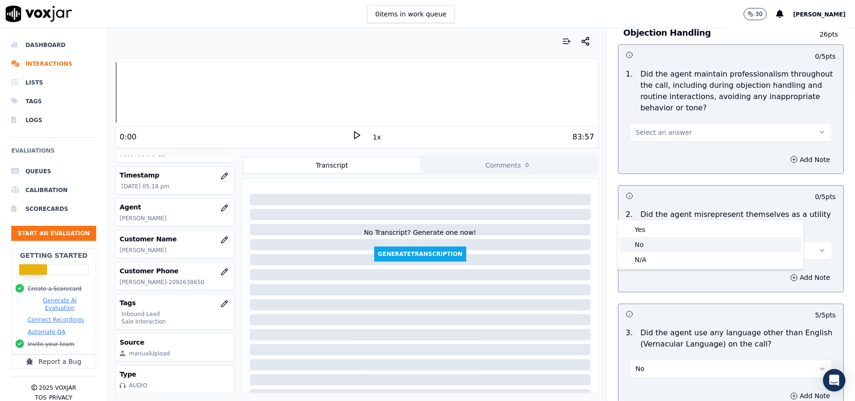
click at [650, 246] on div "No" at bounding box center [710, 244] width 182 height 15
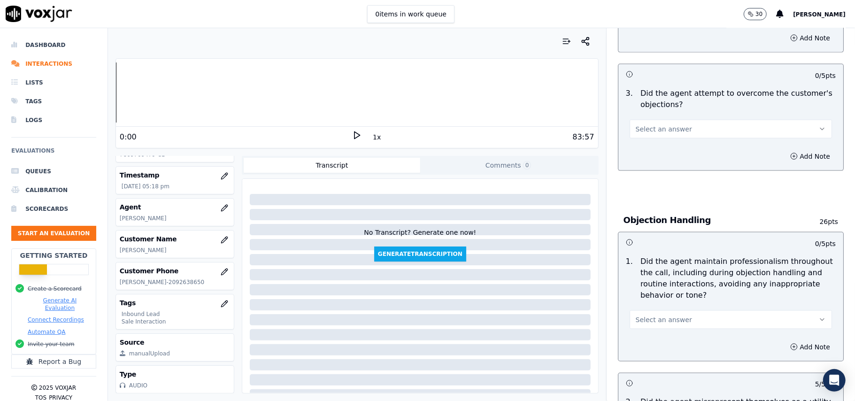
scroll to position [937, 0]
click at [663, 309] on div "Select an answer" at bounding box center [730, 319] width 202 height 21
click at [648, 333] on div "Add Note" at bounding box center [730, 347] width 225 height 28
click at [644, 315] on span "Select an answer" at bounding box center [663, 319] width 56 height 9
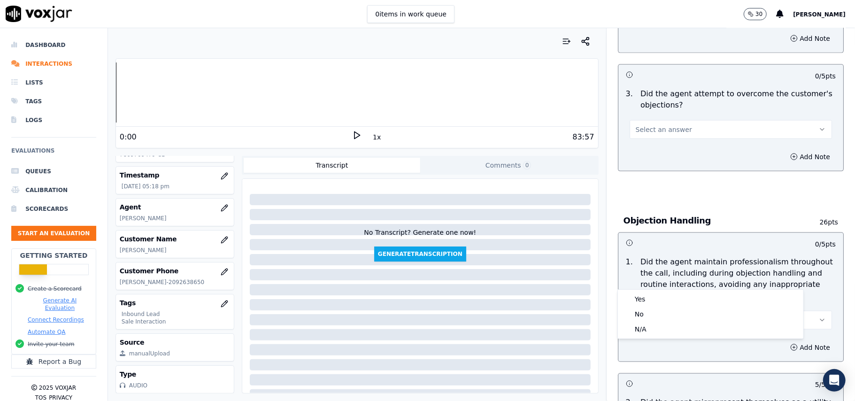
click at [641, 288] on div "1 . Did the agent maintain professionalism throughout the call, including durin…" at bounding box center [730, 292] width 225 height 81
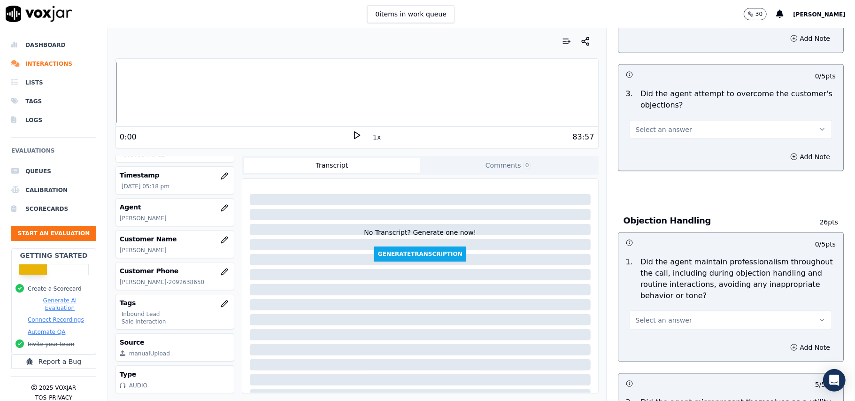
click at [641, 315] on span "Select an answer" at bounding box center [663, 319] width 56 height 9
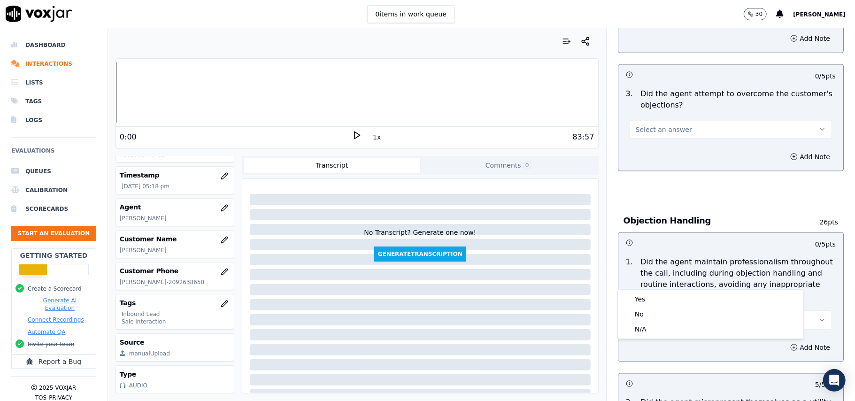
click at [641, 291] on div "Yes No N/A" at bounding box center [710, 314] width 185 height 49
drag, startPoint x: 644, startPoint y: 299, endPoint x: 659, endPoint y: 274, distance: 29.7
click at [644, 300] on div "Yes" at bounding box center [710, 298] width 182 height 15
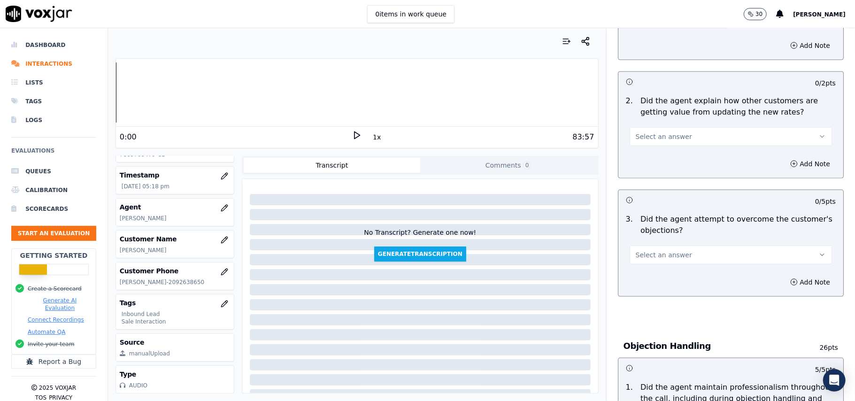
scroll to position [749, 0]
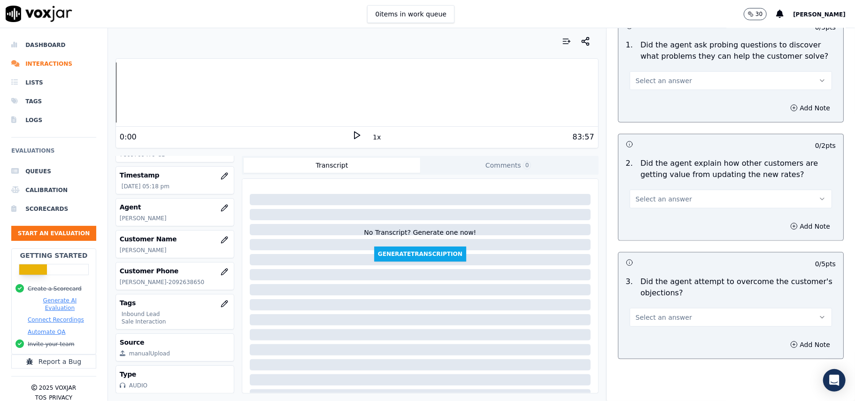
click at [672, 308] on button "Select an answer" at bounding box center [730, 317] width 202 height 19
click at [657, 295] on div "Yes" at bounding box center [710, 295] width 182 height 15
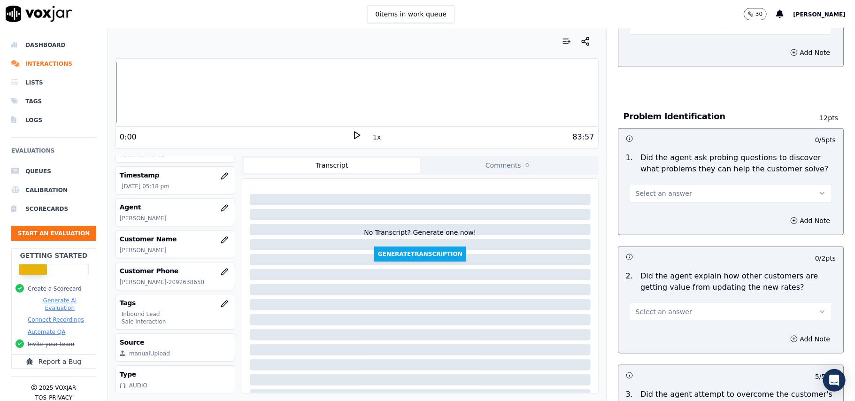
scroll to position [624, 0]
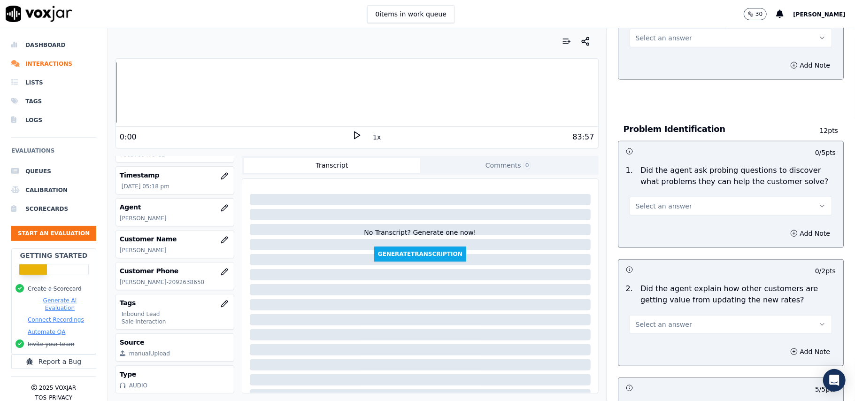
click at [653, 320] on span "Select an answer" at bounding box center [663, 324] width 56 height 9
click at [649, 297] on div "Yes" at bounding box center [710, 302] width 182 height 15
click at [686, 197] on button "Select an answer" at bounding box center [730, 206] width 202 height 19
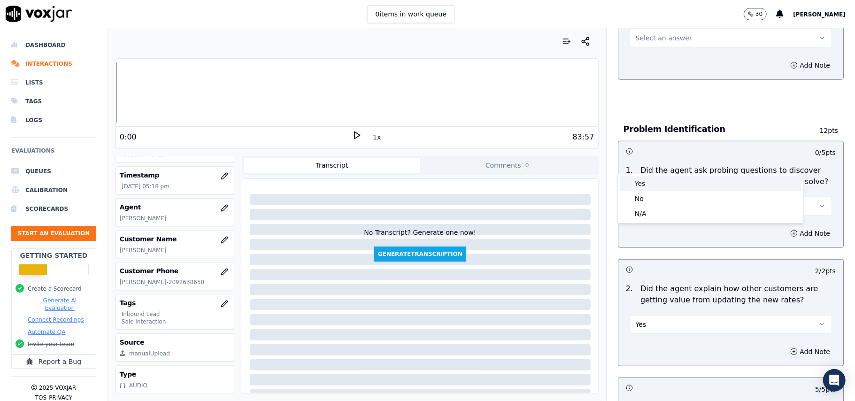
click at [658, 180] on div "Yes" at bounding box center [710, 183] width 182 height 15
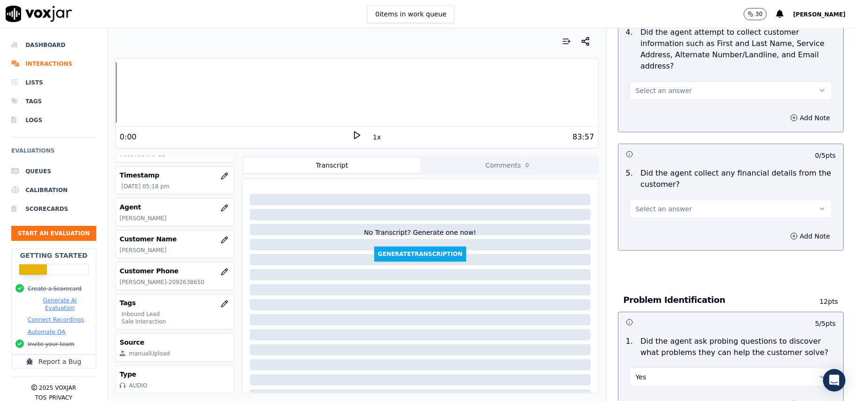
scroll to position [436, 0]
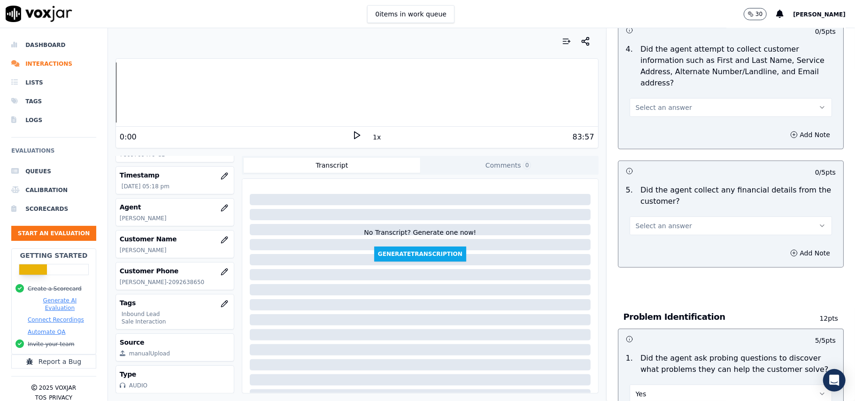
click at [676, 216] on button "Select an answer" at bounding box center [730, 225] width 202 height 19
click at [657, 210] on div "Yes" at bounding box center [710, 203] width 182 height 15
click at [656, 216] on button "Yes" at bounding box center [730, 225] width 202 height 19
click at [647, 221] on div "No" at bounding box center [710, 218] width 182 height 15
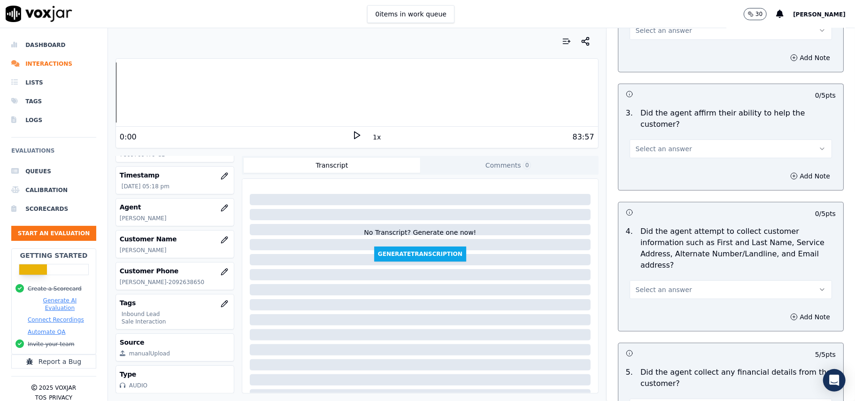
scroll to position [249, 0]
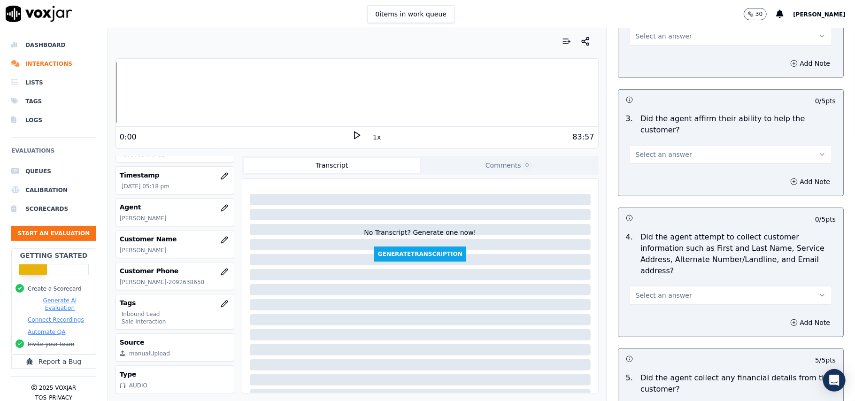
click at [676, 286] on button "Select an answer" at bounding box center [730, 295] width 202 height 19
click at [646, 273] on div "Yes" at bounding box center [710, 272] width 182 height 15
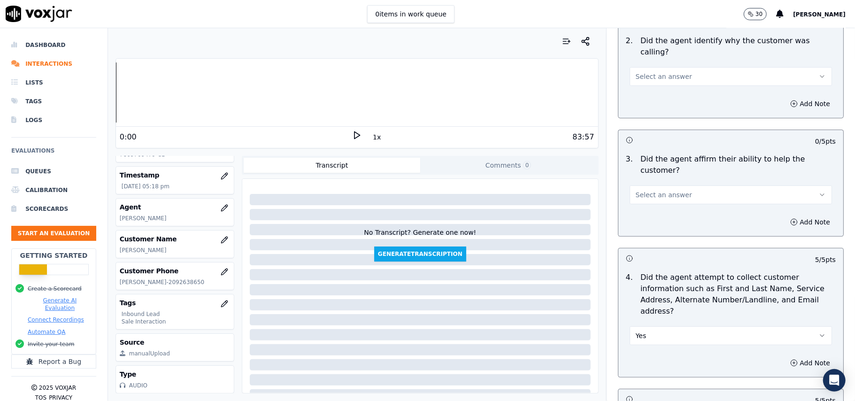
scroll to position [186, 0]
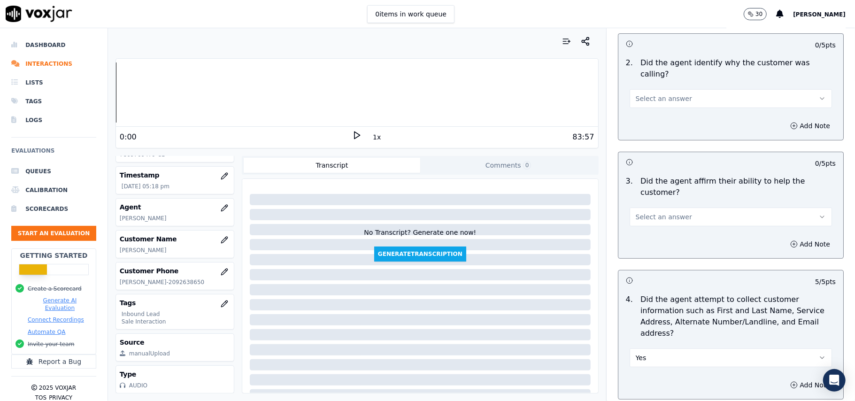
click at [683, 207] on button "Select an answer" at bounding box center [730, 216] width 202 height 19
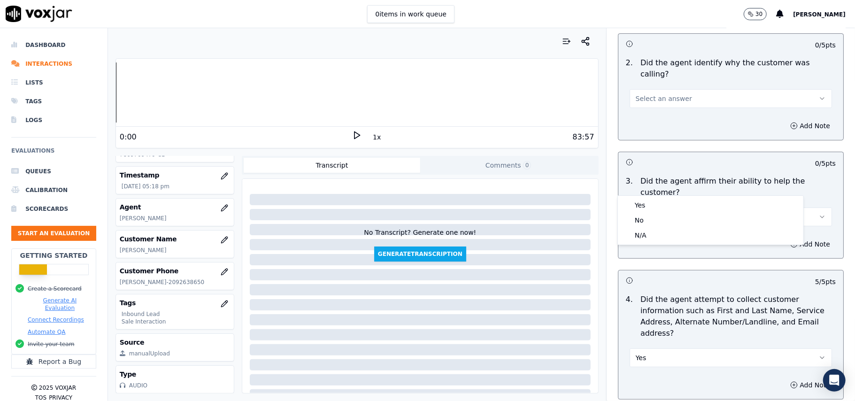
click at [684, 195] on div "Yes No N/A" at bounding box center [710, 220] width 186 height 50
click at [678, 202] on div "Yes" at bounding box center [710, 205] width 182 height 15
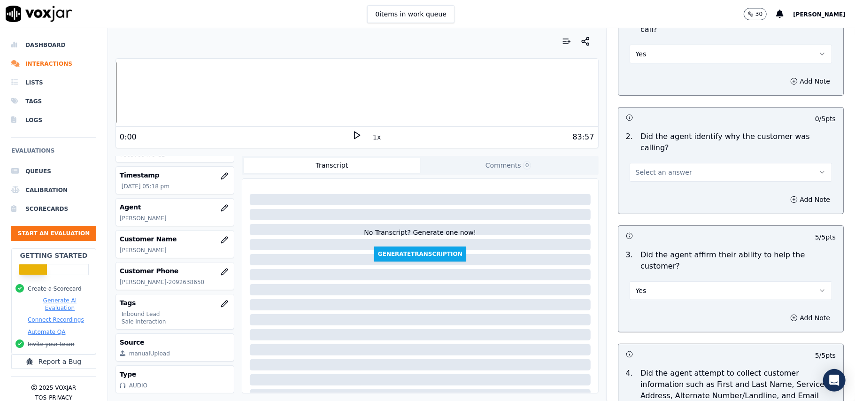
scroll to position [0, 0]
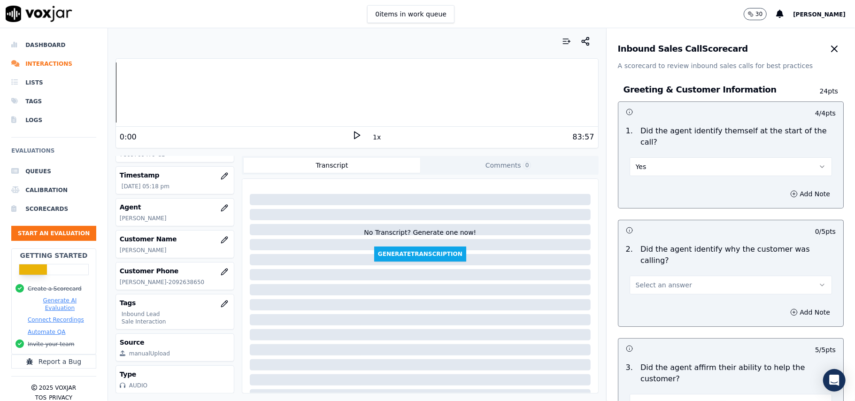
click at [665, 280] on span "Select an answer" at bounding box center [663, 284] width 56 height 9
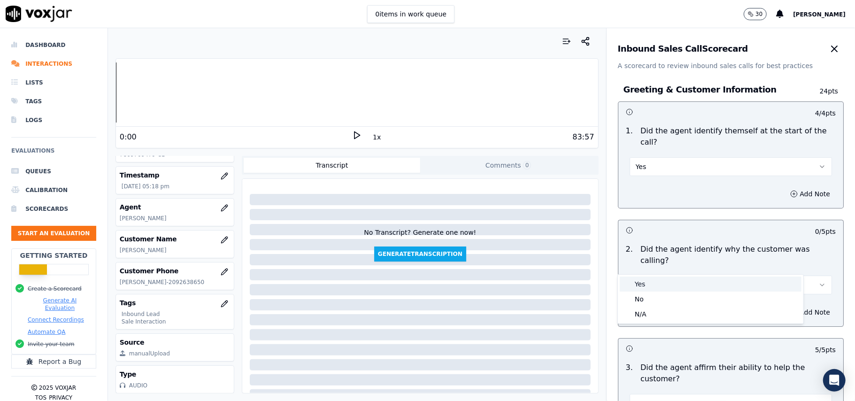
click at [654, 278] on div "Yes" at bounding box center [710, 283] width 182 height 15
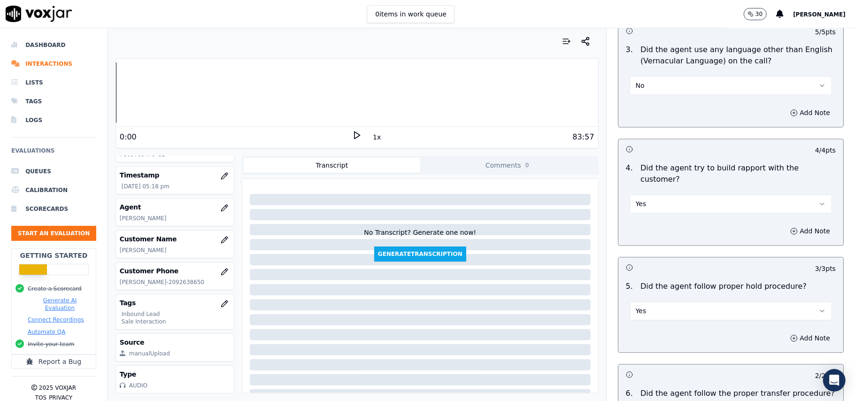
scroll to position [2626, 0]
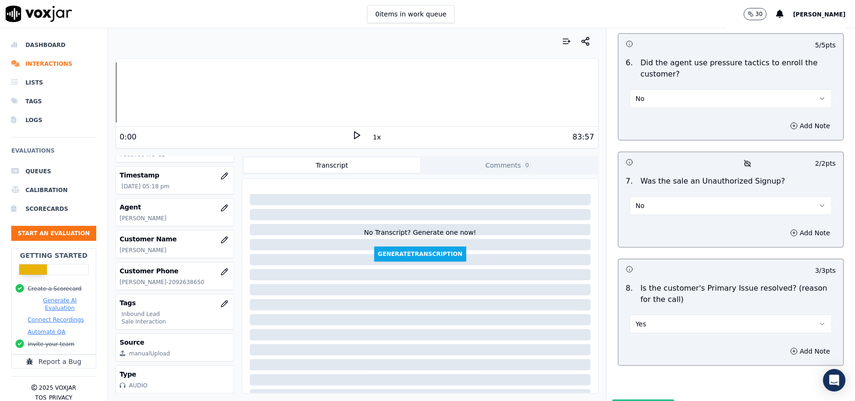
click at [613, 399] on button "Submit Scores" at bounding box center [643, 407] width 62 height 17
